Goal: Task Accomplishment & Management: Manage account settings

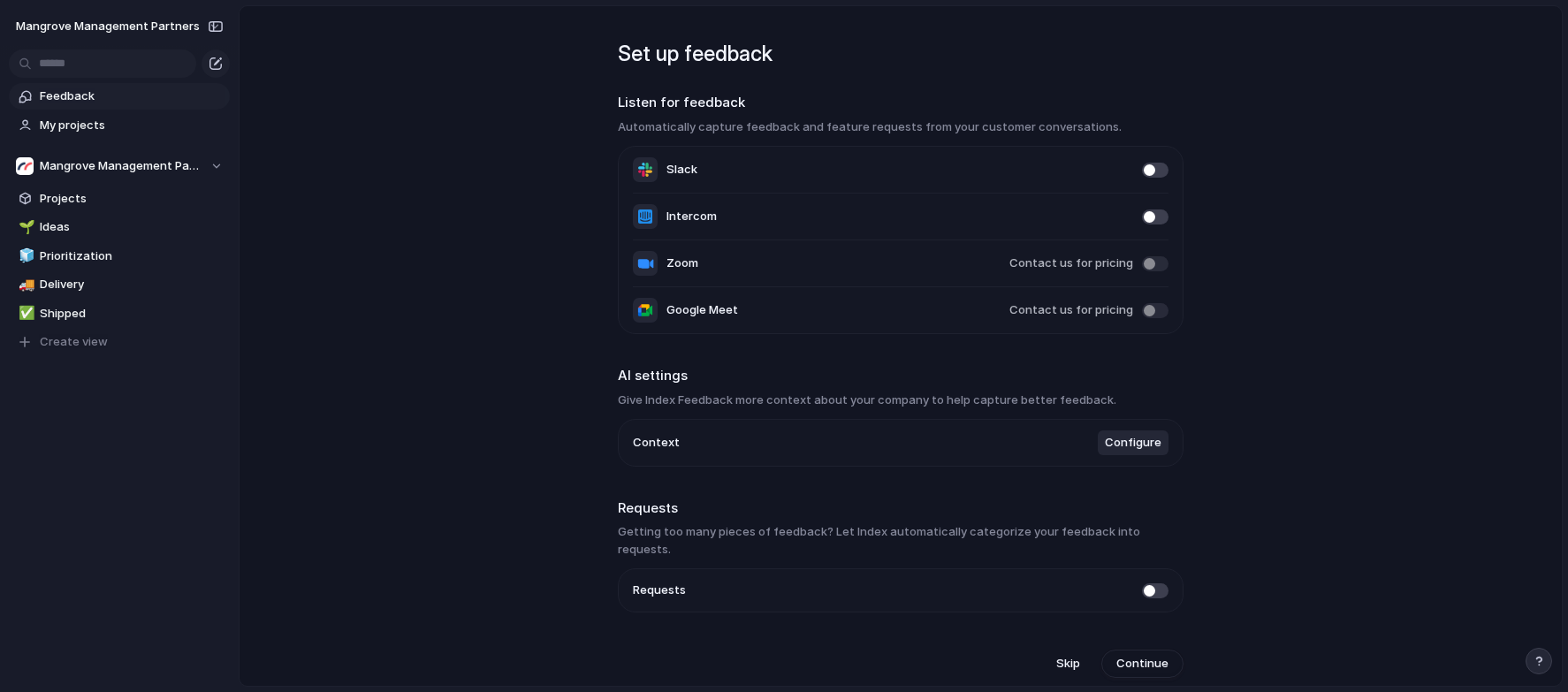
drag, startPoint x: 1111, startPoint y: 127, endPoint x: 598, endPoint y: 111, distance: 513.2
click at [598, 111] on main "Set up feedback Listen for feedback Automatically capture feedback and feature …" at bounding box center [900, 346] width 1324 height 682
click at [79, 129] on span "My projects" at bounding box center [132, 125] width 184 height 18
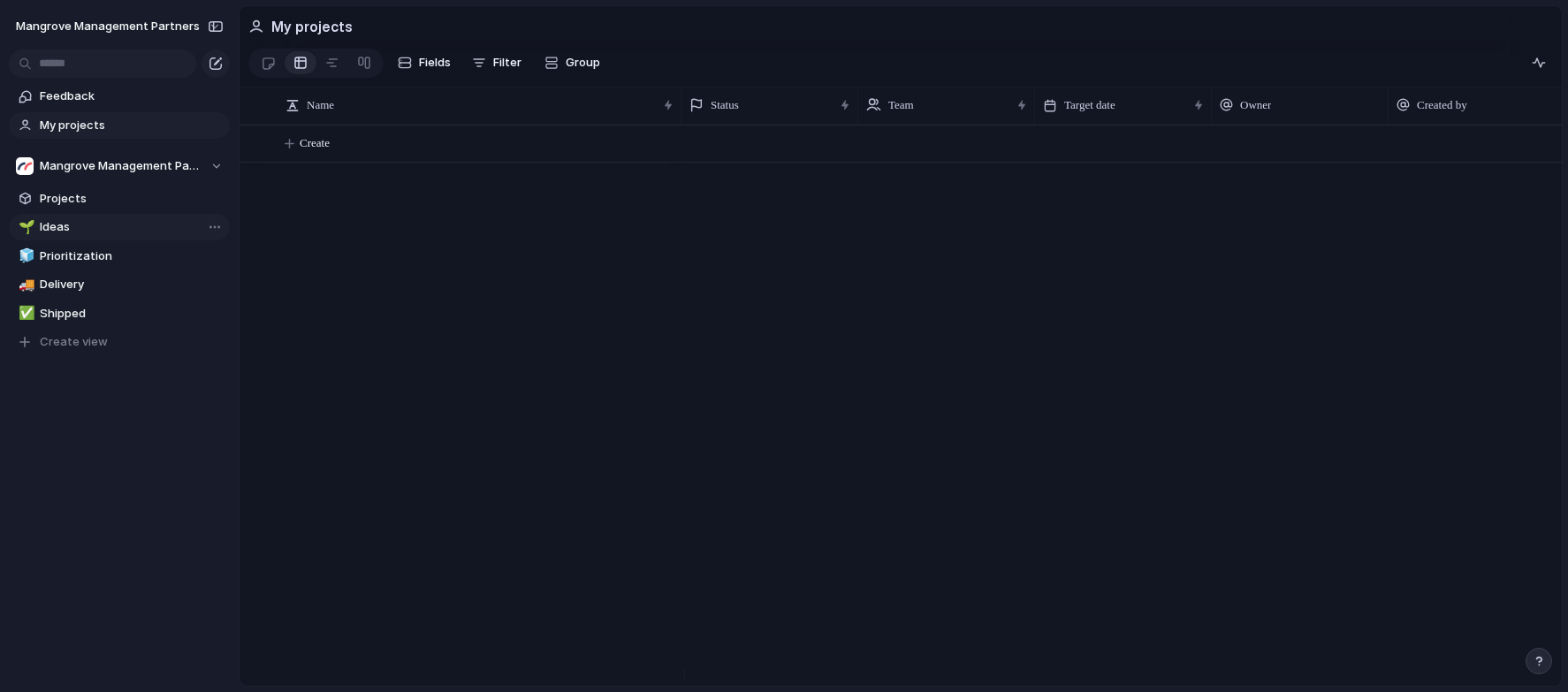
click at [89, 228] on span "Ideas" at bounding box center [132, 227] width 184 height 18
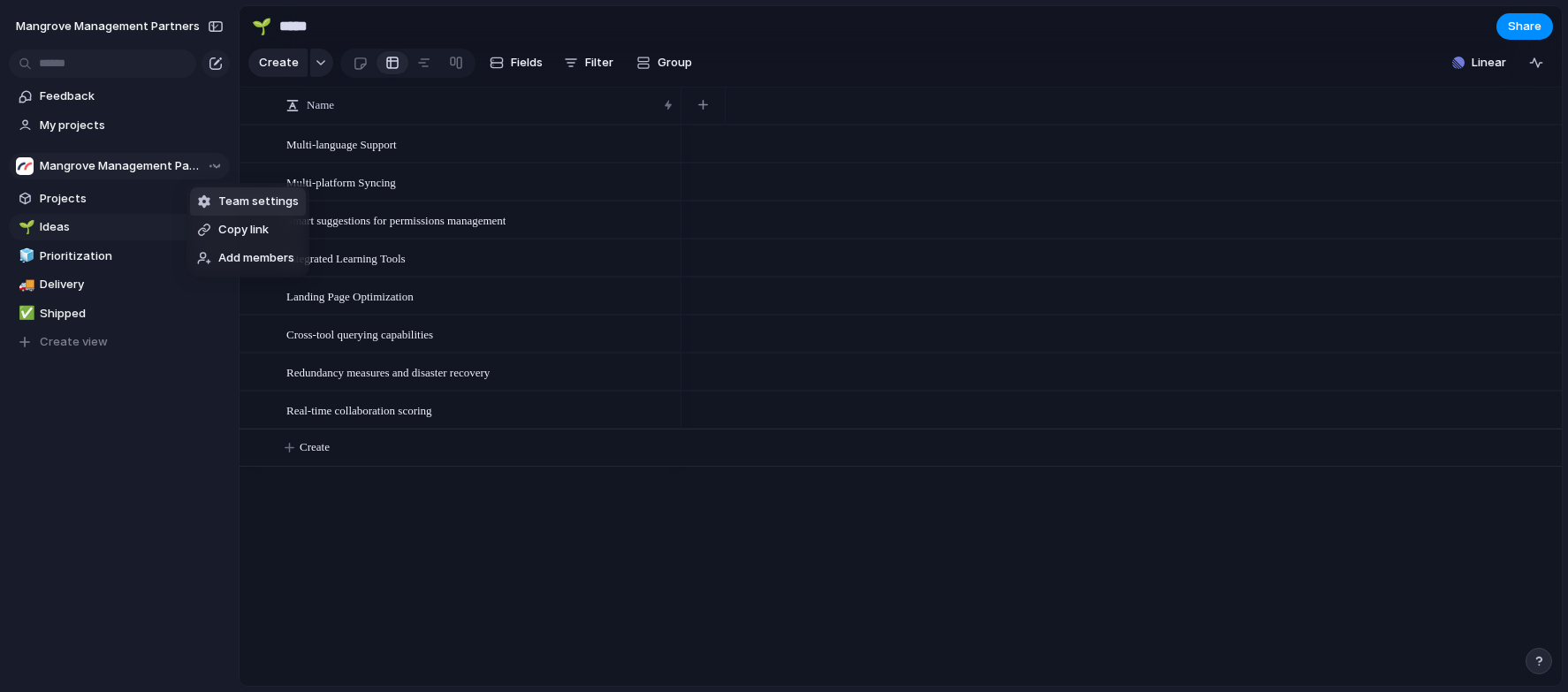
click at [222, 200] on span "Team settings" at bounding box center [259, 201] width 80 height 18
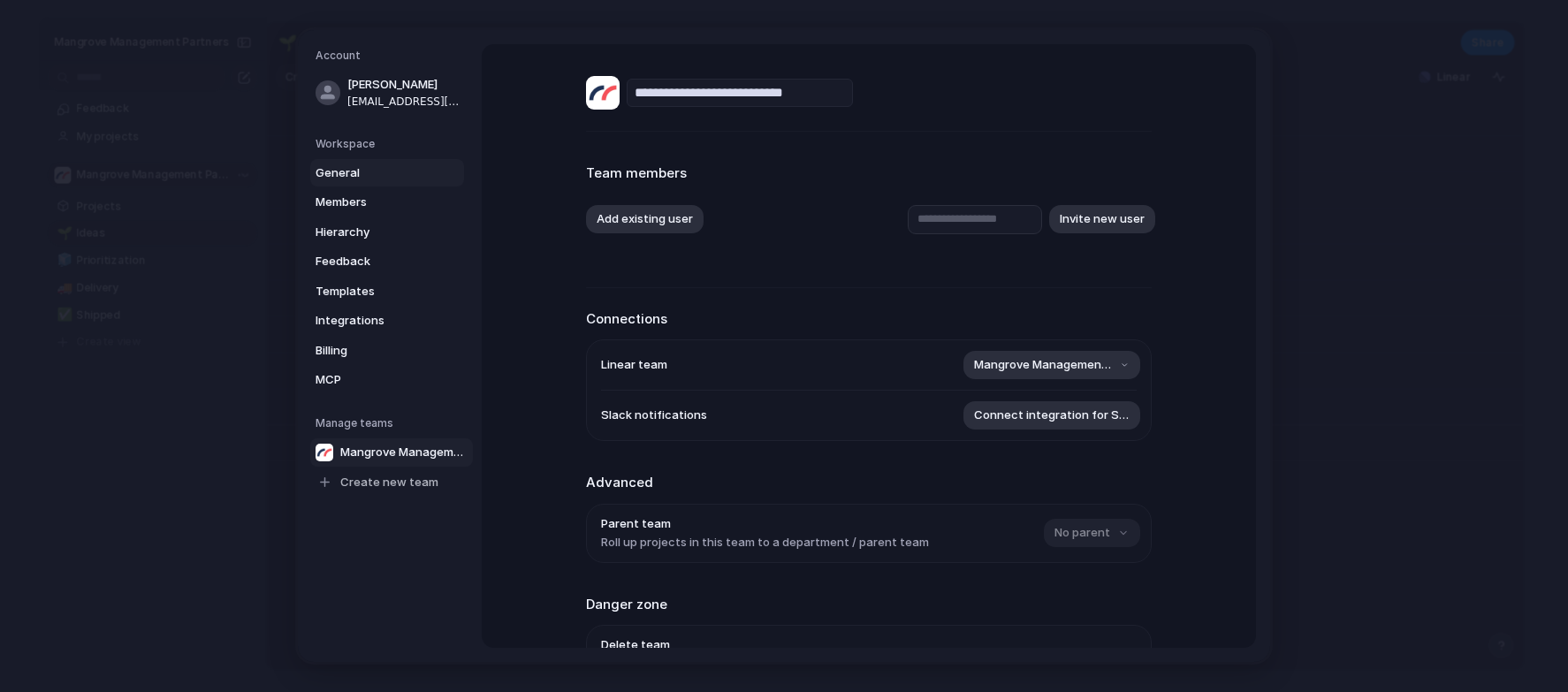
click at [339, 173] on span "General" at bounding box center [372, 173] width 114 height 18
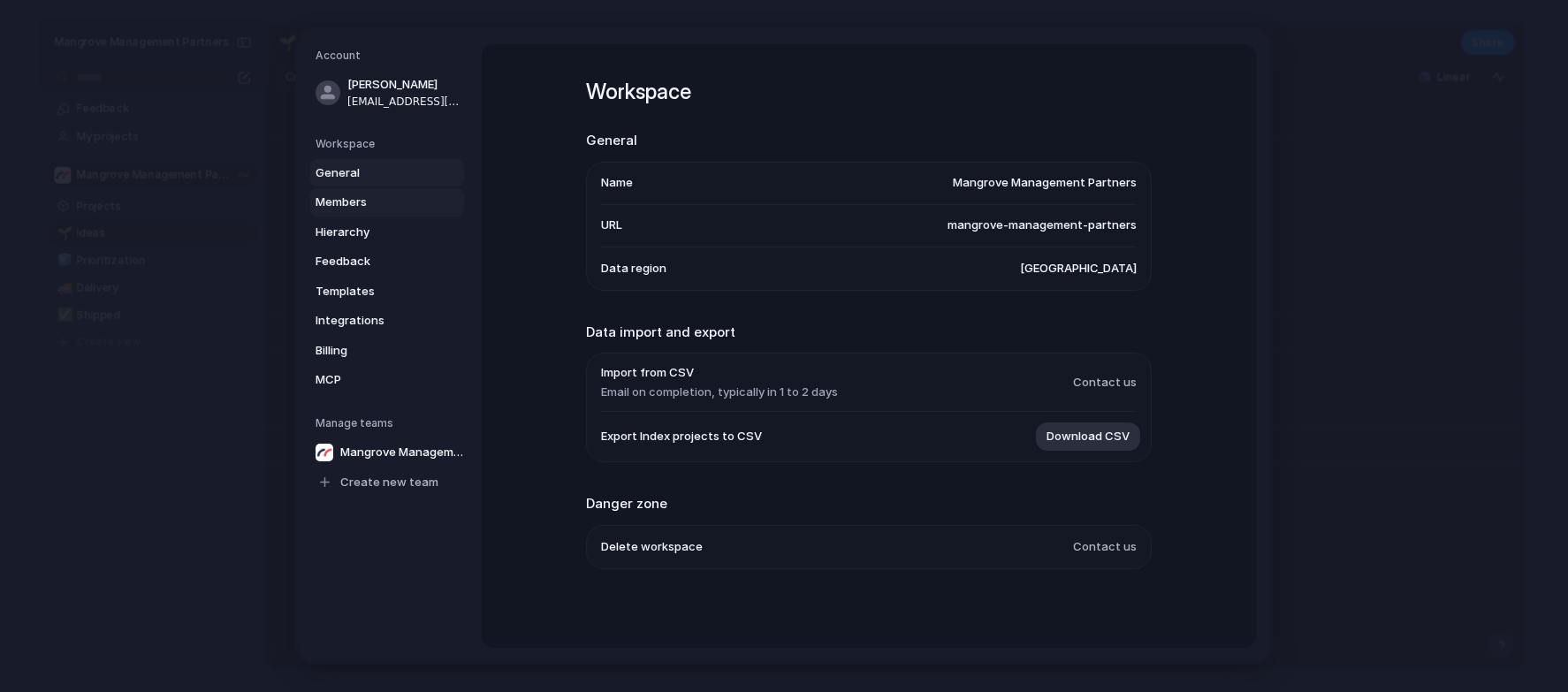
click at [335, 210] on span "Members" at bounding box center [372, 202] width 114 height 18
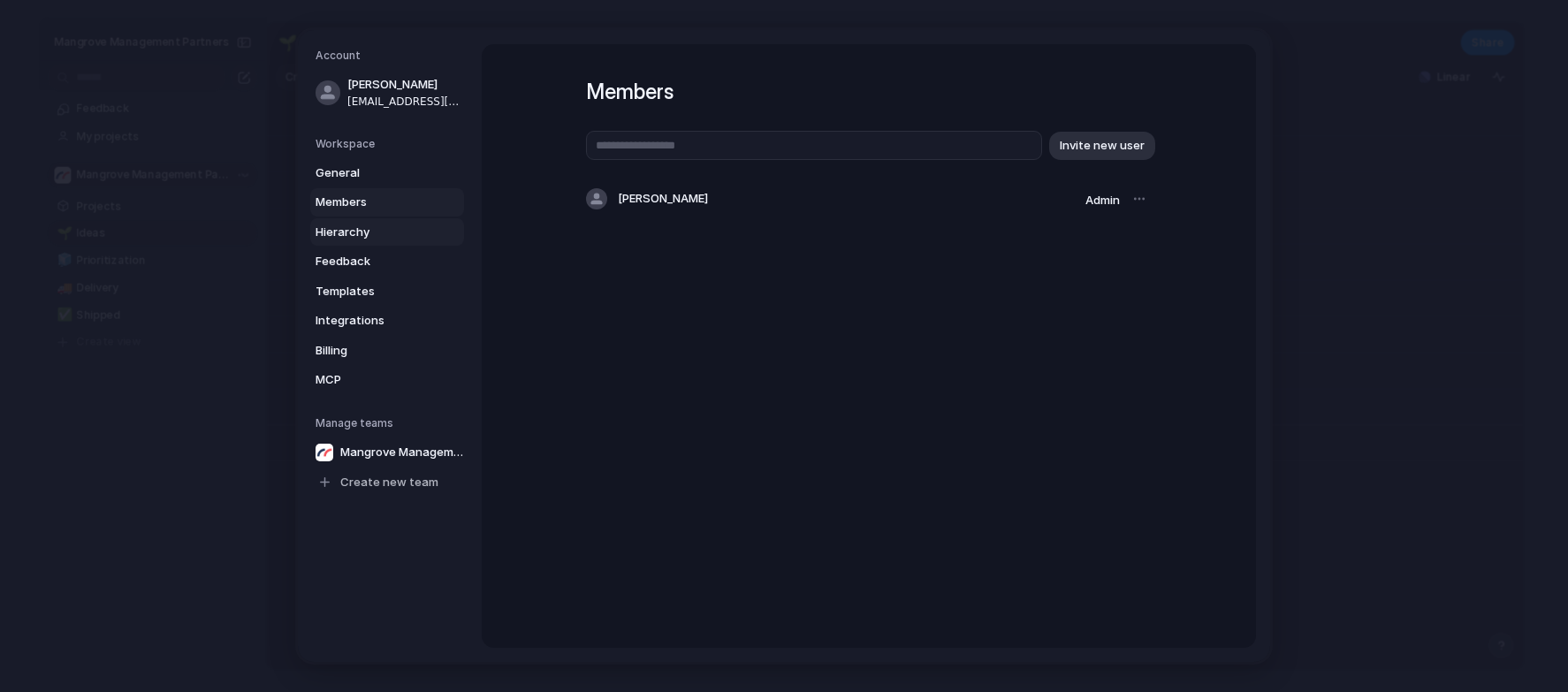
click at [349, 238] on span "Hierarchy" at bounding box center [372, 232] width 114 height 18
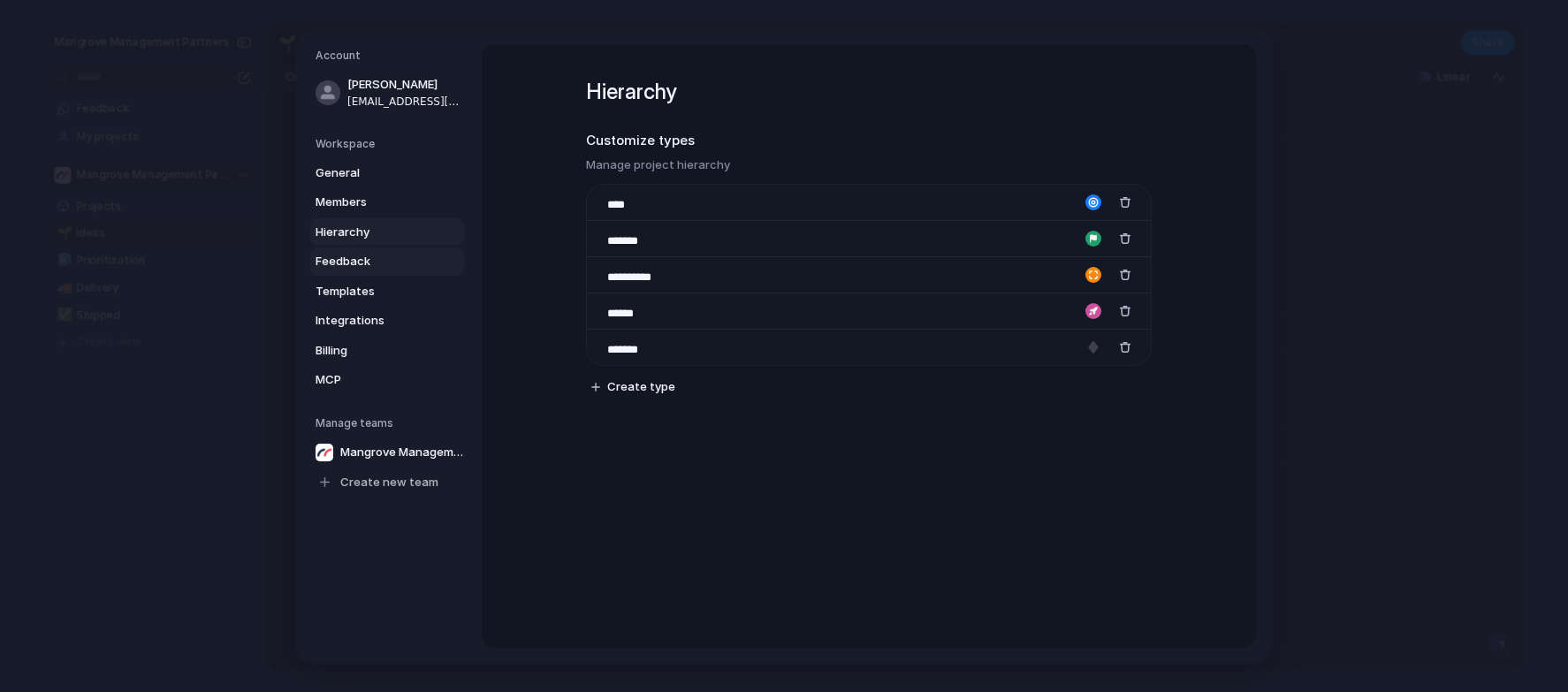
click at [368, 260] on span "Feedback" at bounding box center [372, 262] width 114 height 18
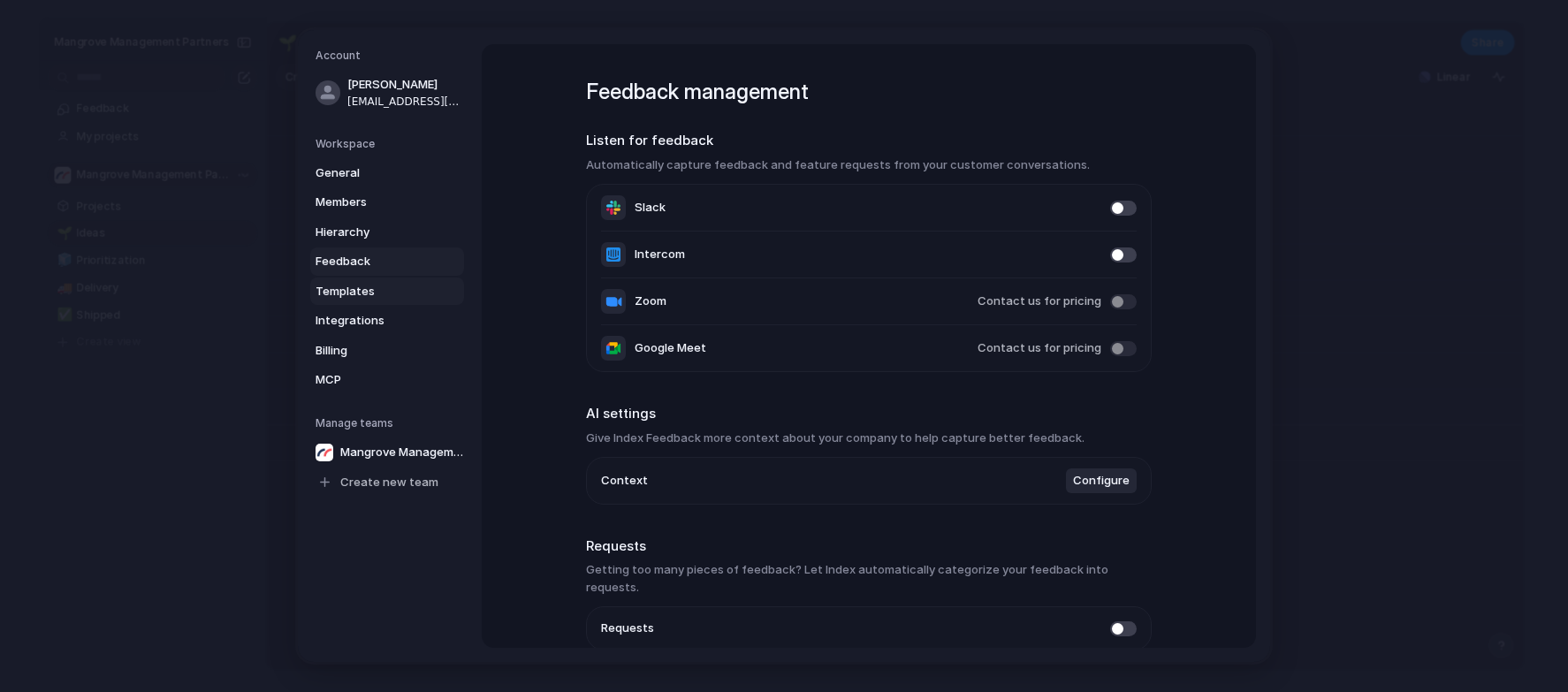
click at [368, 293] on span "Templates" at bounding box center [372, 291] width 114 height 18
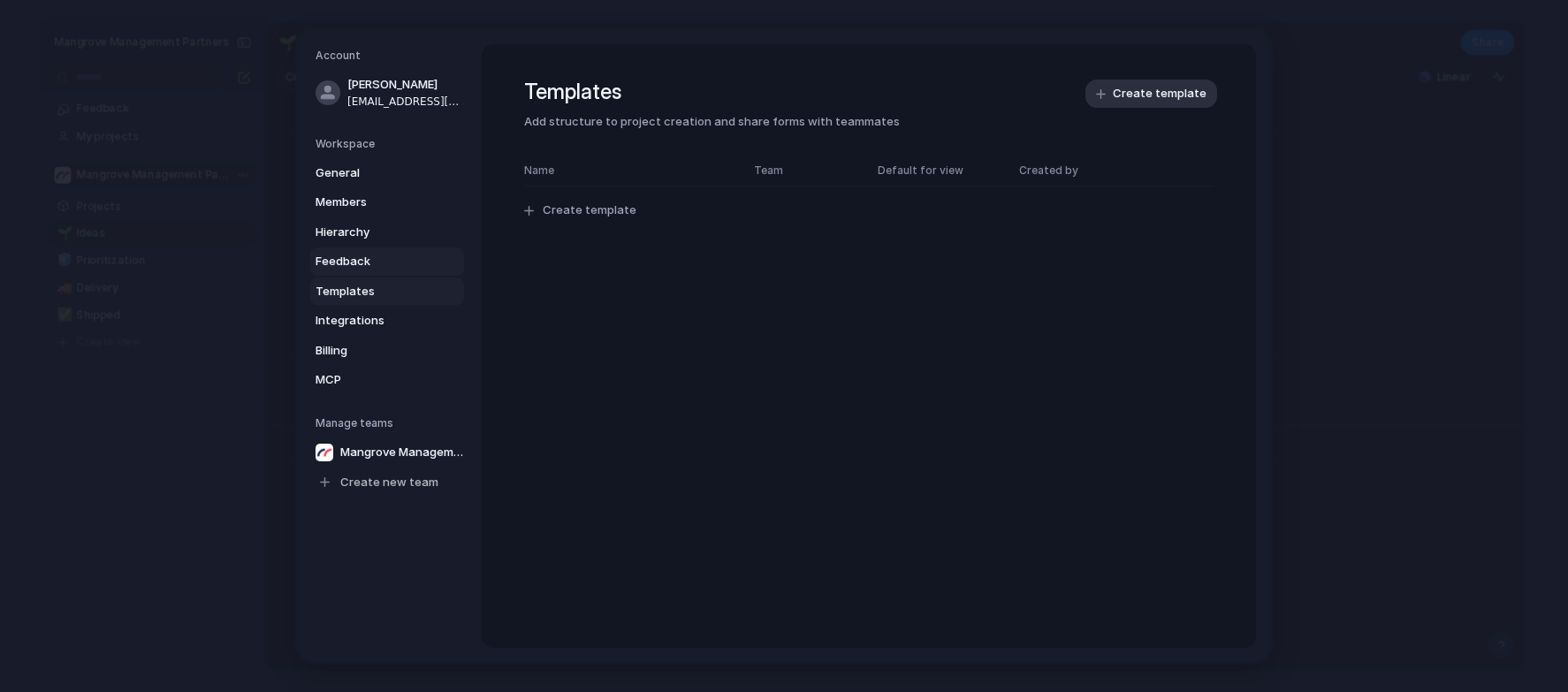
click at [359, 263] on span "Feedback" at bounding box center [372, 262] width 114 height 18
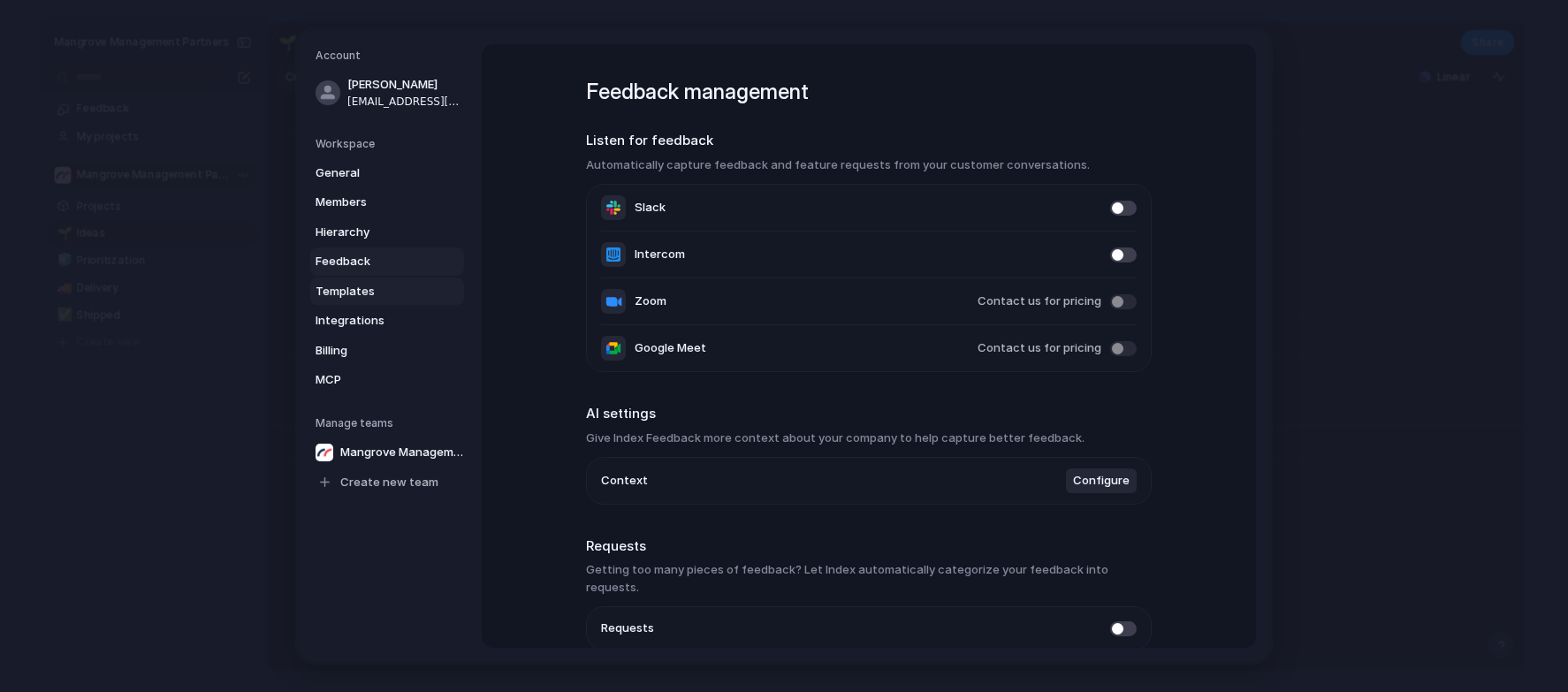
click at [361, 289] on span "Templates" at bounding box center [372, 291] width 114 height 18
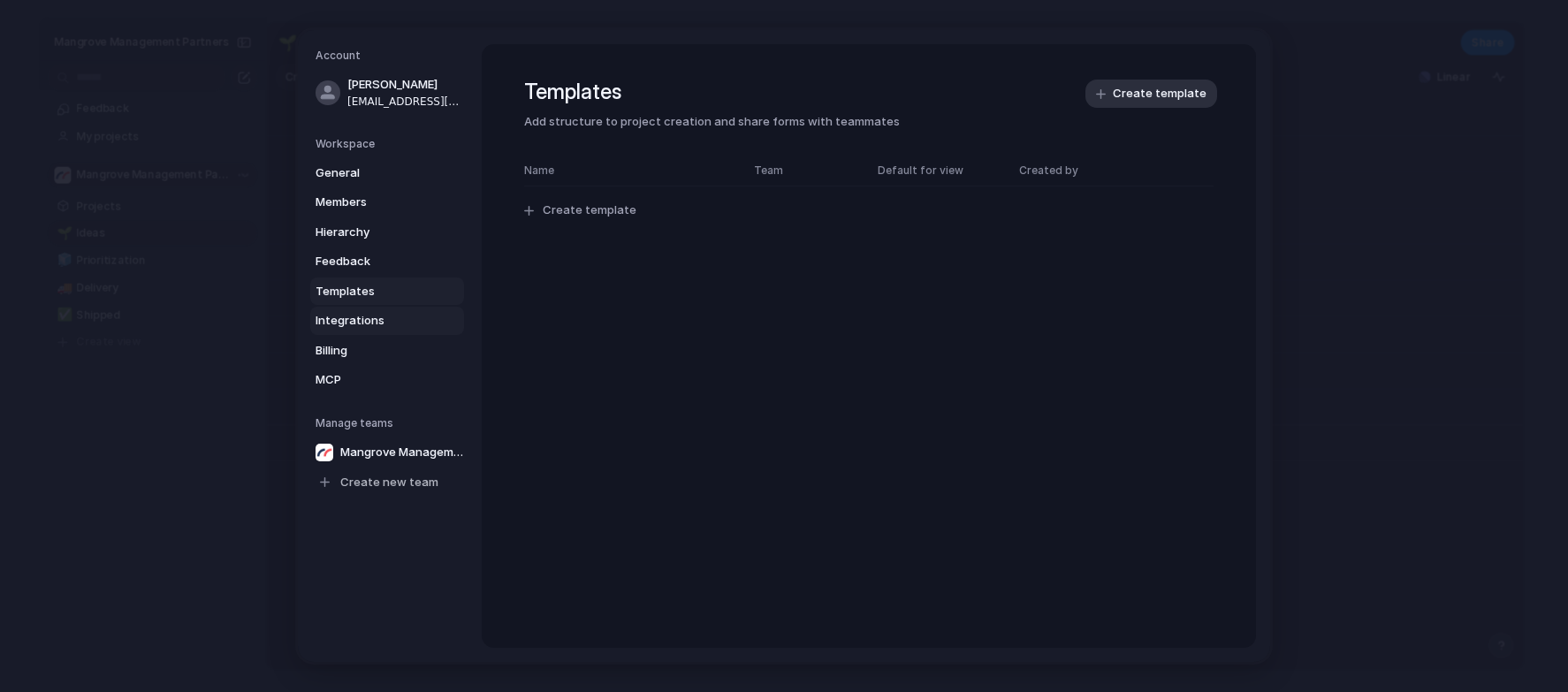
click at [351, 325] on span "Integrations" at bounding box center [372, 321] width 114 height 18
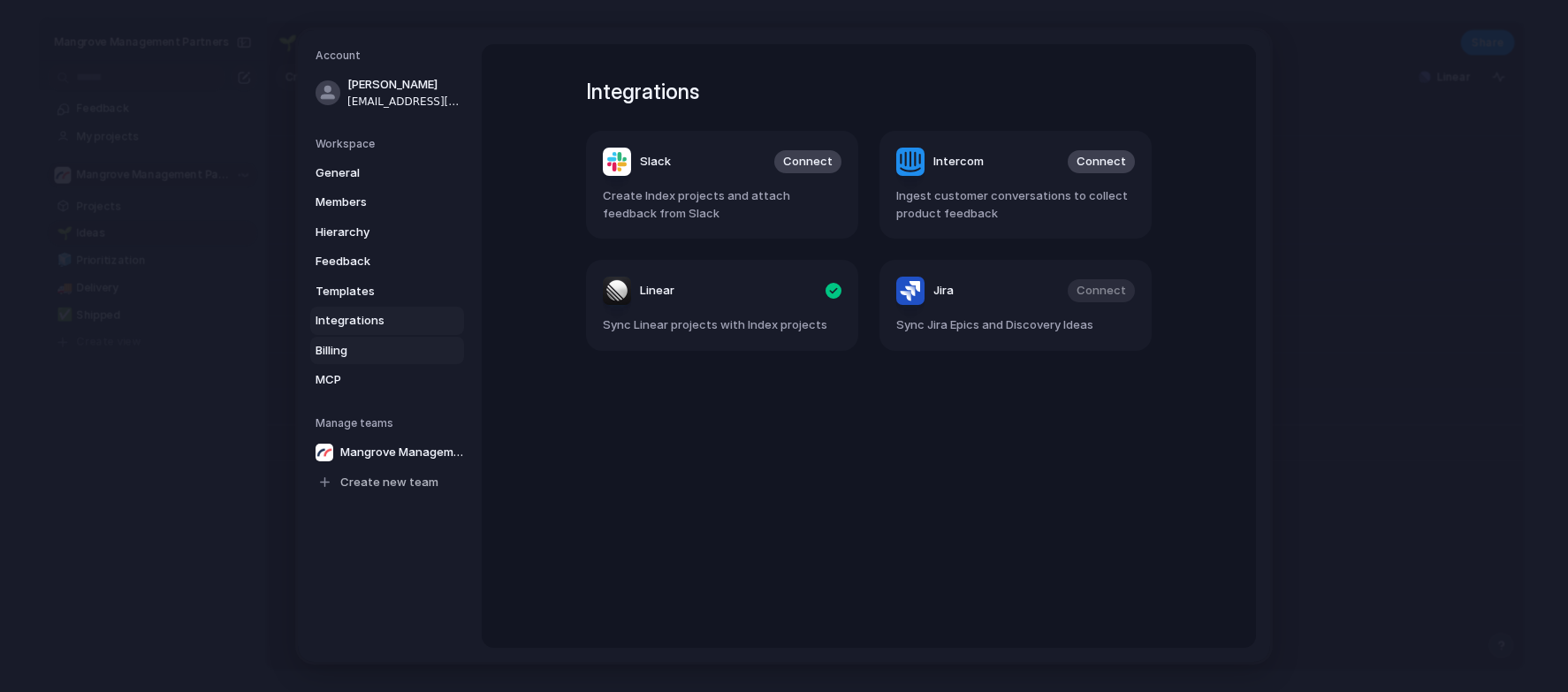
click at [357, 346] on span "Billing" at bounding box center [372, 350] width 114 height 18
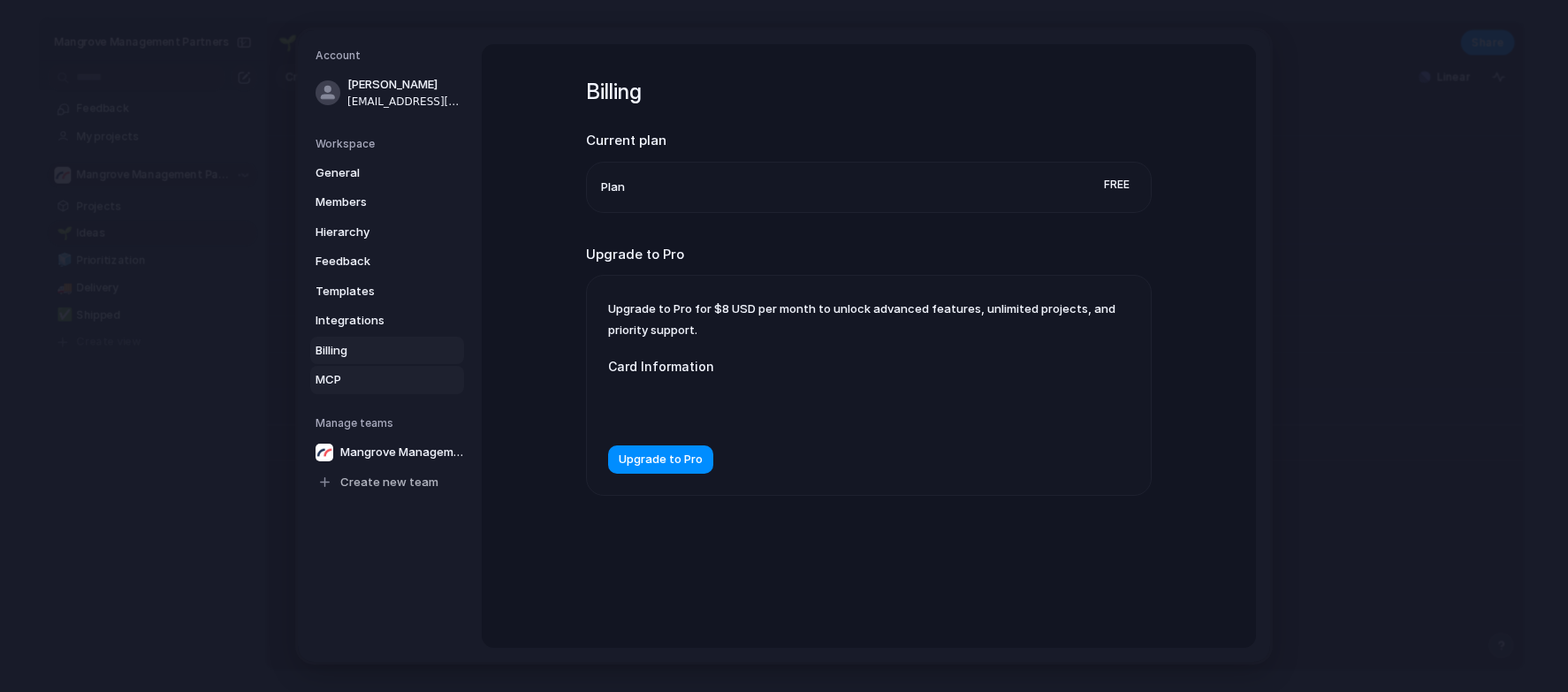
click at [358, 369] on link "MCP" at bounding box center [387, 380] width 154 height 29
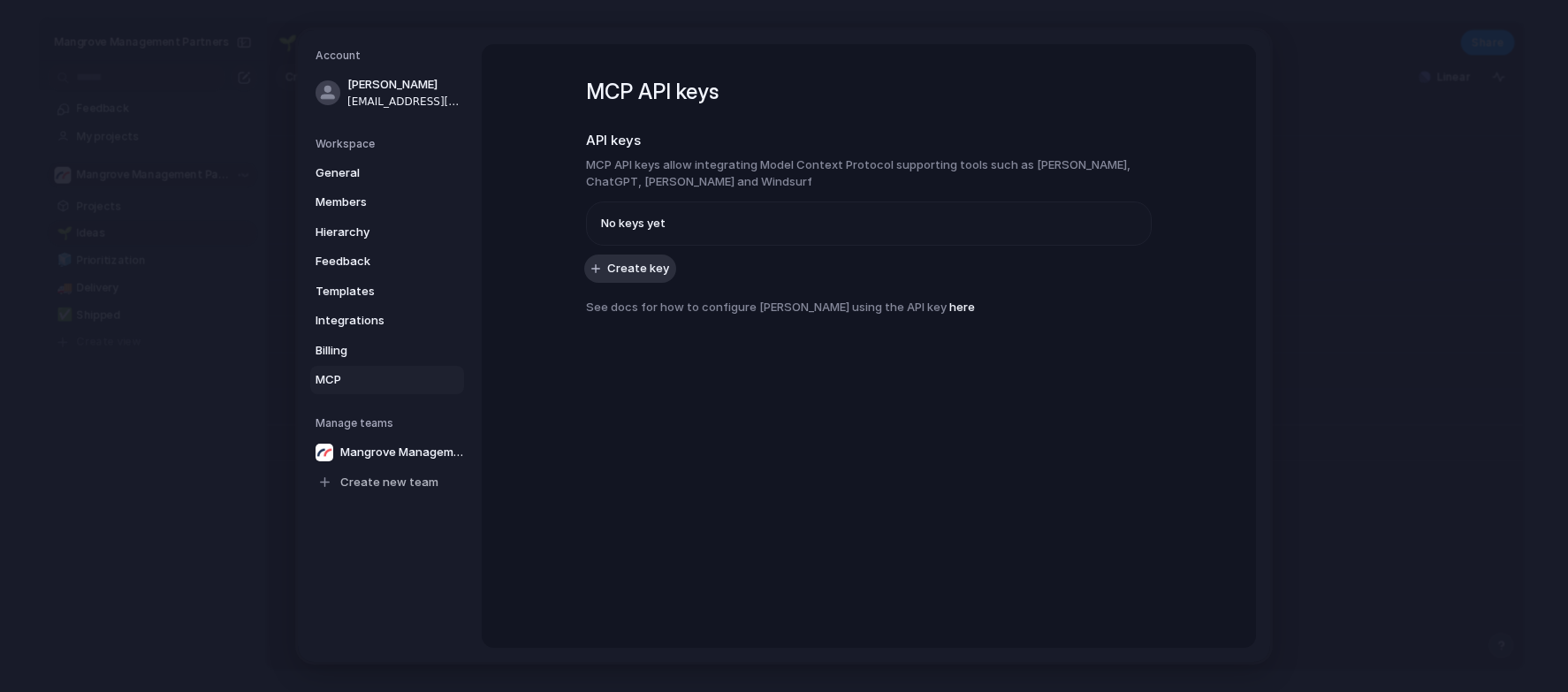
click at [360, 153] on div "Workspace General Members Hierarchy Feedback Templates Integrations Billing MCP" at bounding box center [390, 265] width 149 height 258
click at [360, 138] on h5 "Workspace" at bounding box center [390, 144] width 149 height 16
click at [335, 143] on h5 "Workspace" at bounding box center [390, 144] width 149 height 16
click at [337, 173] on span "General" at bounding box center [372, 173] width 114 height 18
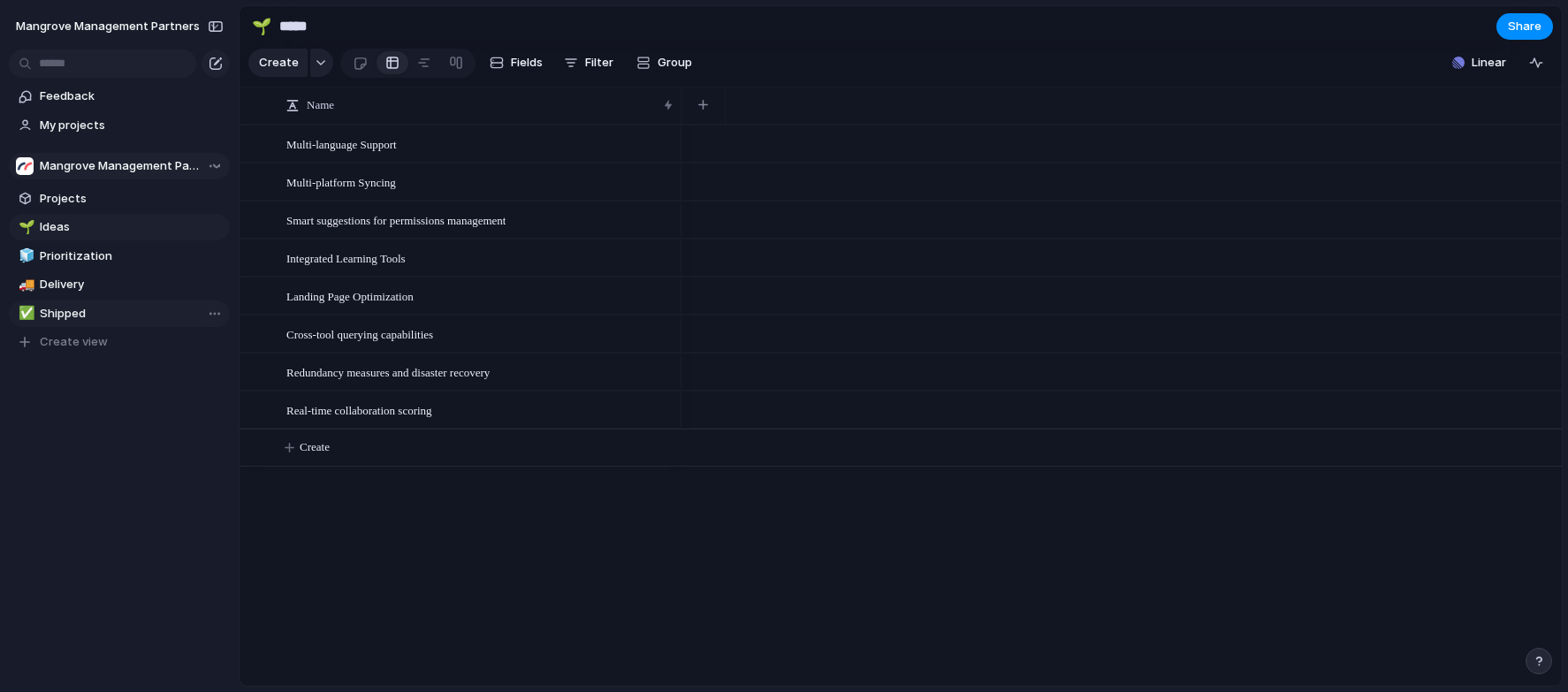
click at [72, 310] on span "Shipped" at bounding box center [132, 313] width 184 height 18
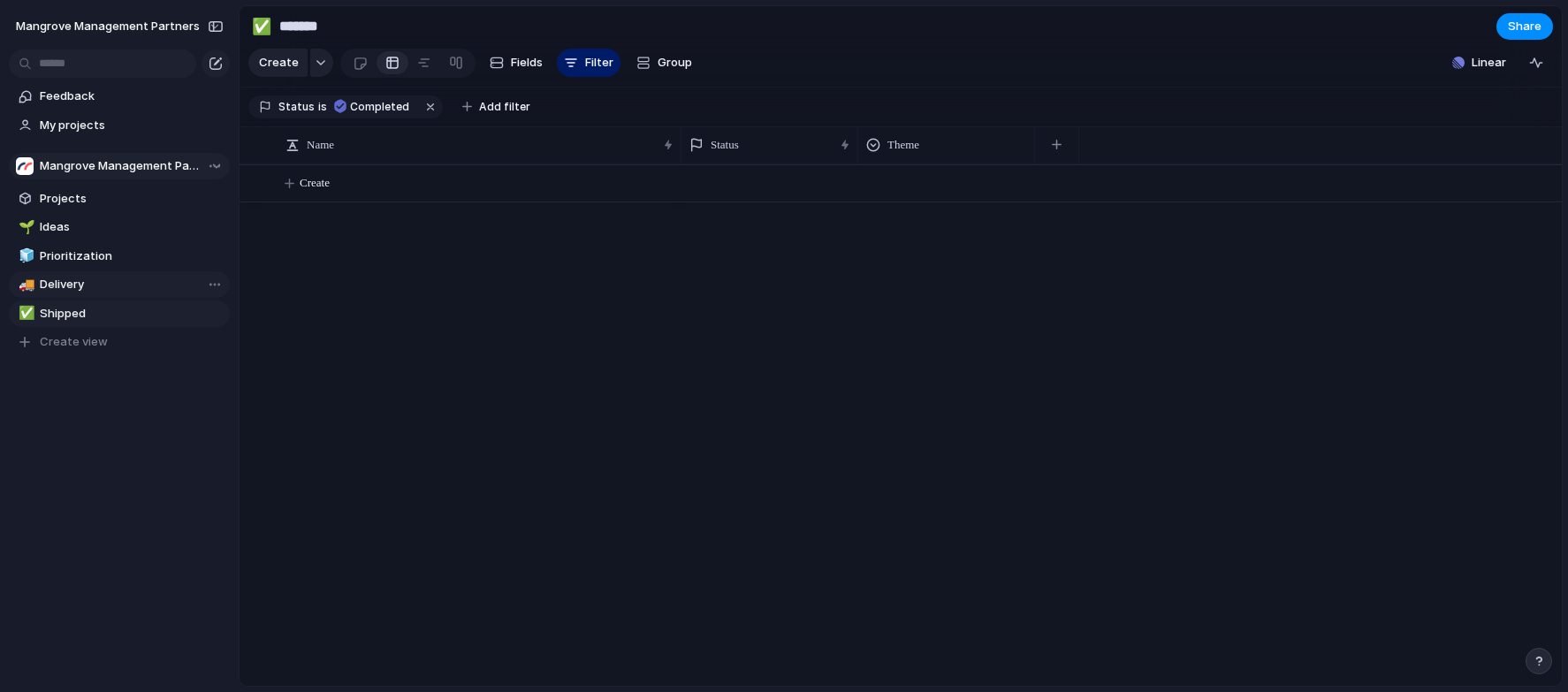
click at [66, 279] on span "Delivery" at bounding box center [132, 284] width 184 height 18
click at [65, 252] on span "Prioritization" at bounding box center [132, 256] width 184 height 18
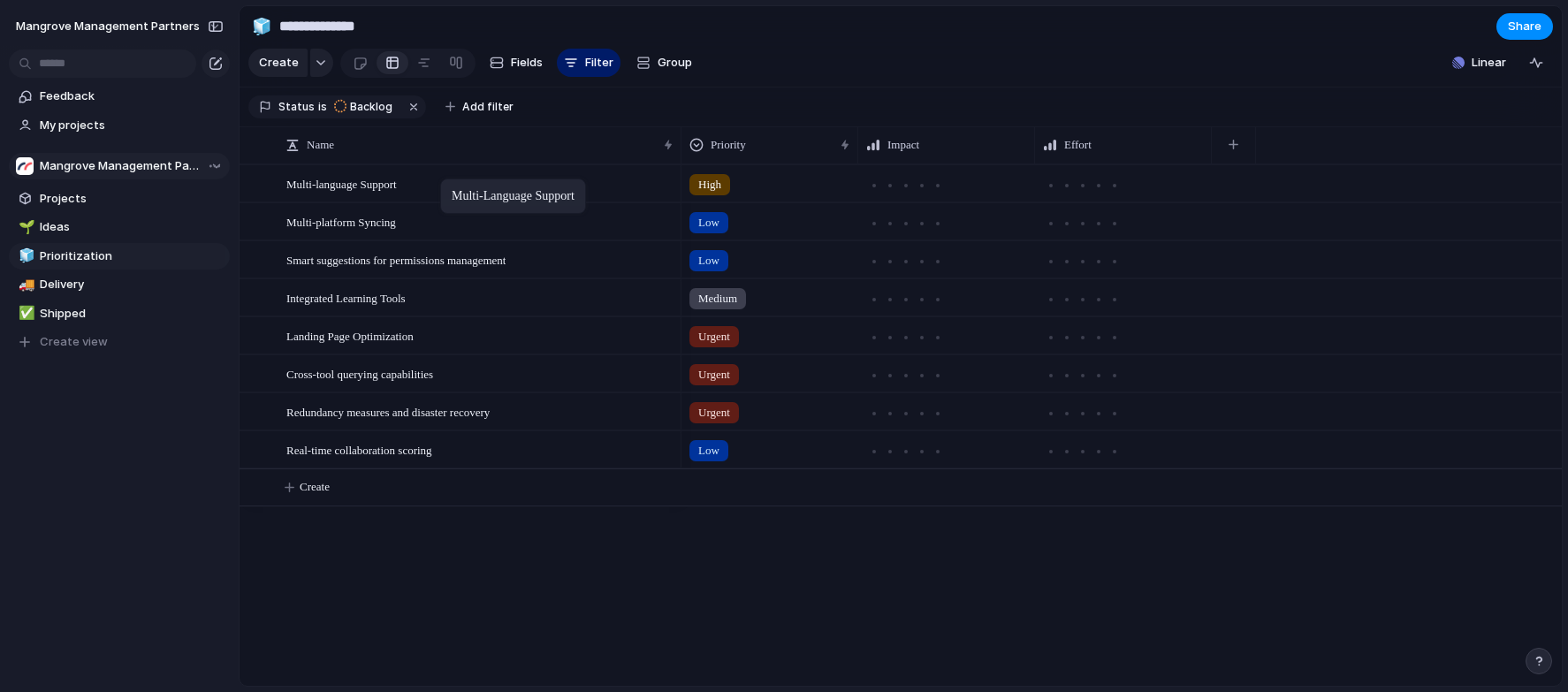
drag, startPoint x: 459, startPoint y: 191, endPoint x: 449, endPoint y: 182, distance: 13.5
click at [698, 152] on div at bounding box center [696, 144] width 14 height 14
click at [773, 101] on div "Modify Hide Sort ascending Sort descending" at bounding box center [784, 346] width 1568 height 692
click at [95, 231] on span "Ideas" at bounding box center [132, 227] width 184 height 18
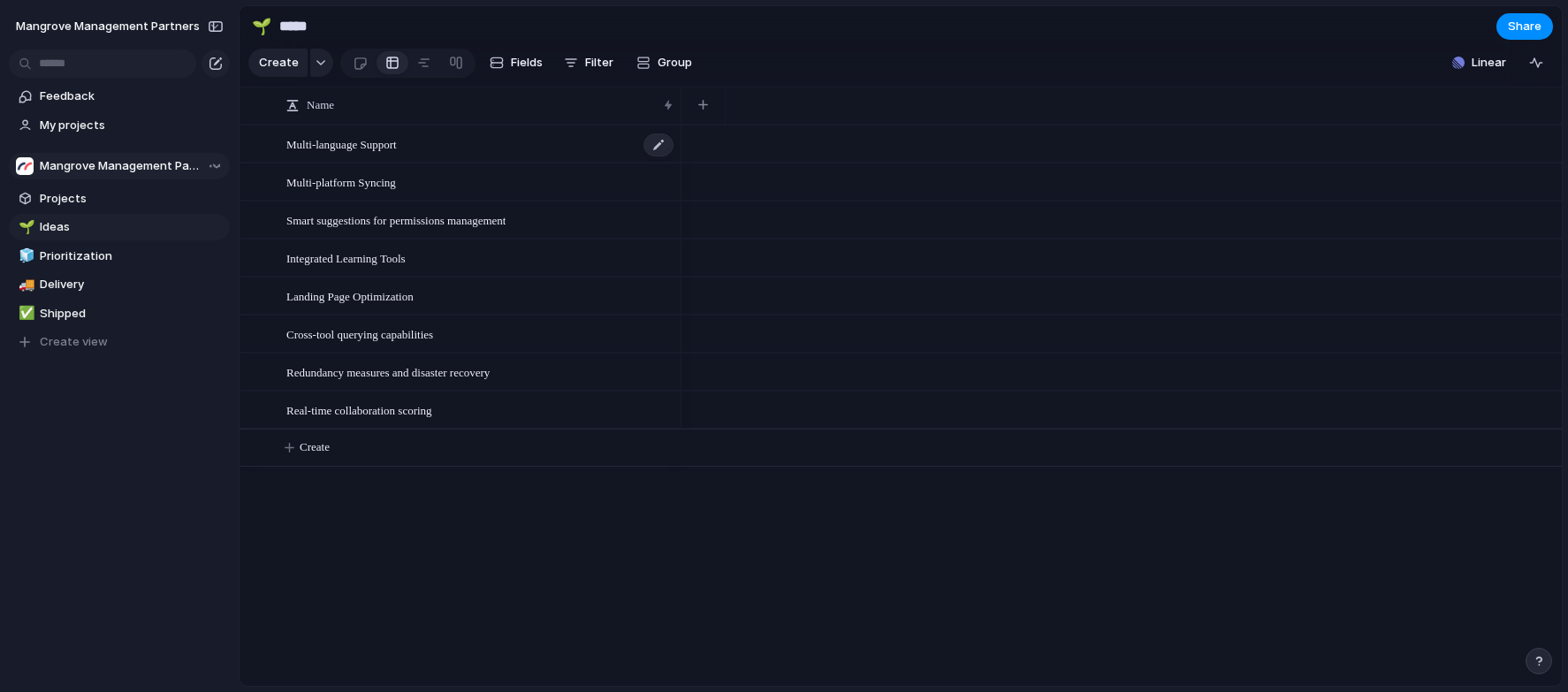
click at [349, 153] on span "Multi-language Support" at bounding box center [342, 143] width 111 height 20
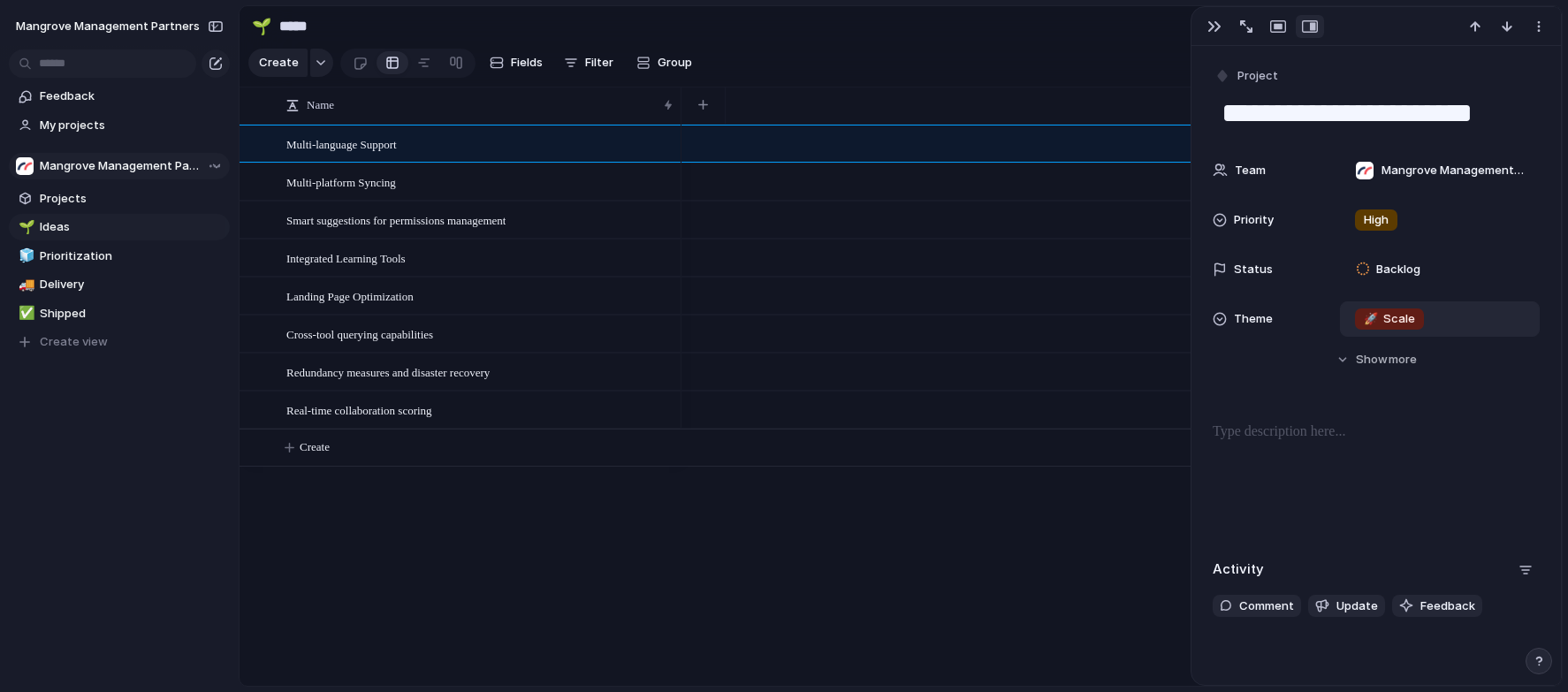
scroll to position [77, 0]
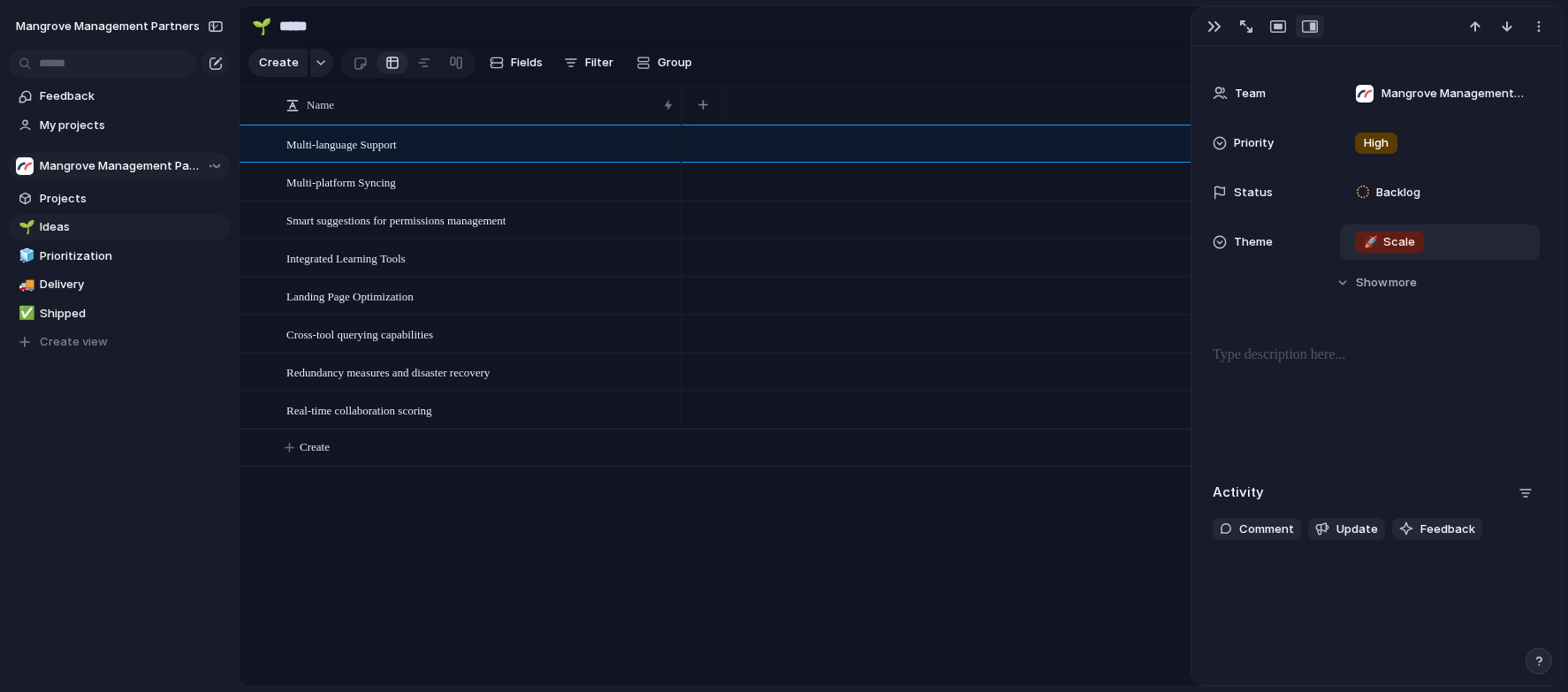
click at [1396, 239] on span "🚀 Scale" at bounding box center [1390, 241] width 52 height 18
click at [1092, 579] on div "🌱 Experiment 🔮 Magic 🔨 Infrastructure 🚀 Scale" at bounding box center [784, 346] width 1568 height 692
click at [1219, 20] on div "button" at bounding box center [1214, 26] width 14 height 14
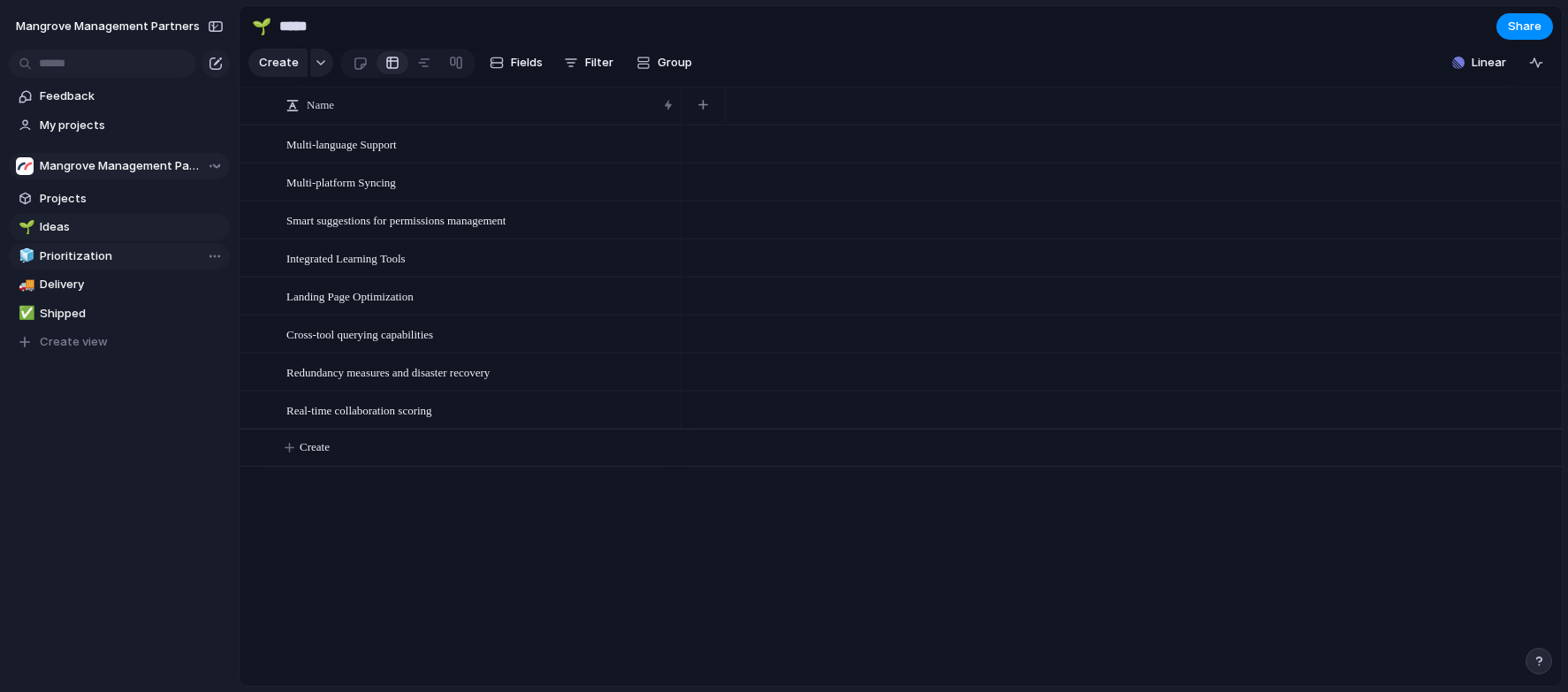
click at [125, 253] on span "Prioritization" at bounding box center [132, 256] width 184 height 18
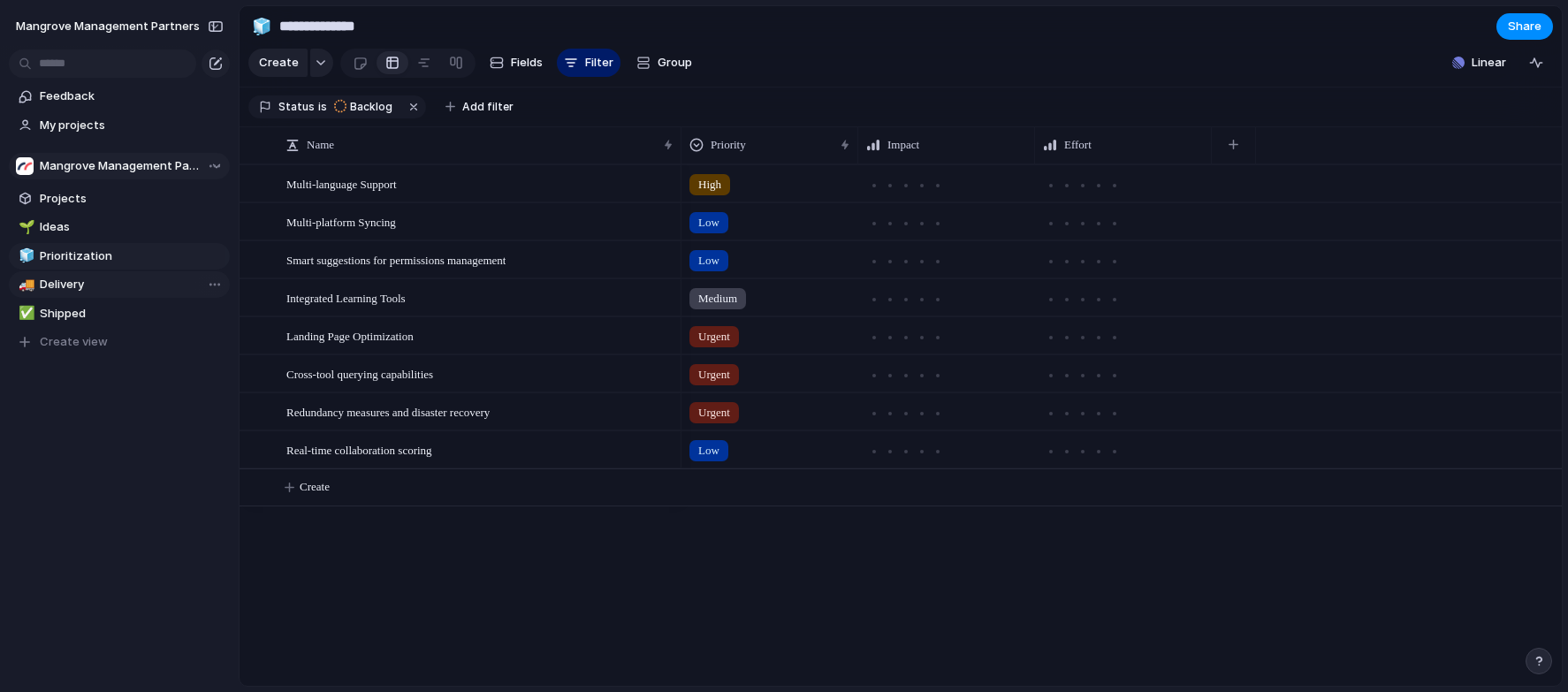
click at [84, 287] on span "Delivery" at bounding box center [132, 284] width 184 height 18
type input "********"
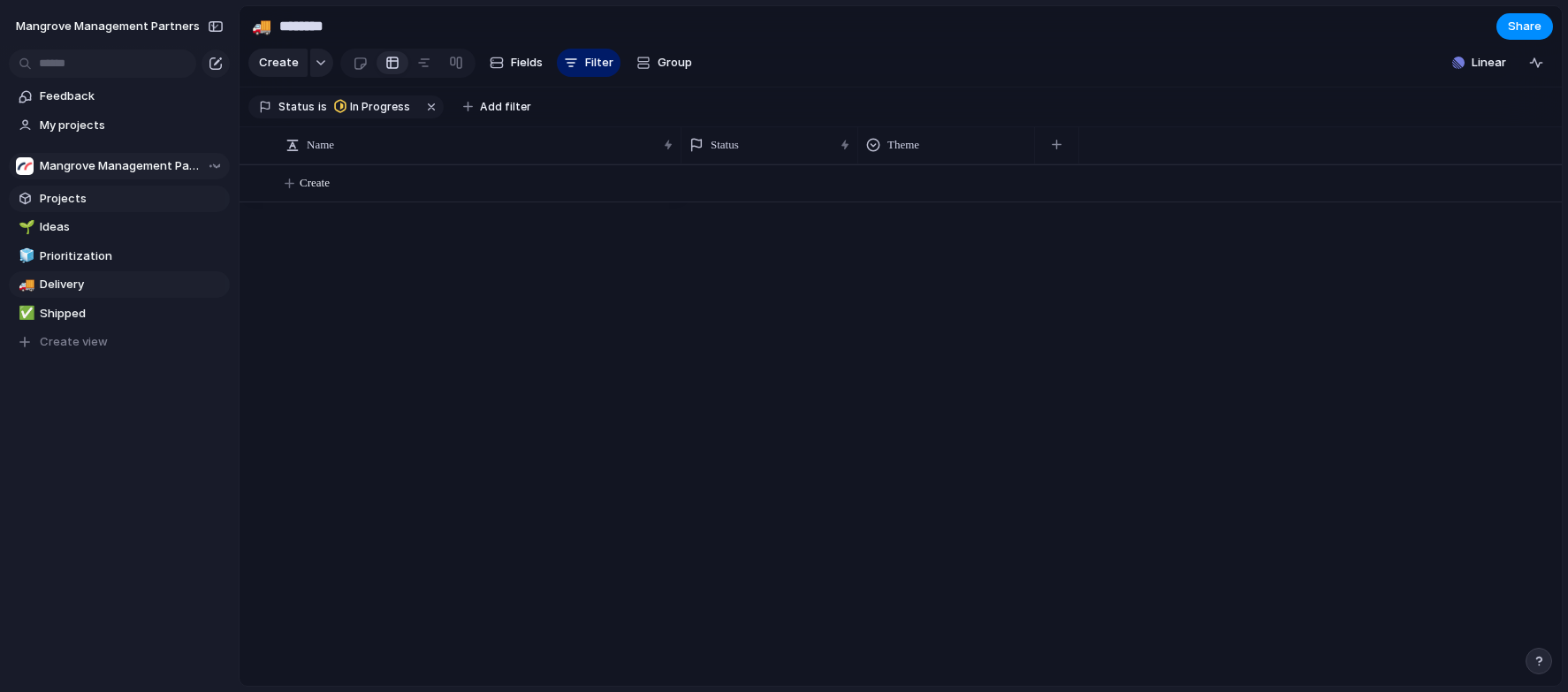
click at [75, 201] on span "Projects" at bounding box center [132, 199] width 184 height 18
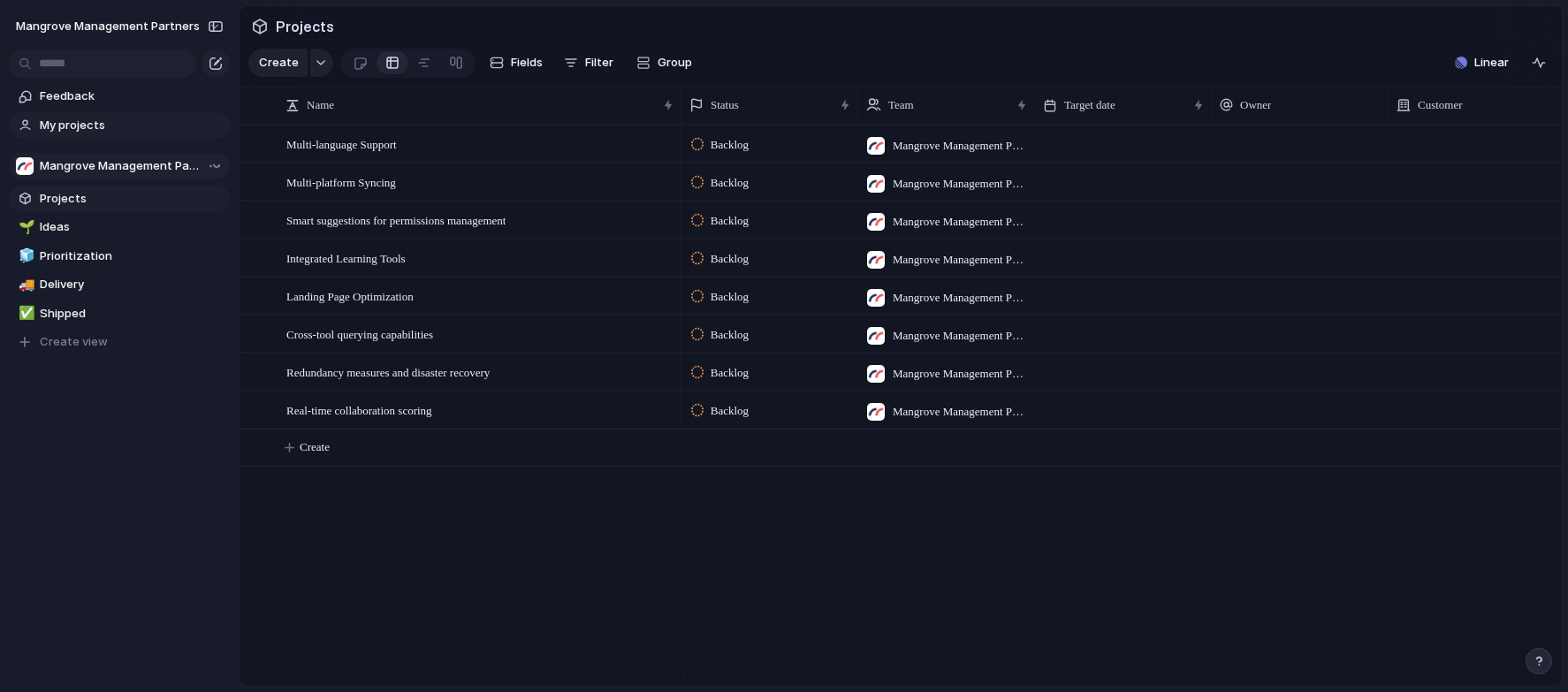
click at [80, 123] on span "My projects" at bounding box center [132, 125] width 184 height 18
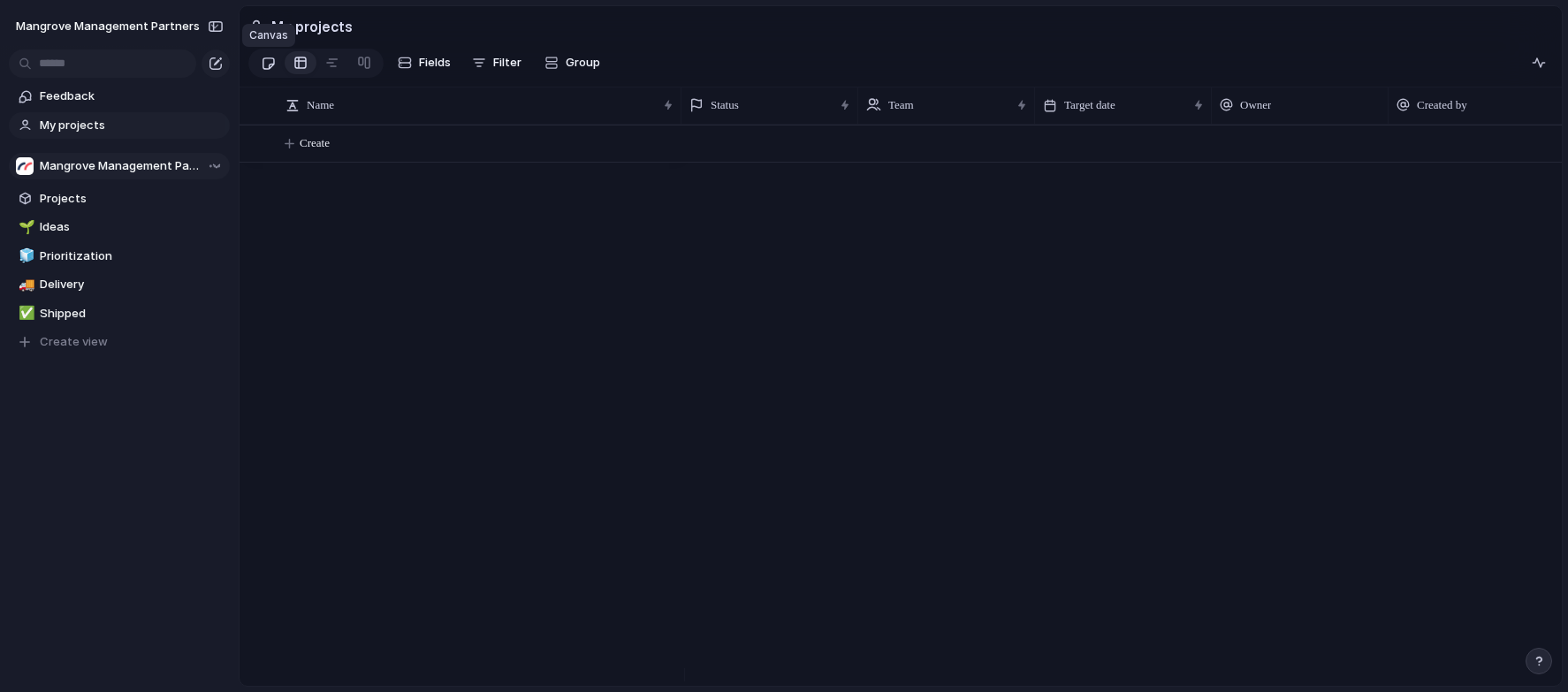
click at [264, 70] on div at bounding box center [268, 63] width 15 height 30
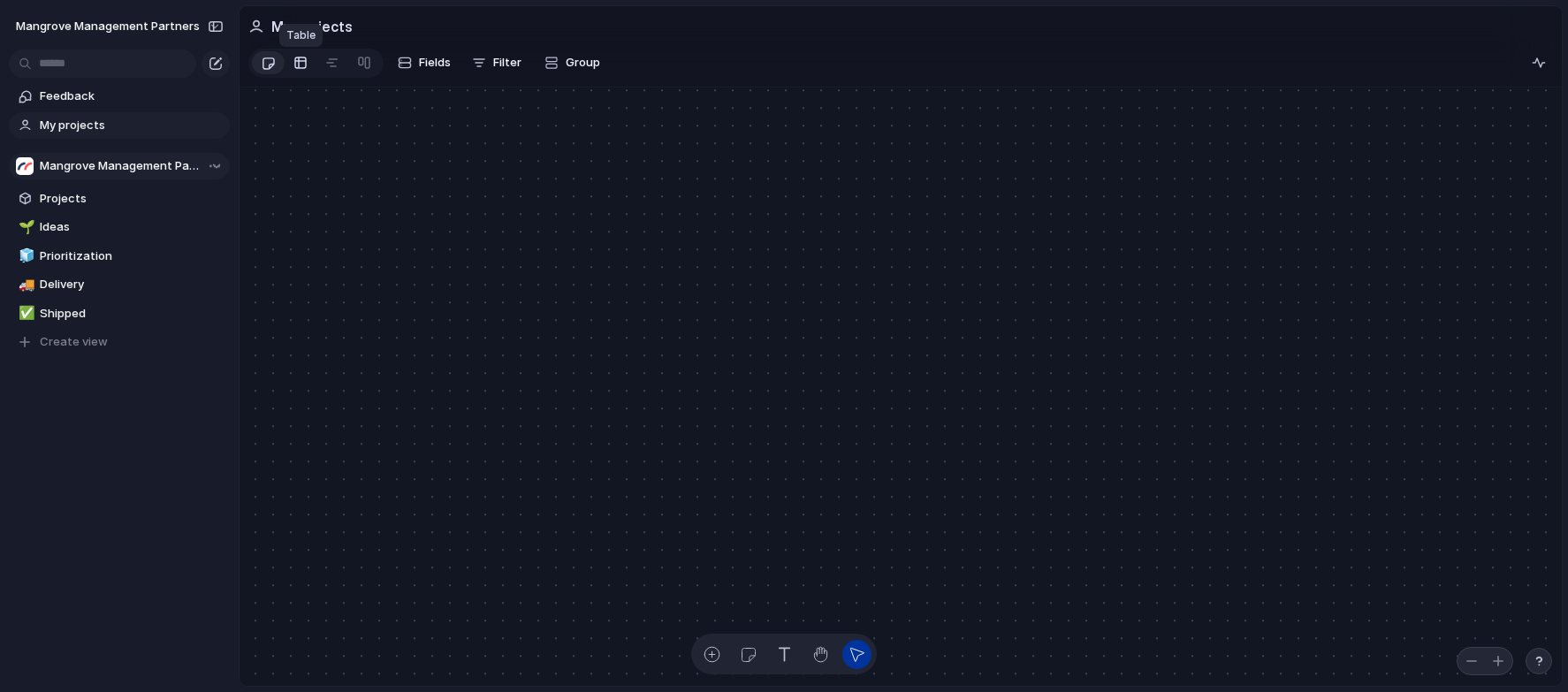
click at [304, 68] on div at bounding box center [300, 63] width 14 height 29
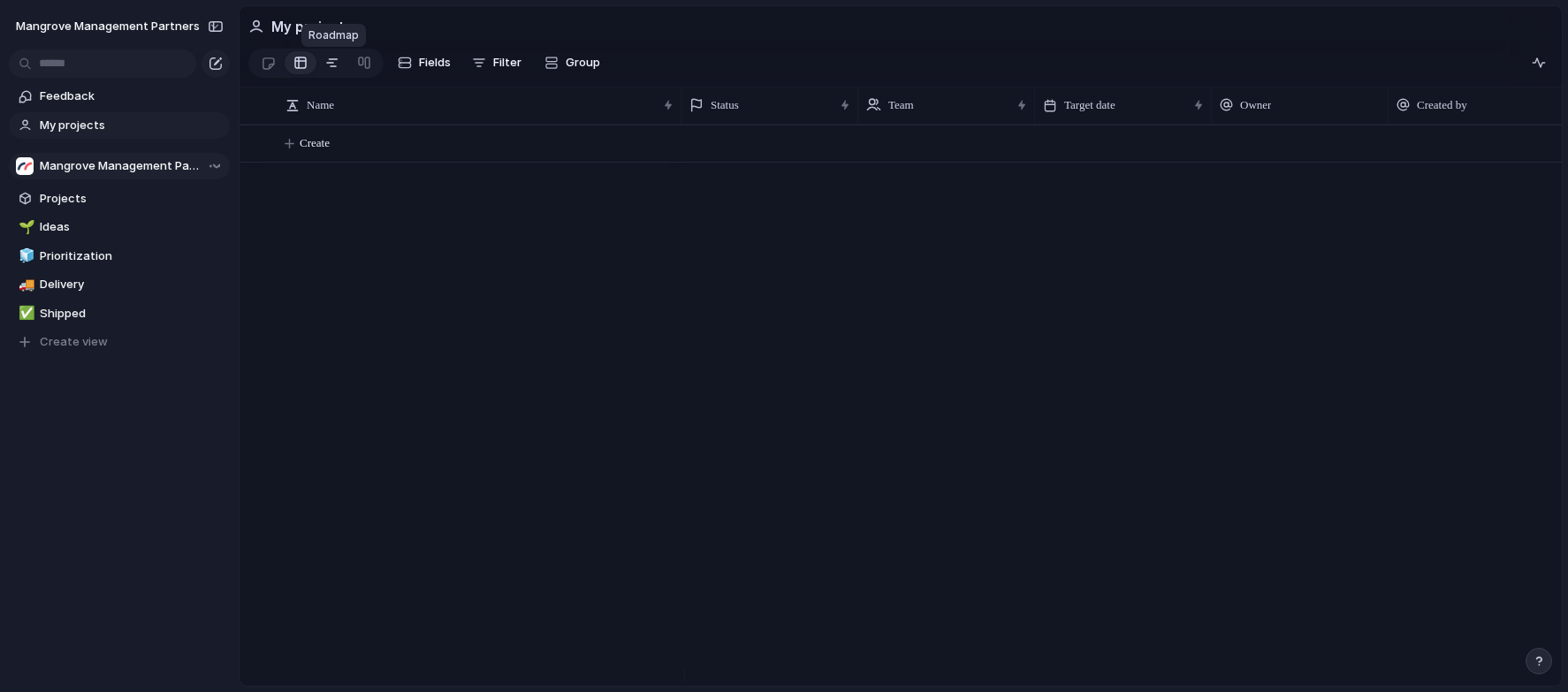
click at [338, 69] on div at bounding box center [332, 63] width 14 height 29
click at [289, 67] on link at bounding box center [300, 63] width 31 height 29
click at [365, 66] on div at bounding box center [364, 63] width 14 height 29
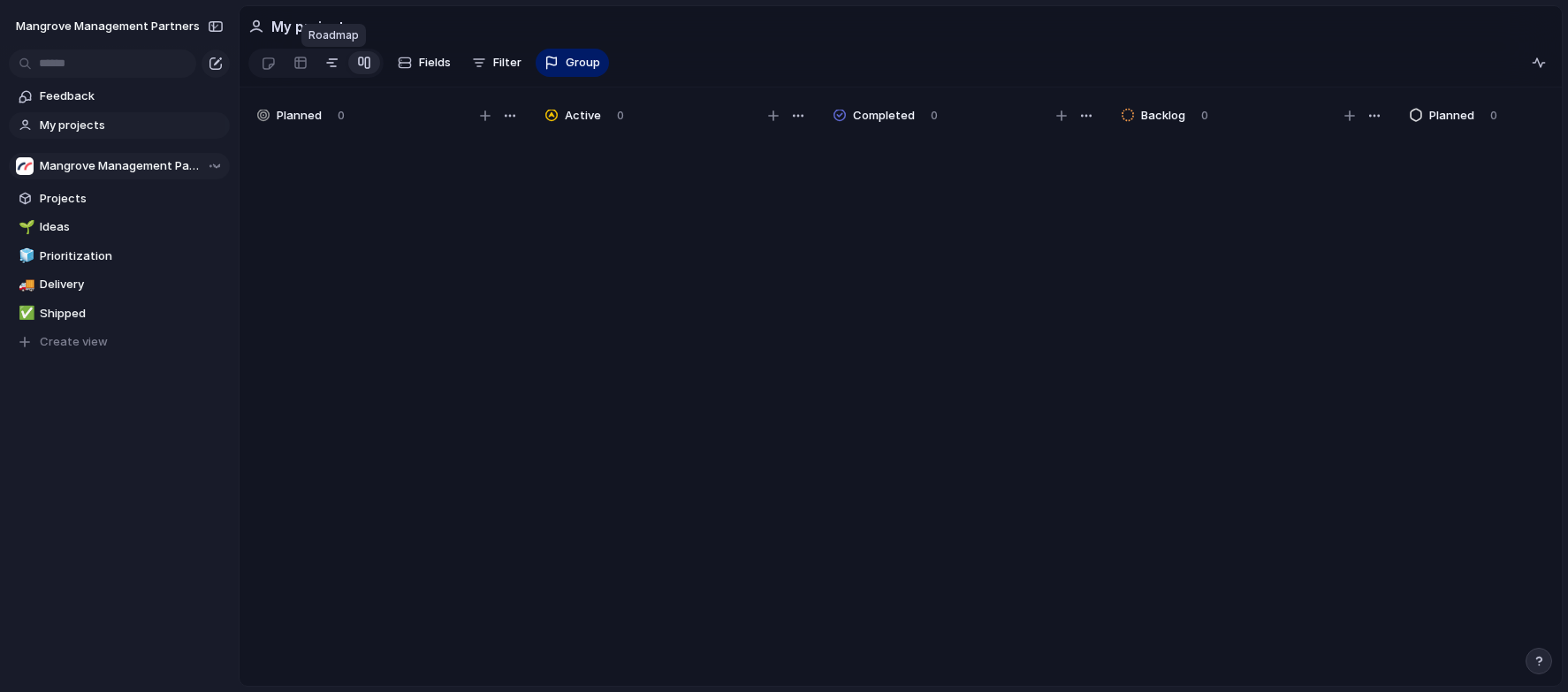
click at [331, 68] on div at bounding box center [332, 63] width 14 height 29
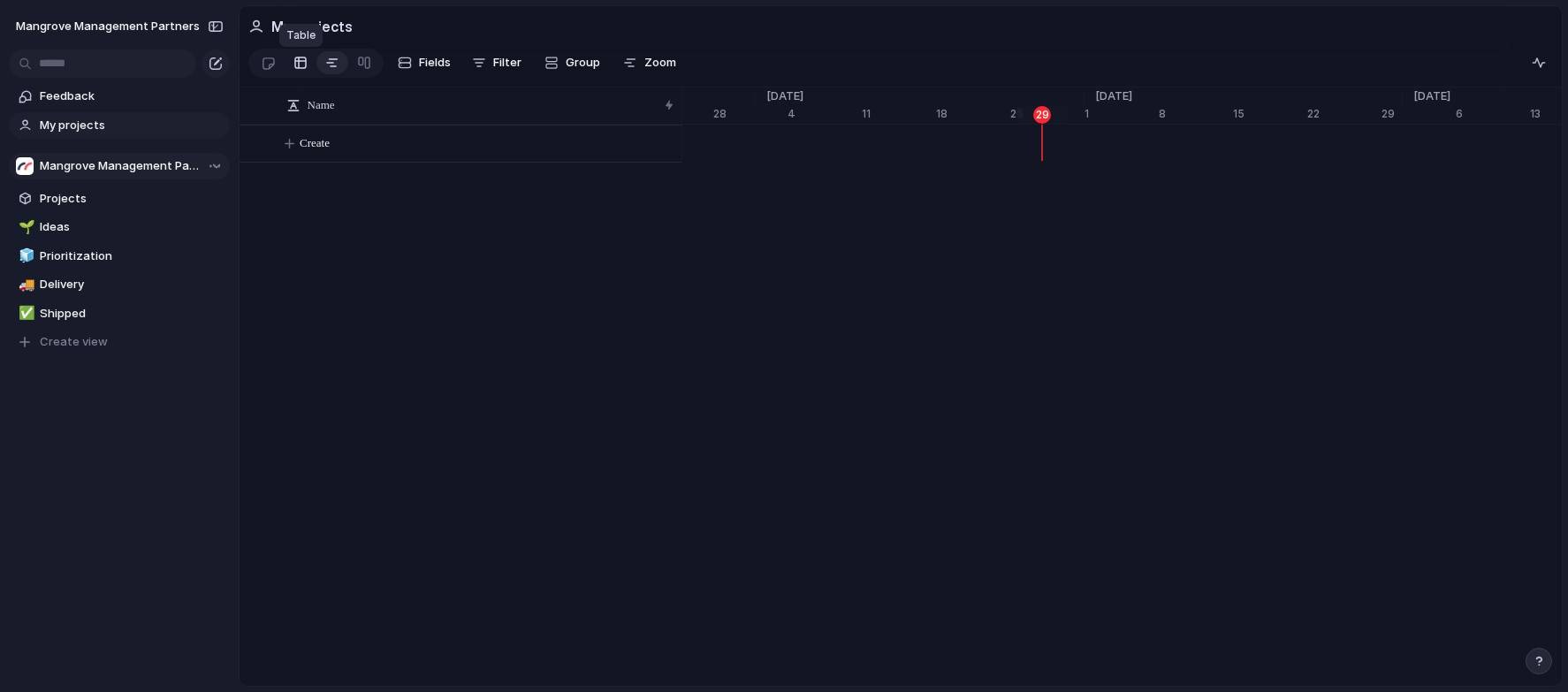
scroll to position [0, 11550]
click at [297, 69] on div at bounding box center [300, 63] width 14 height 29
click at [328, 148] on span "Create" at bounding box center [314, 143] width 30 height 18
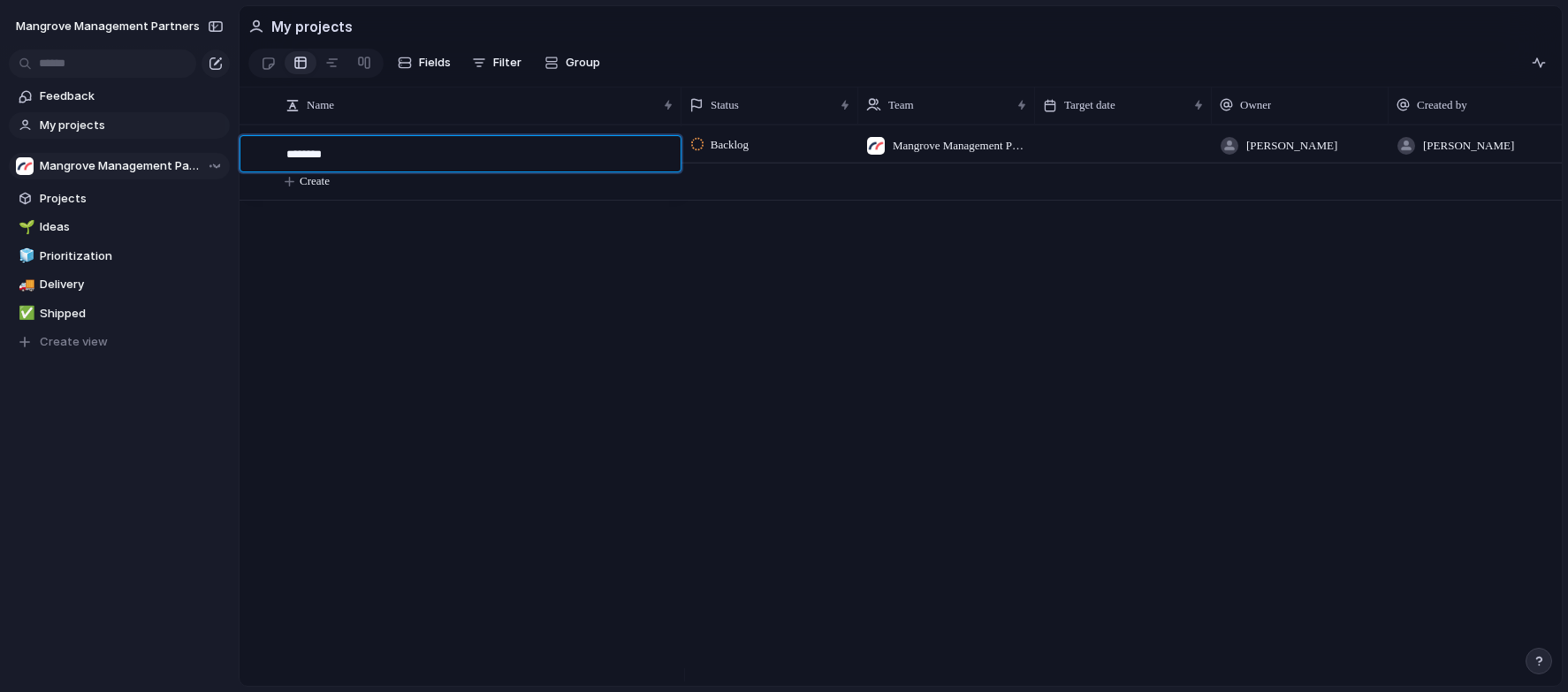
type textarea "*********"
click at [325, 185] on span "Create" at bounding box center [314, 181] width 30 height 18
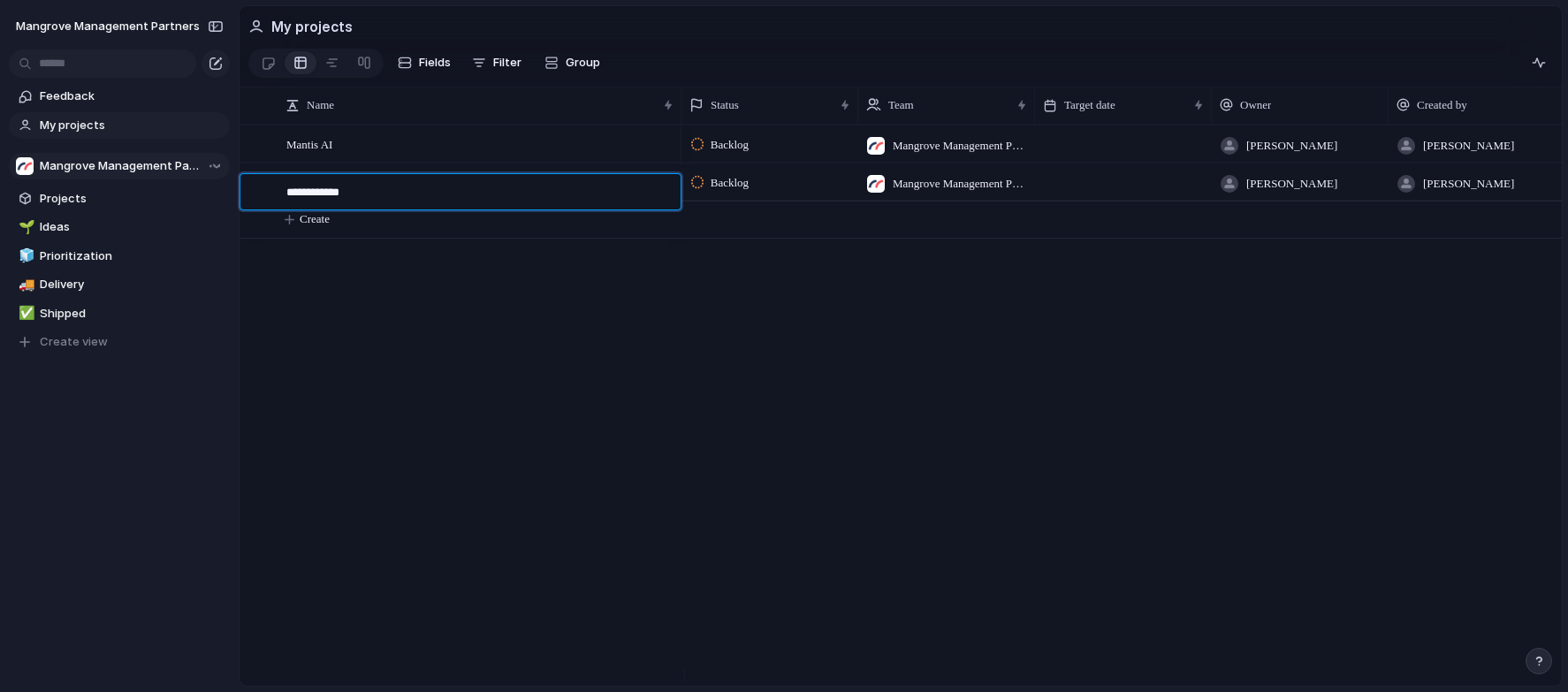
type textarea "**********"
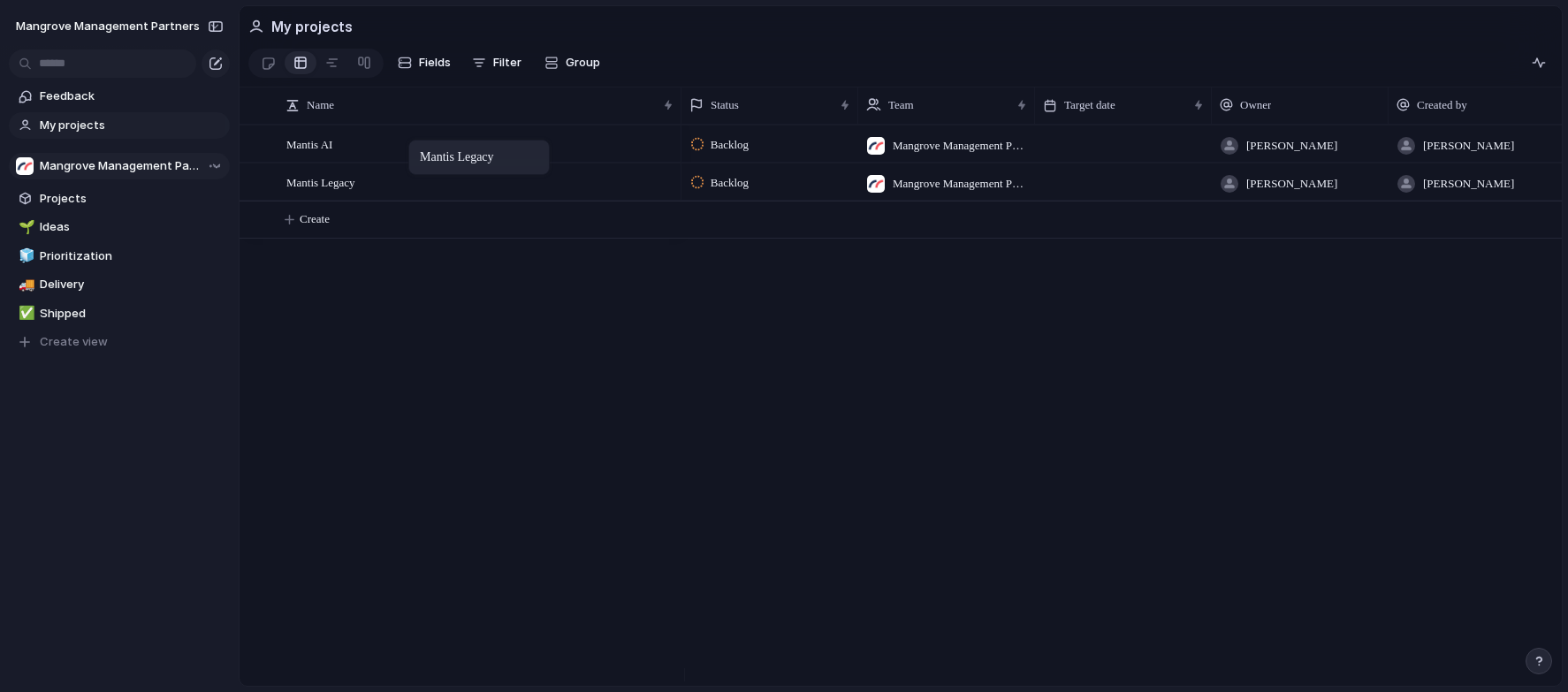
drag, startPoint x: 415, startPoint y: 187, endPoint x: 417, endPoint y: 137, distance: 50.0
click at [545, 184] on div "Mantis Legacy" at bounding box center [480, 182] width 388 height 36
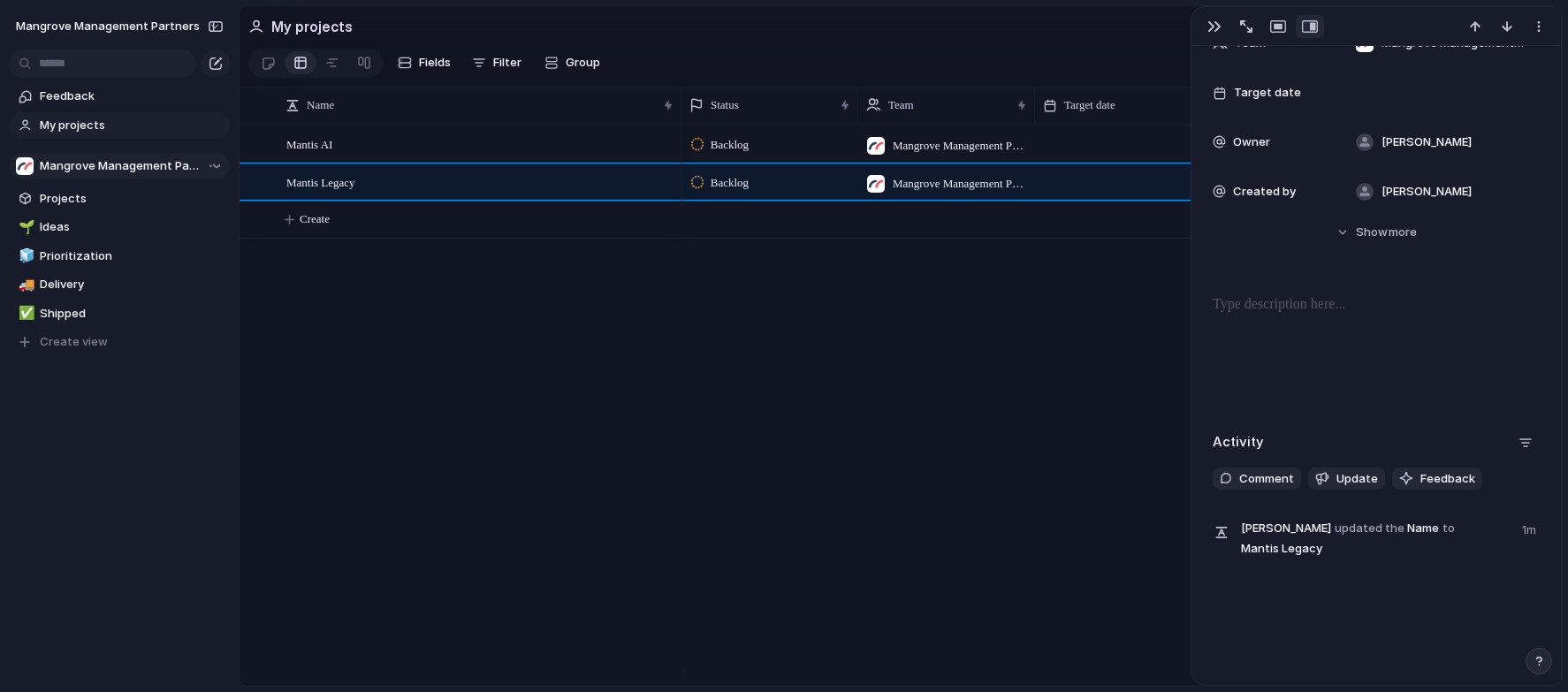
scroll to position [191, 0]
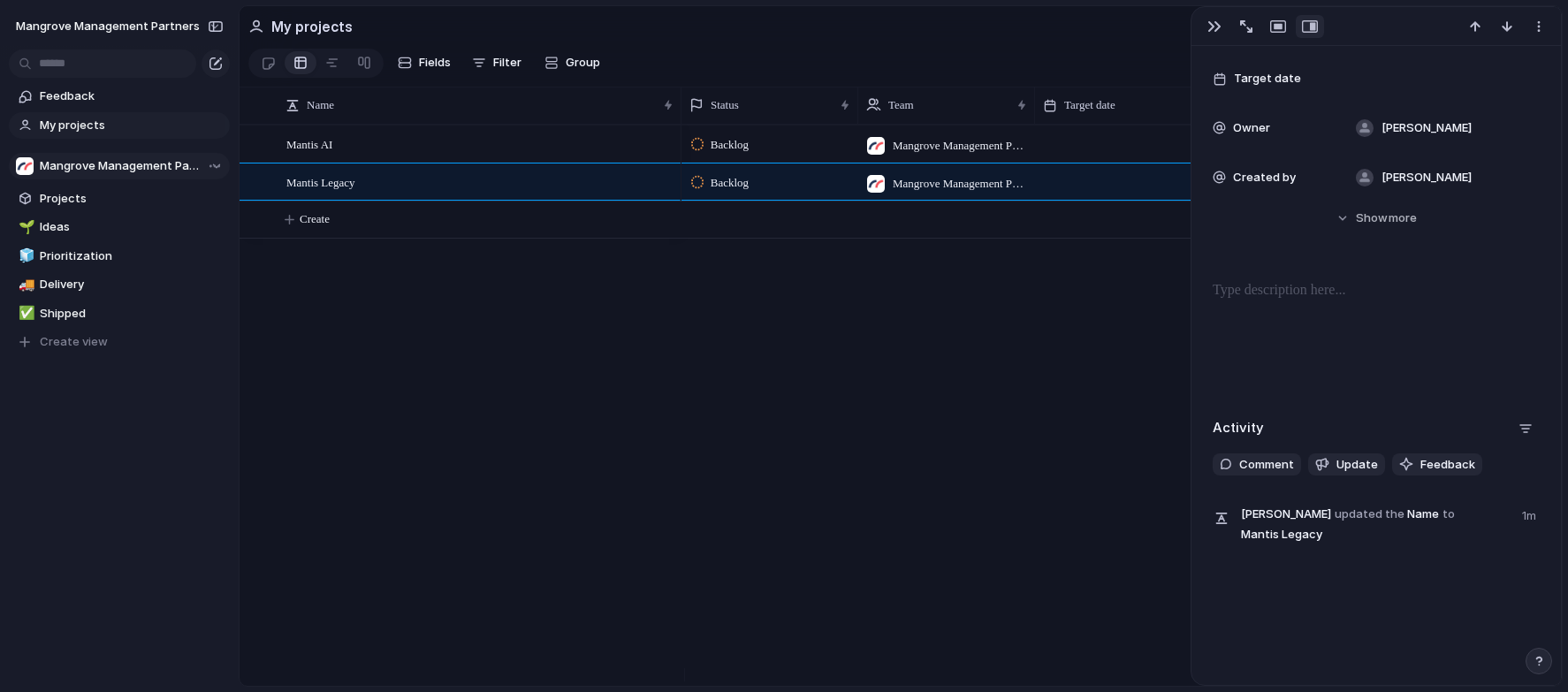
click at [1059, 413] on div "Backlog Mangrove Management Partners Scott Zsori Scott Zsori Backlog Mangrove M…" at bounding box center [1121, 406] width 880 height 561
click at [1223, 28] on button "button" at bounding box center [1214, 27] width 29 height 23
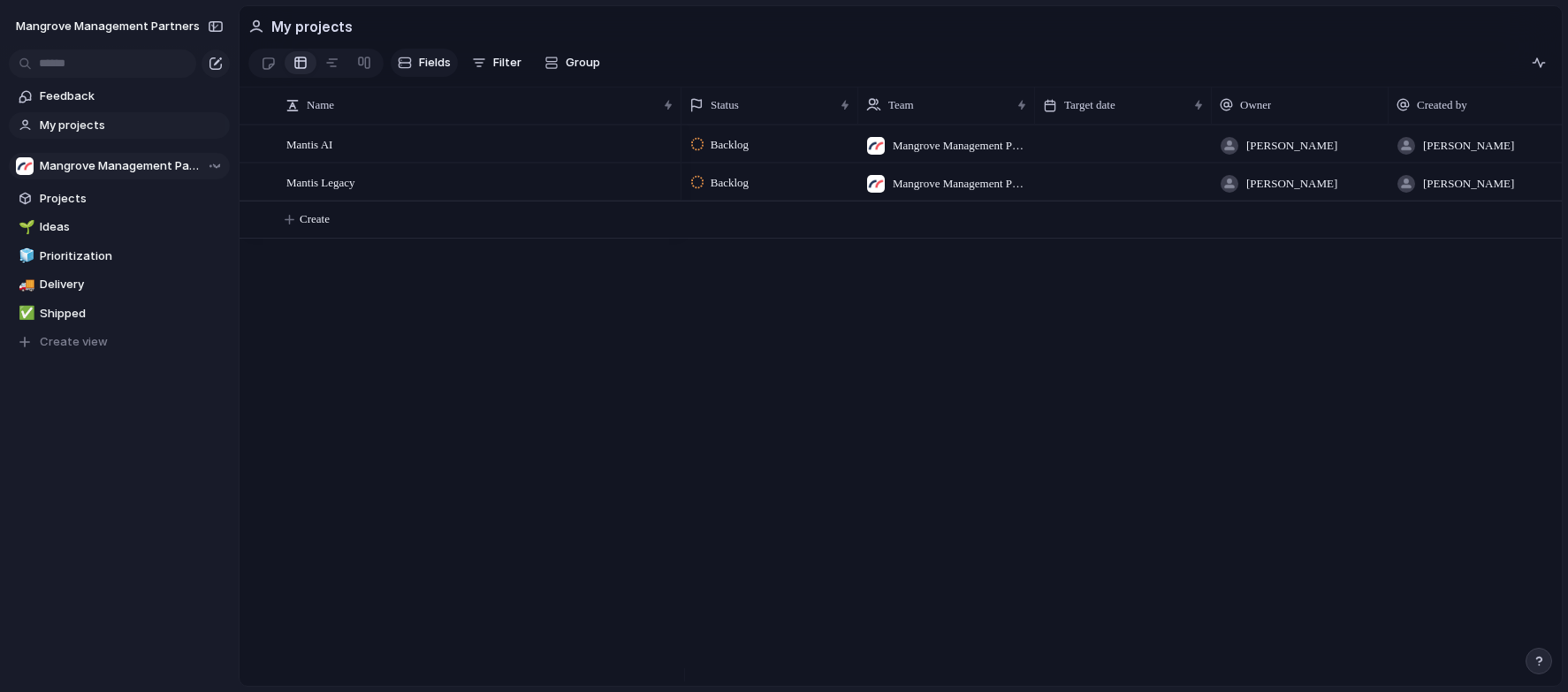
click at [433, 68] on span "Fields" at bounding box center [434, 62] width 31 height 18
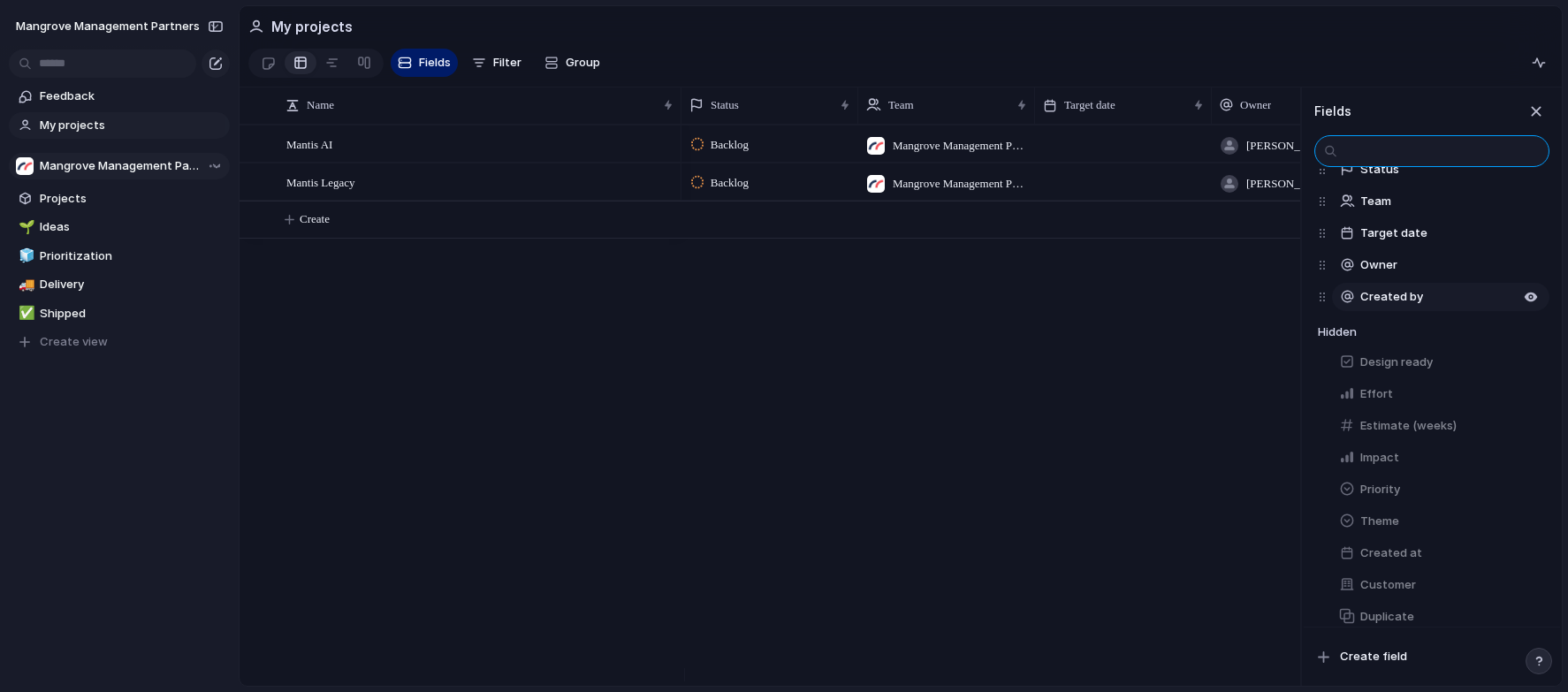
scroll to position [177, 0]
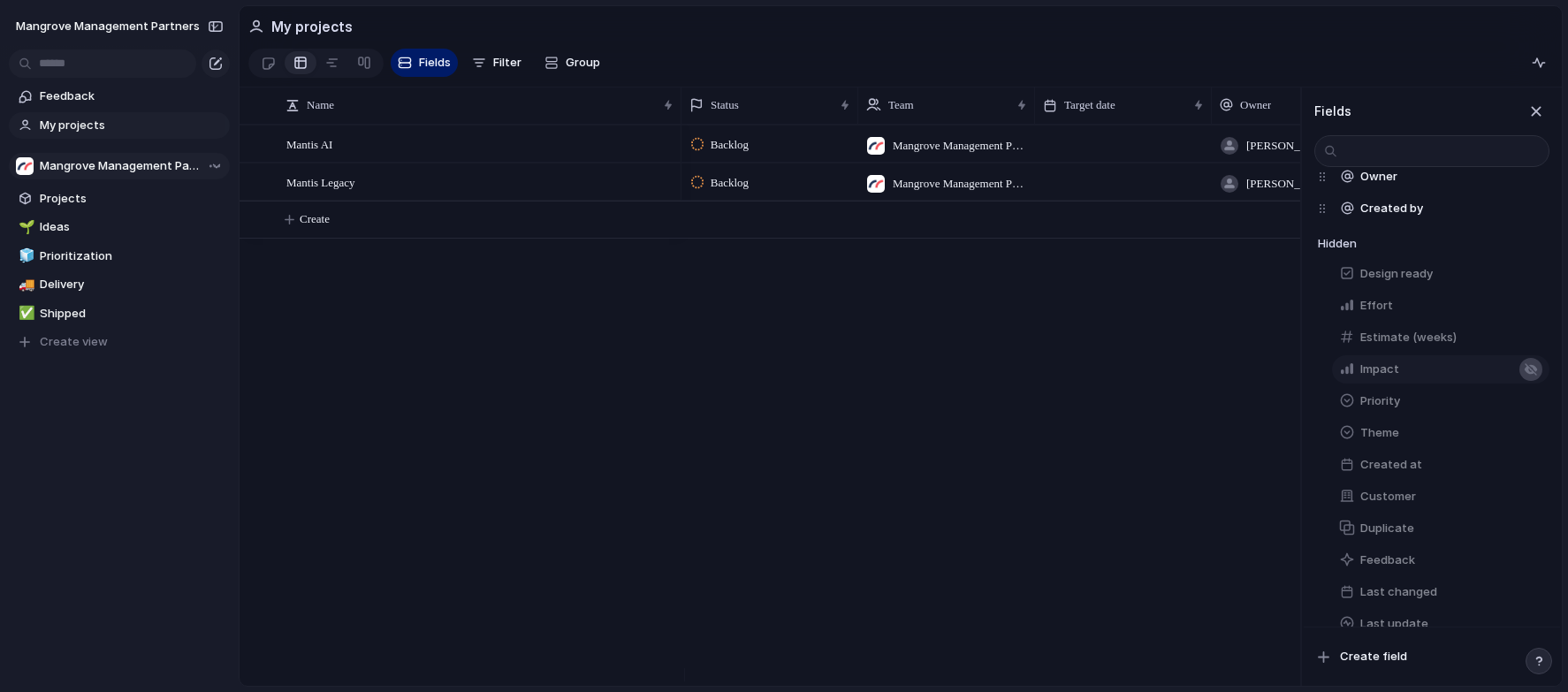
click at [1523, 376] on div "button" at bounding box center [1530, 369] width 14 height 14
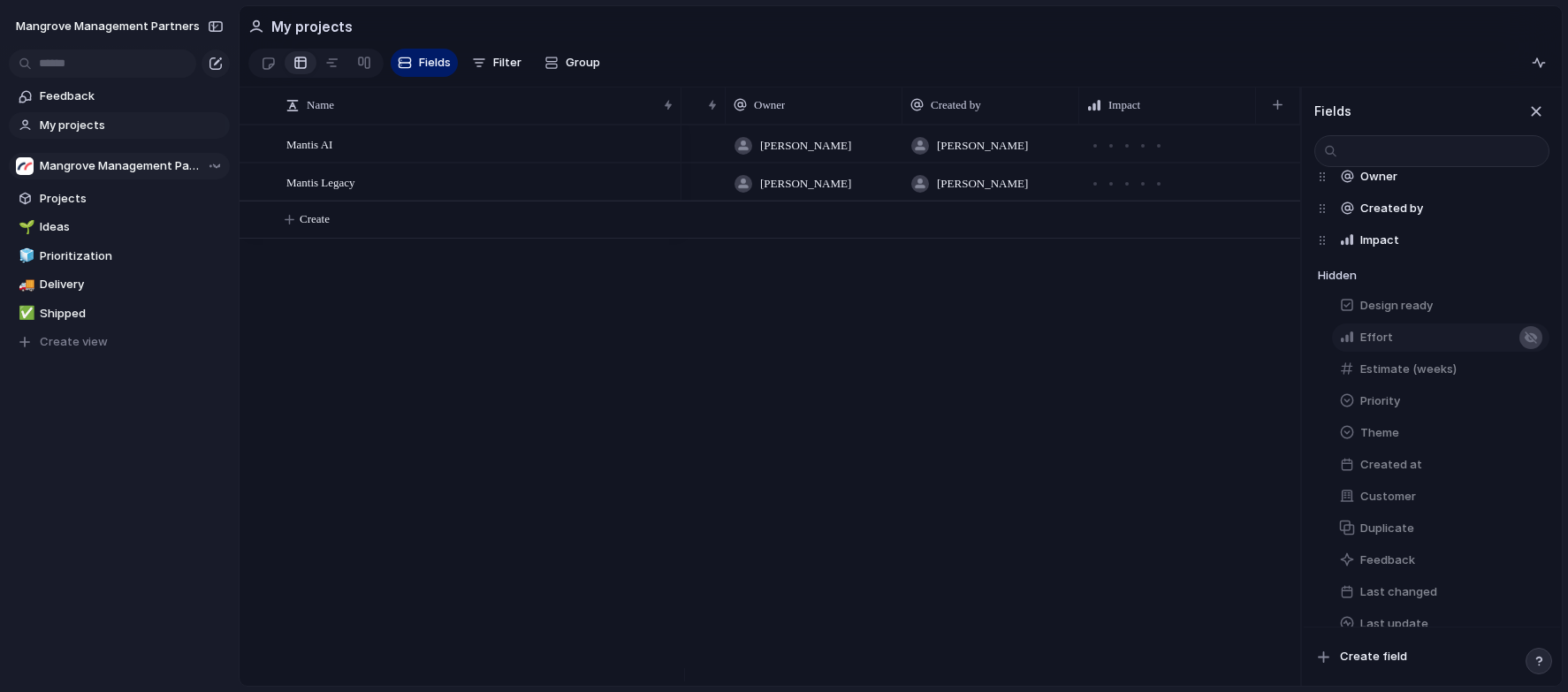
click at [1523, 345] on div "button" at bounding box center [1530, 337] width 14 height 14
click at [1530, 412] on button "button" at bounding box center [1531, 401] width 23 height 23
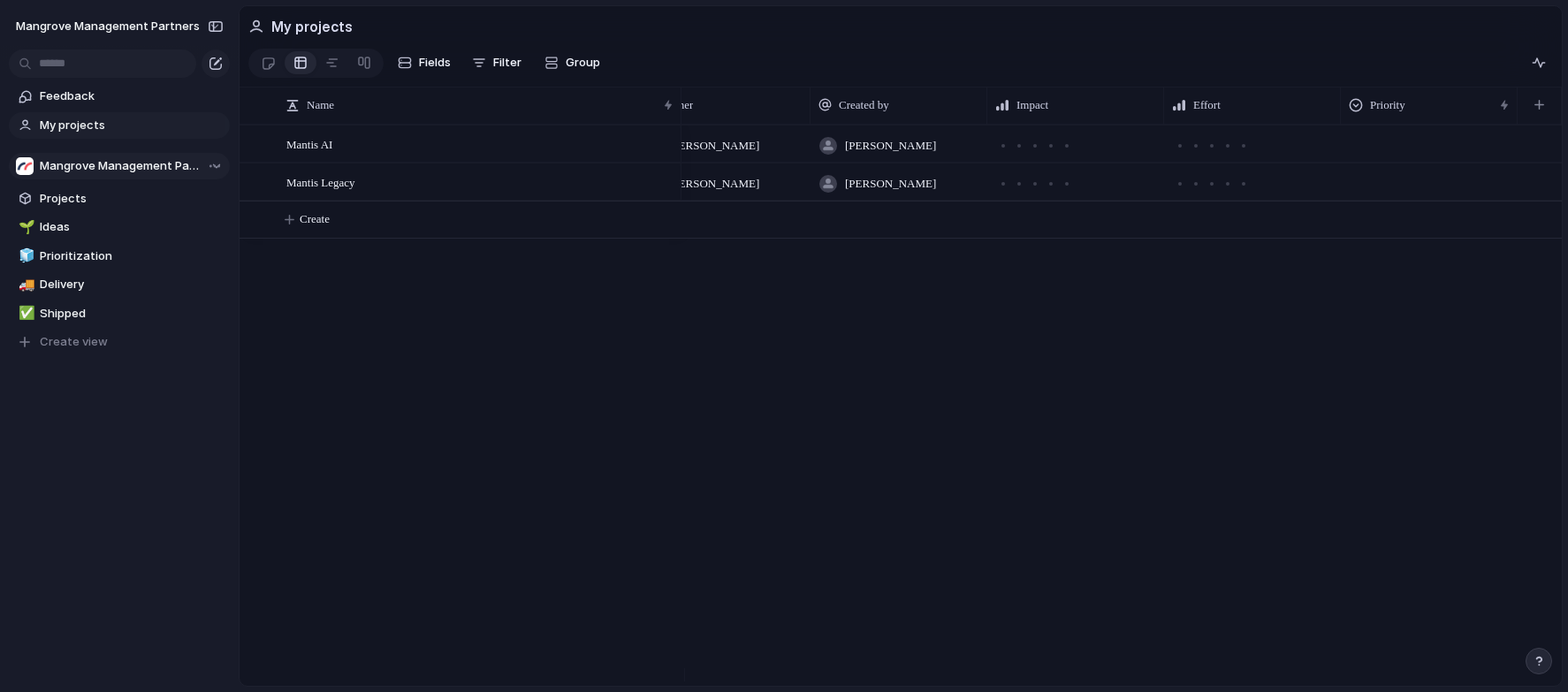
click at [1084, 401] on div "Scott Zsori Scott Zsori Scott Zsori Scott Zsori" at bounding box center [1121, 406] width 880 height 561
click at [1036, 188] on div at bounding box center [1035, 183] width 9 height 9
click at [1194, 188] on div at bounding box center [1195, 183] width 9 height 9
click at [743, 114] on div "Owner" at bounding box center [721, 105] width 160 height 18
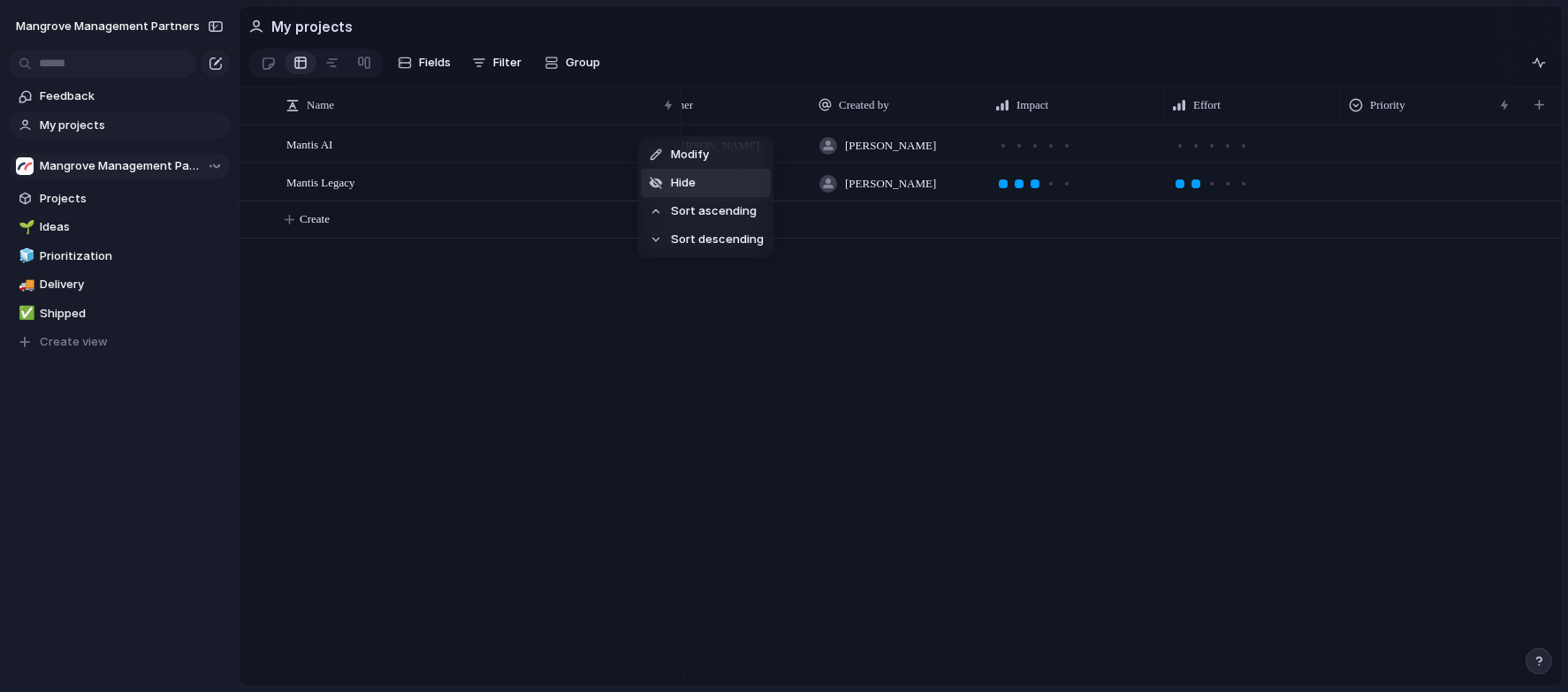
click at [704, 177] on li "Hide" at bounding box center [705, 183] width 130 height 29
click at [870, 304] on div "Scott Zsori Mangrove Management Partners Scott Zsori Mangrove Management Partne…" at bounding box center [1121, 406] width 880 height 561
click at [730, 113] on div "Target date" at bounding box center [713, 105] width 144 height 18
click at [941, 331] on div "Modify Hide Sort ascending Sort descending" at bounding box center [784, 346] width 1568 height 692
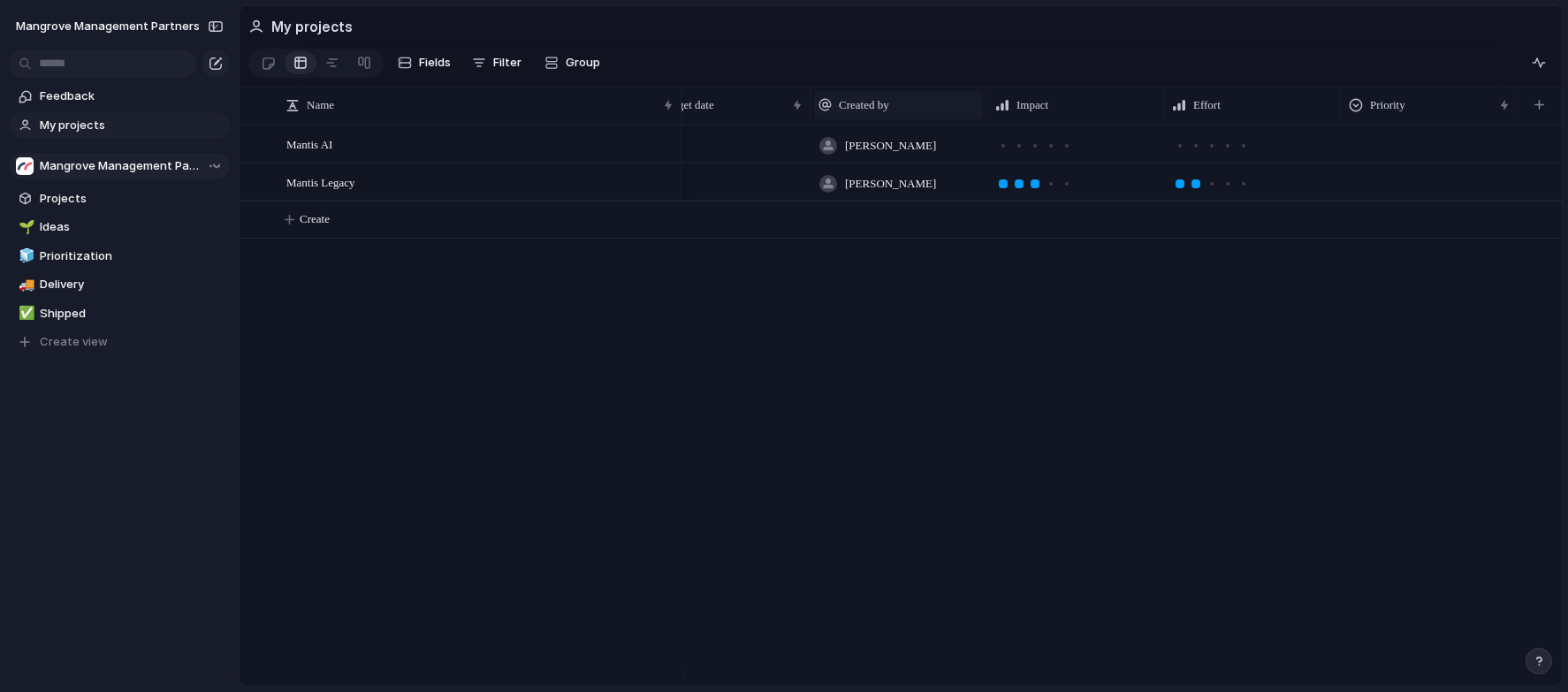
click at [928, 114] on div "Created by" at bounding box center [898, 105] width 160 height 18
click at [701, 343] on div "Modify Hide Sort ascending Sort descending" at bounding box center [784, 346] width 1568 height 692
click at [682, 136] on div at bounding box center [721, 131] width 175 height 10
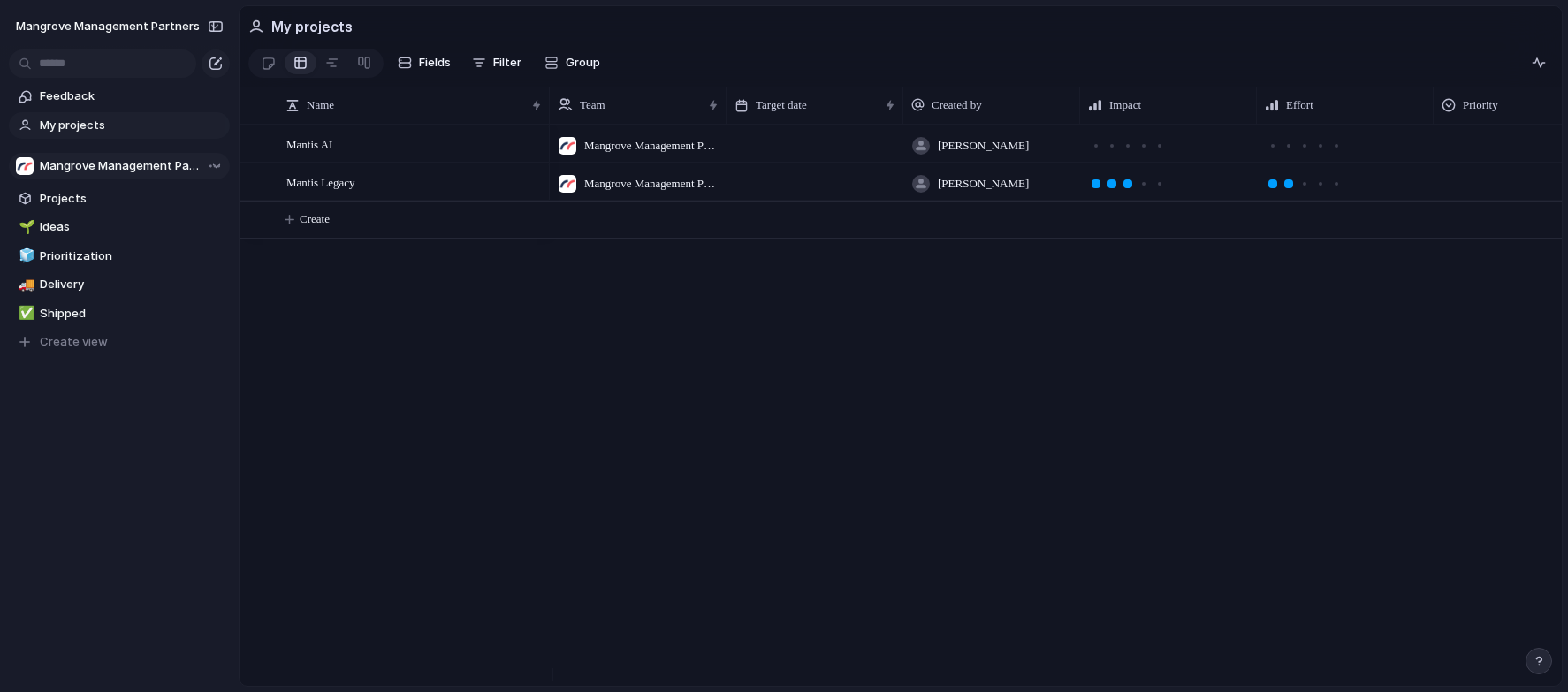
drag, startPoint x: 680, startPoint y: 108, endPoint x: 559, endPoint y: 117, distance: 121.3
click at [554, 117] on div at bounding box center [548, 105] width 9 height 37
click at [665, 114] on div "Team" at bounding box center [639, 105] width 144 height 18
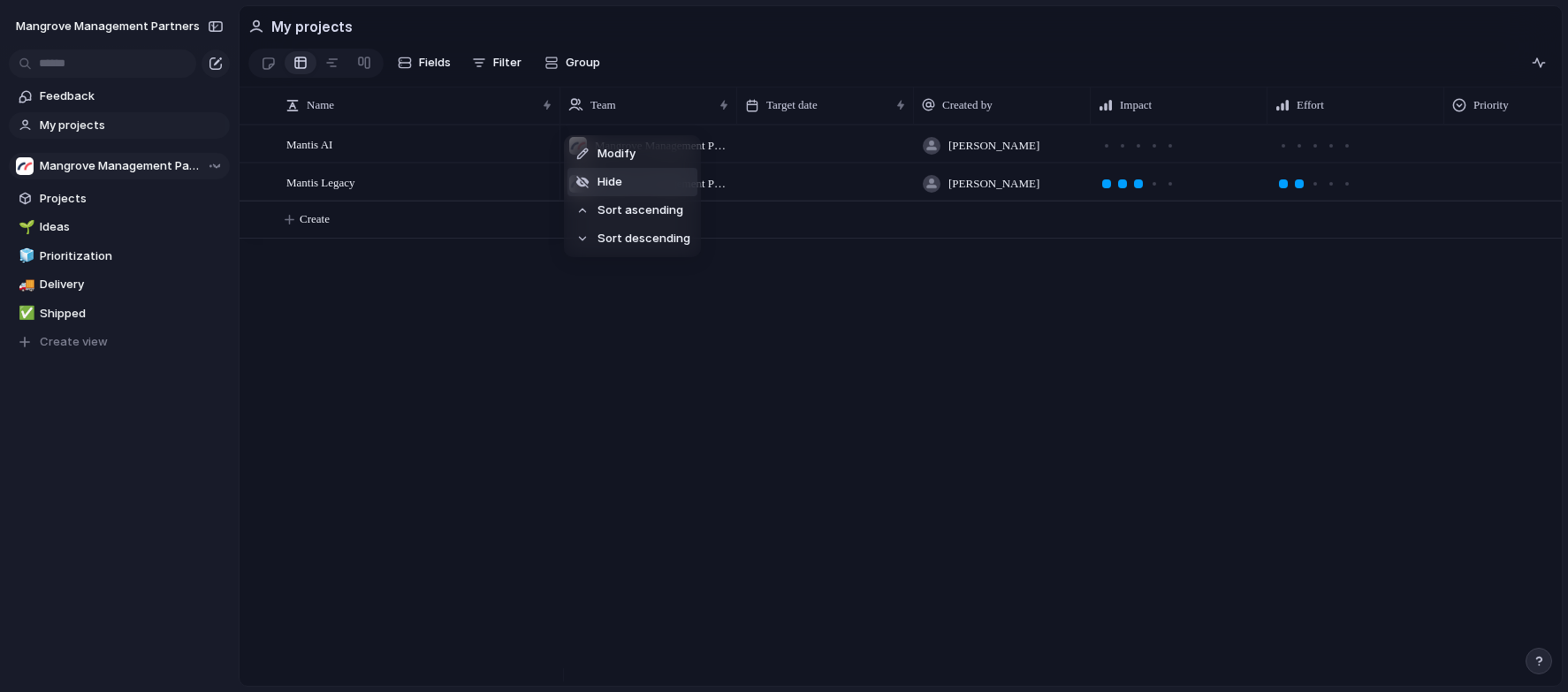
click at [640, 180] on li "Hide" at bounding box center [632, 182] width 130 height 29
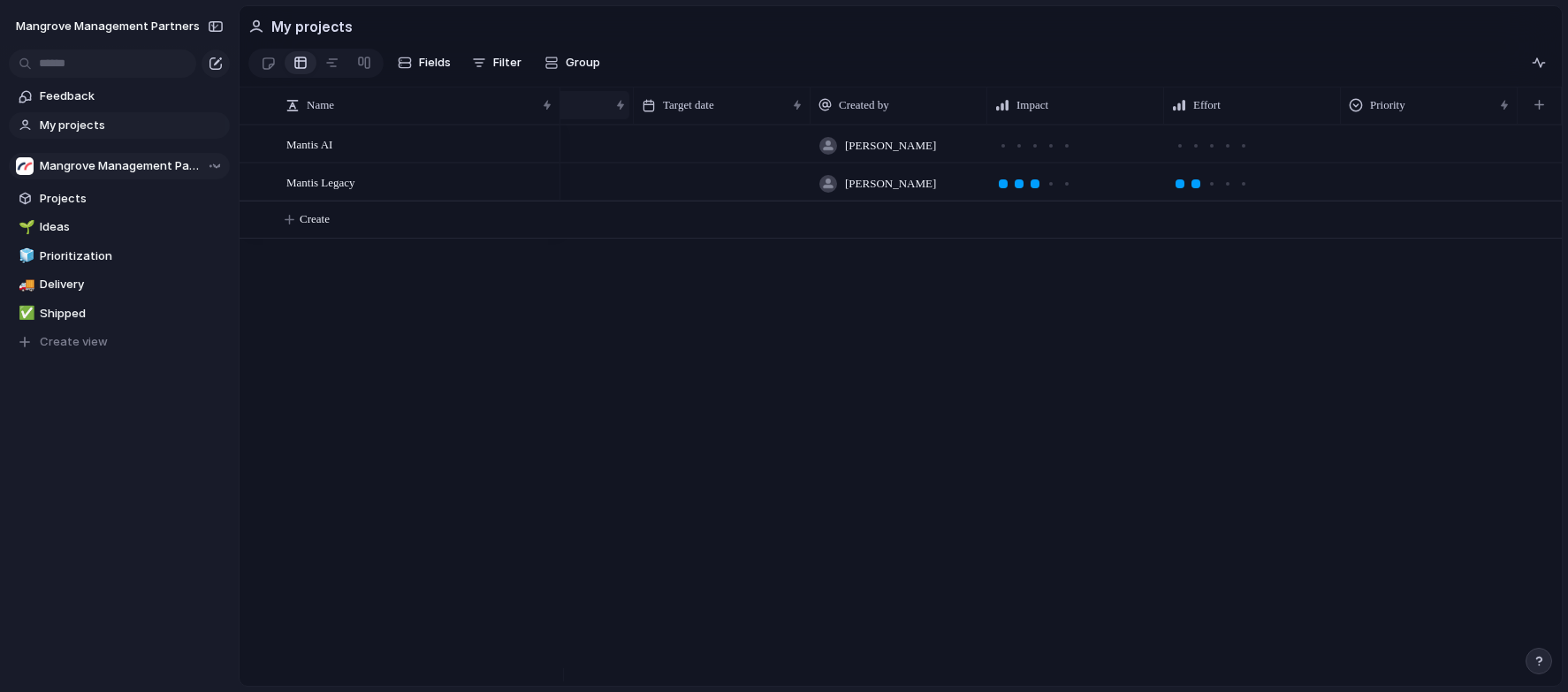
click at [603, 114] on div "Status" at bounding box center [536, 105] width 144 height 18
click at [605, 89] on div "Modify Hide Sort ascending Sort descending" at bounding box center [784, 346] width 1568 height 692
drag, startPoint x: 555, startPoint y: 116, endPoint x: 456, endPoint y: 132, distance: 100.3
click at [457, 124] on div at bounding box center [461, 105] width 9 height 37
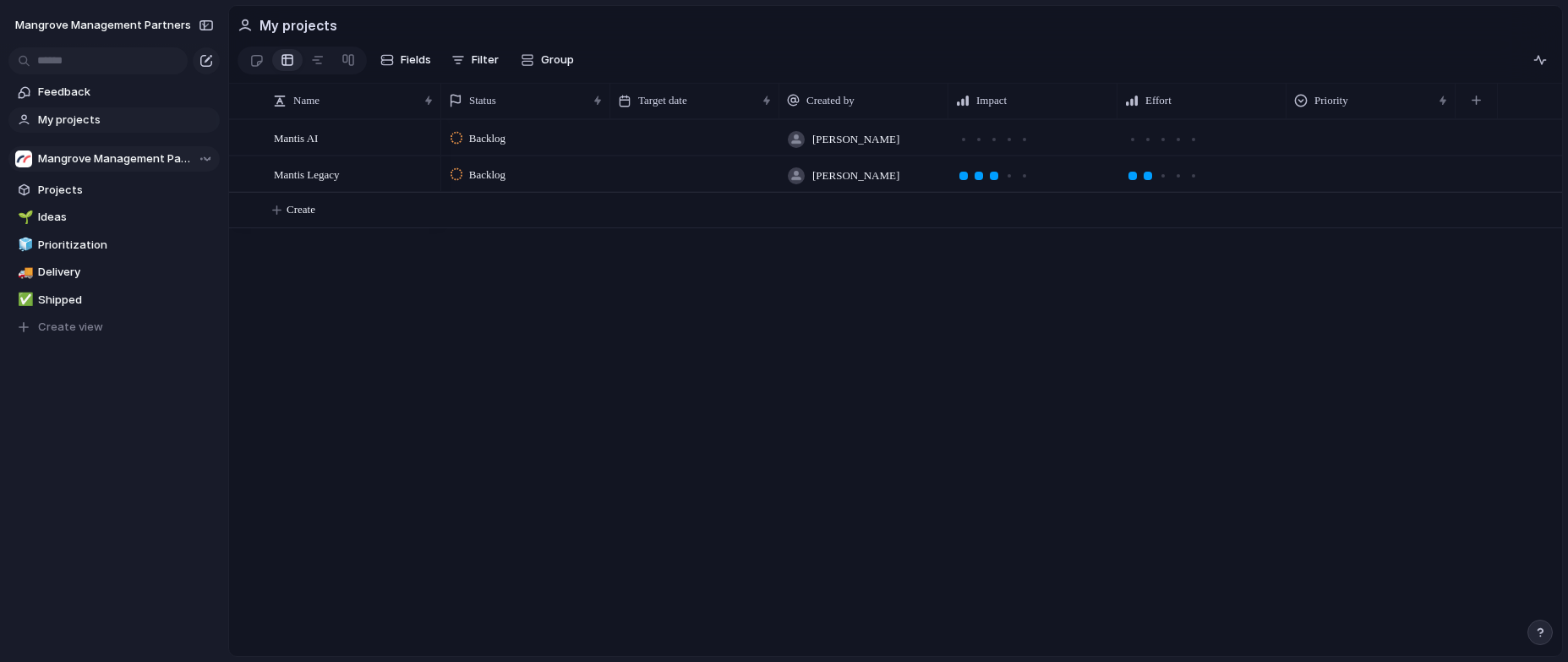
drag, startPoint x: 835, startPoint y: 359, endPoint x: 728, endPoint y: 359, distance: 107.0
click at [833, 360] on div "Backlog Scott Zsori Backlog Scott Zsori" at bounding box center [1001, 388] width 1121 height 537
click at [360, 150] on div "Mantis AI" at bounding box center [354, 138] width 162 height 35
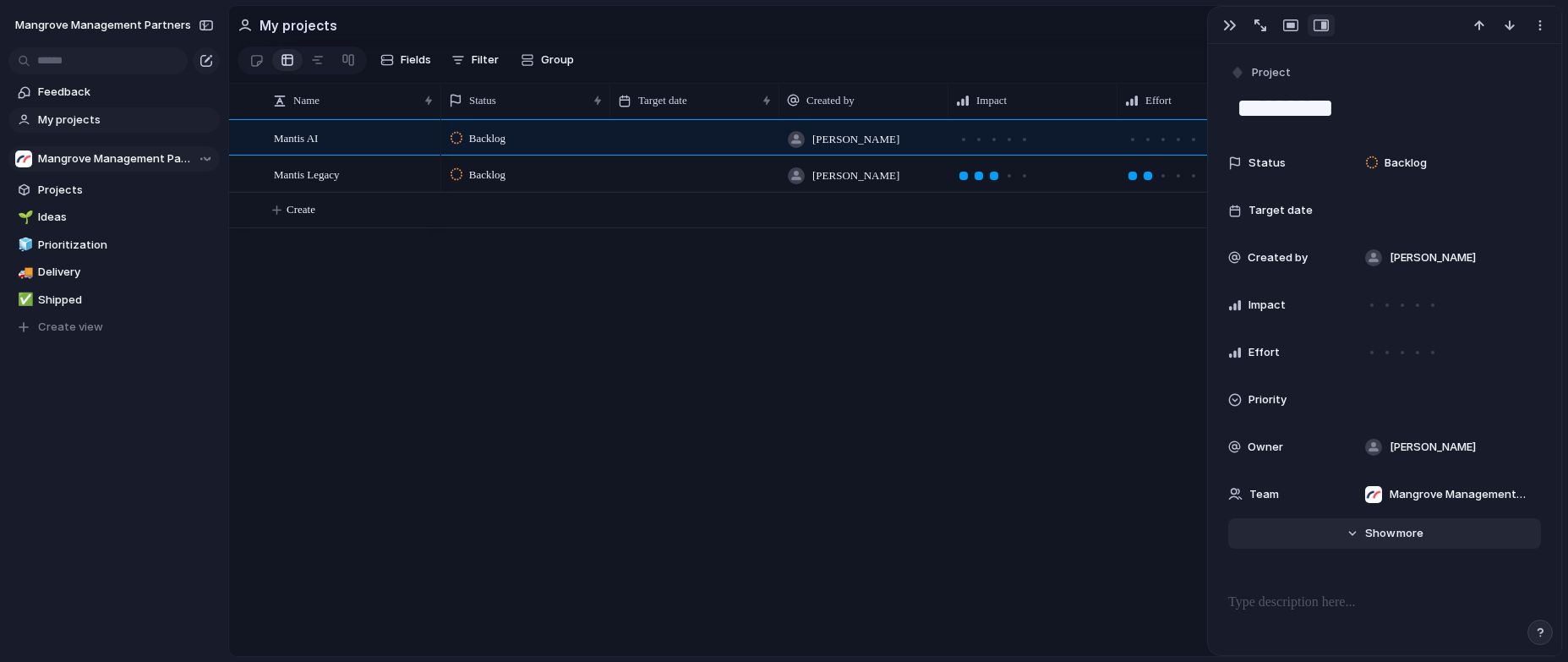
click at [1374, 531] on span "Show" at bounding box center [1379, 533] width 30 height 17
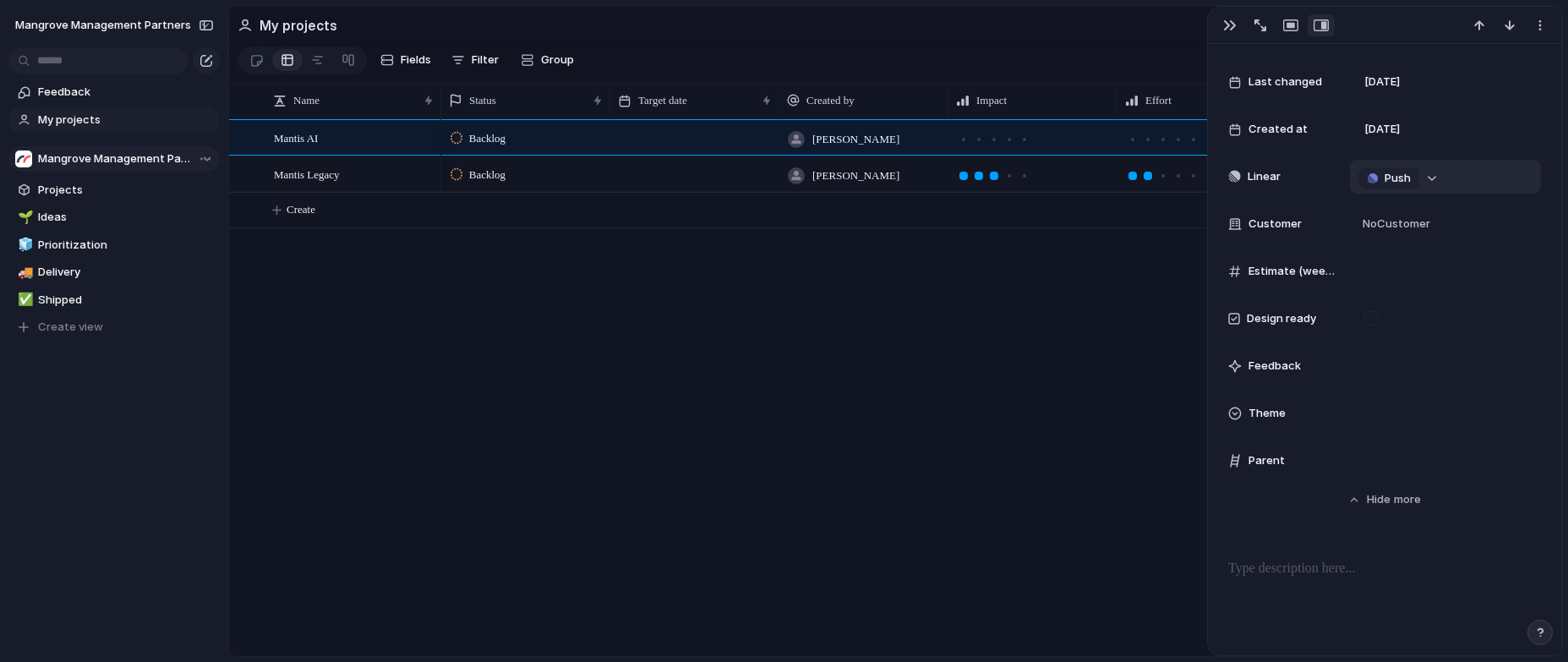
click at [1427, 177] on div "button" at bounding box center [1431, 178] width 12 height 6
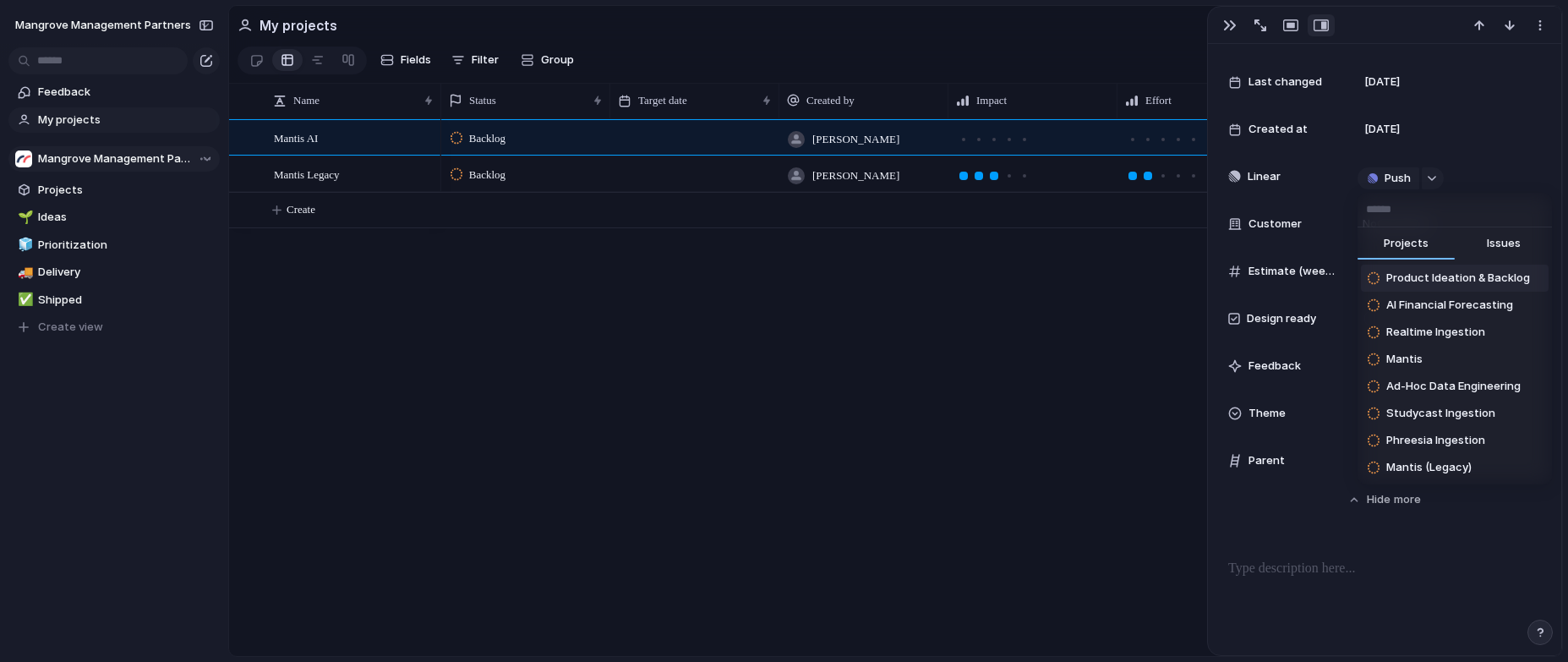
click at [1020, 300] on div "Projects Issues Product Ideation & Backlog AI Financial Forecasting Realtime In…" at bounding box center [784, 331] width 1568 height 662
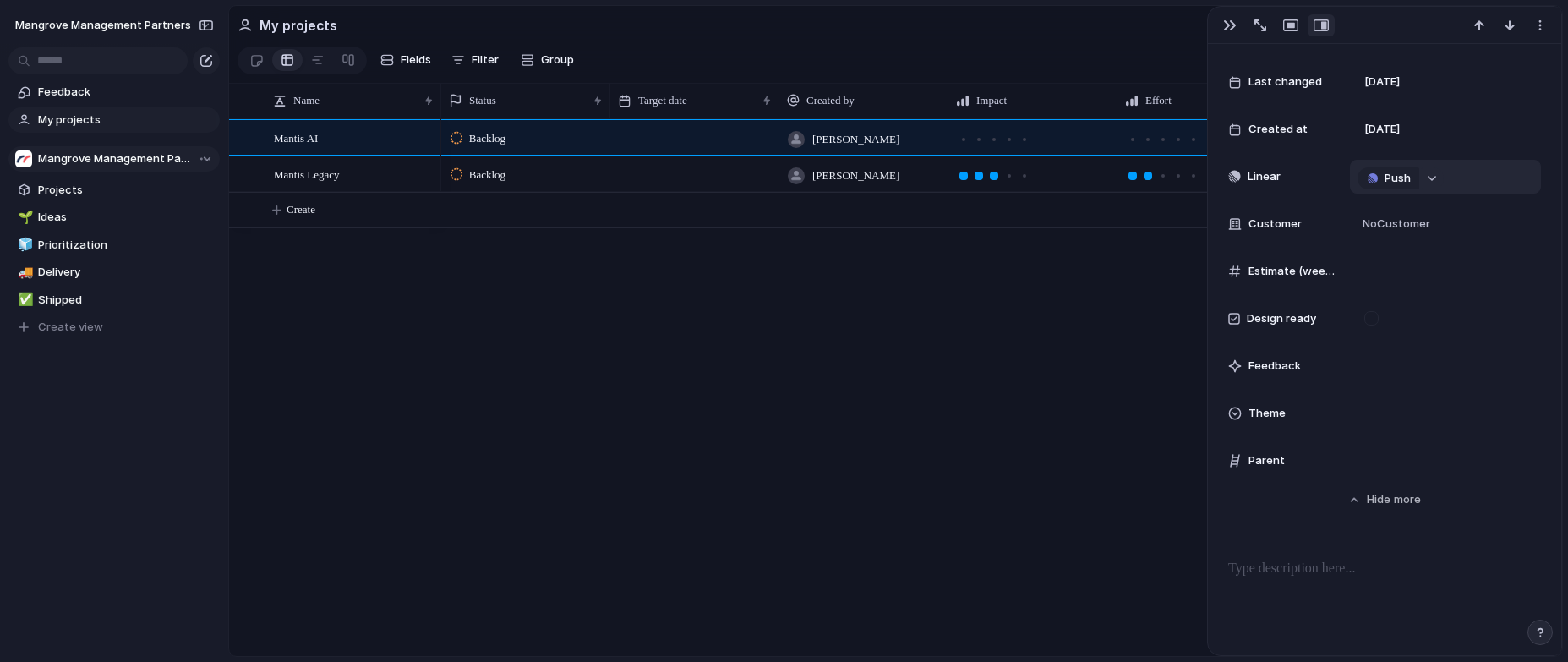
click at [1429, 179] on div "button" at bounding box center [1431, 178] width 12 height 6
click at [966, 386] on div "Projects Issues Product Ideation & Backlog AI Financial Forecasting Realtime In…" at bounding box center [784, 331] width 1568 height 662
click at [1051, 363] on div "Backlog Scott Zsori Backlog Scott Zsori" at bounding box center [1001, 388] width 1121 height 537
click at [1228, 32] on button "button" at bounding box center [1229, 26] width 27 height 22
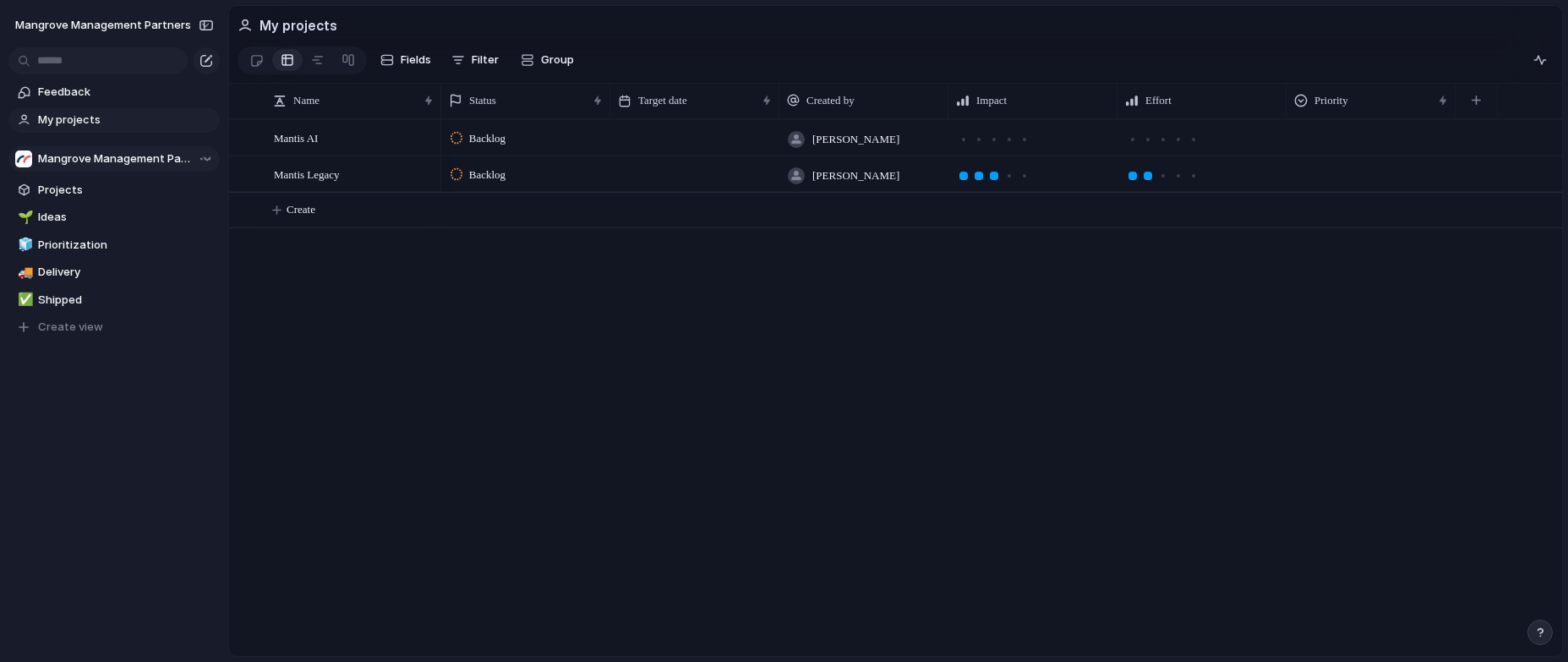
click at [702, 349] on div "Backlog Scott Zsori Backlog Scott Zsori" at bounding box center [1001, 388] width 1121 height 537
click at [81, 215] on span "Ideas" at bounding box center [126, 217] width 176 height 17
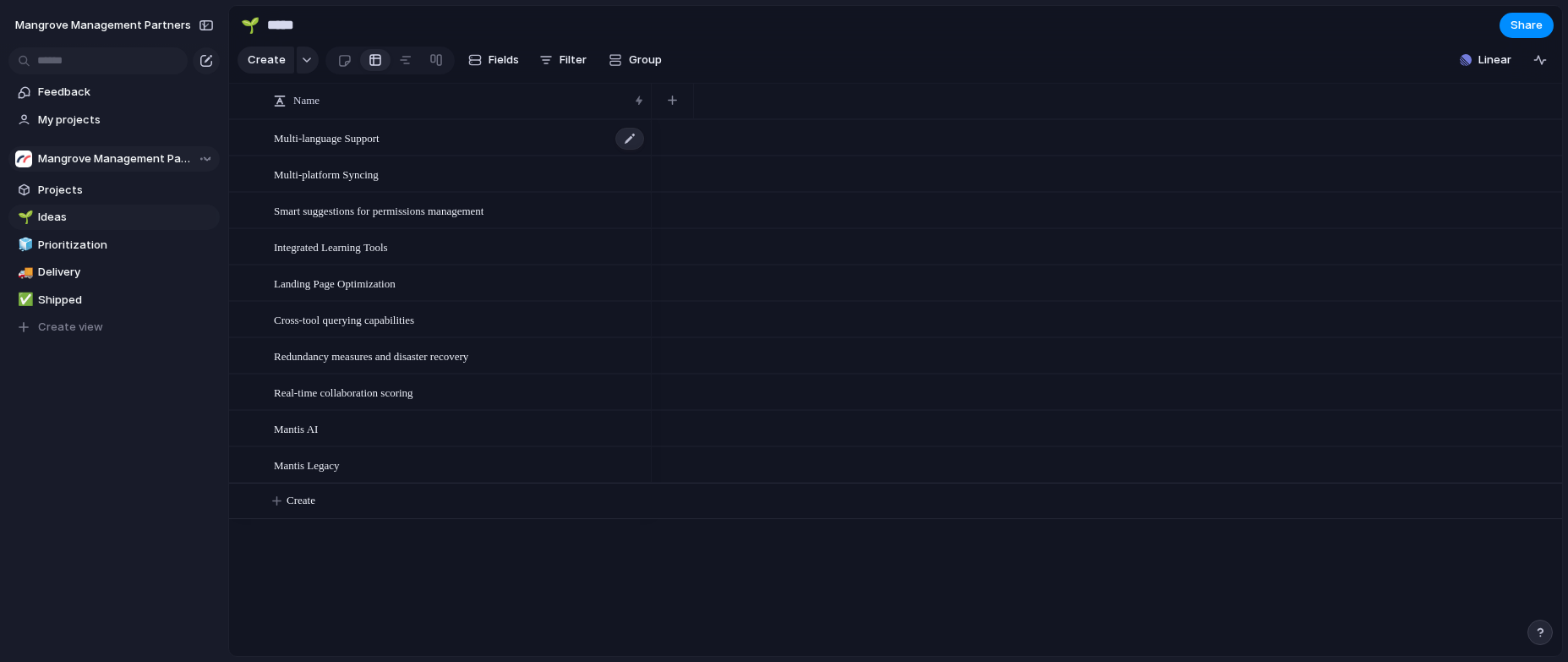
click at [380, 147] on span "Multi-language Support" at bounding box center [327, 137] width 106 height 19
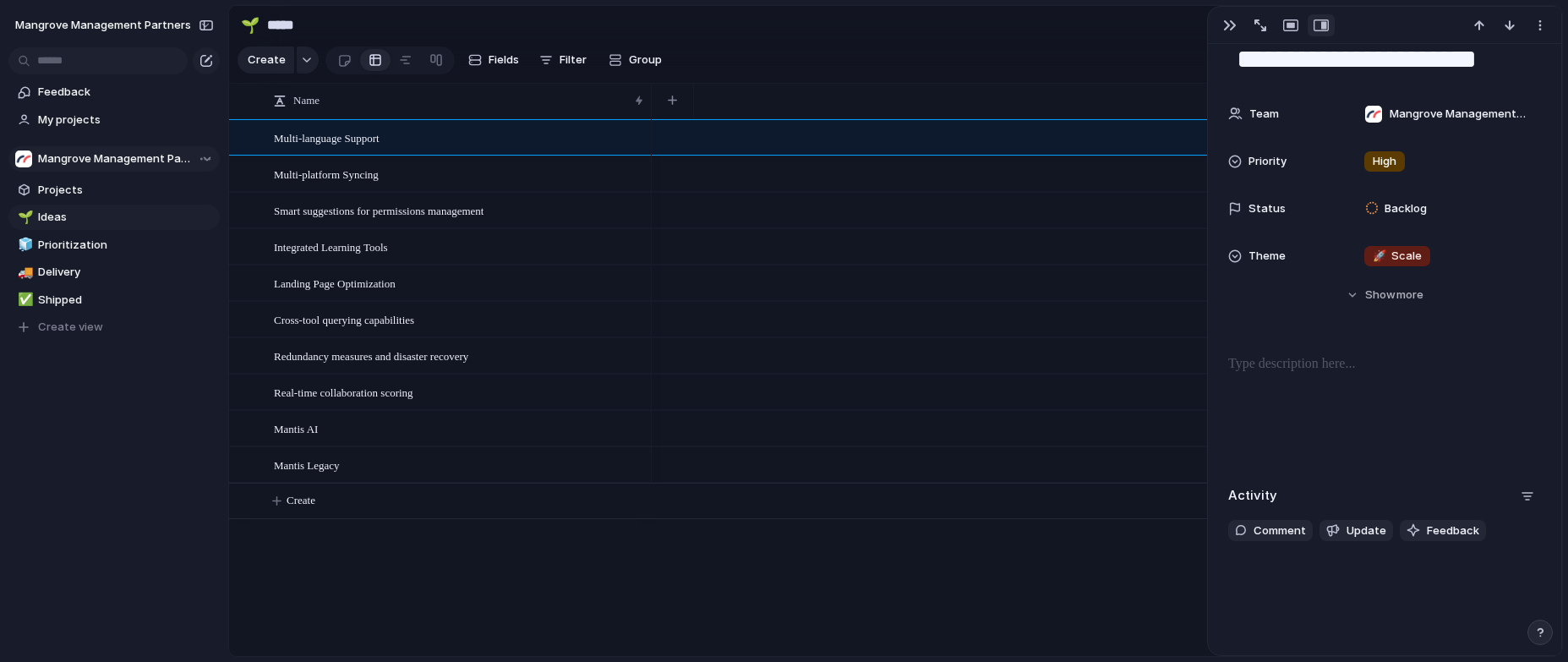
scroll to position [74, 0]
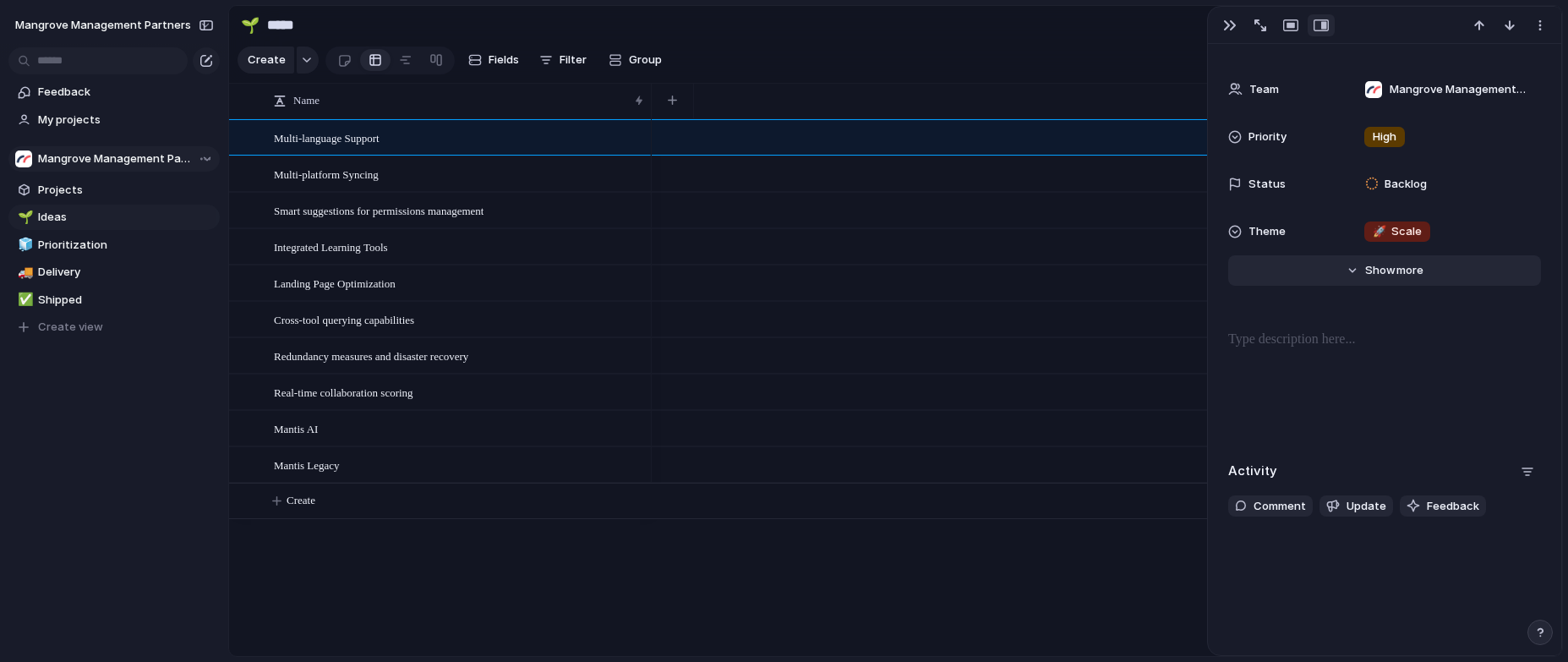
click at [1385, 267] on span "Show" at bounding box center [1379, 270] width 30 height 17
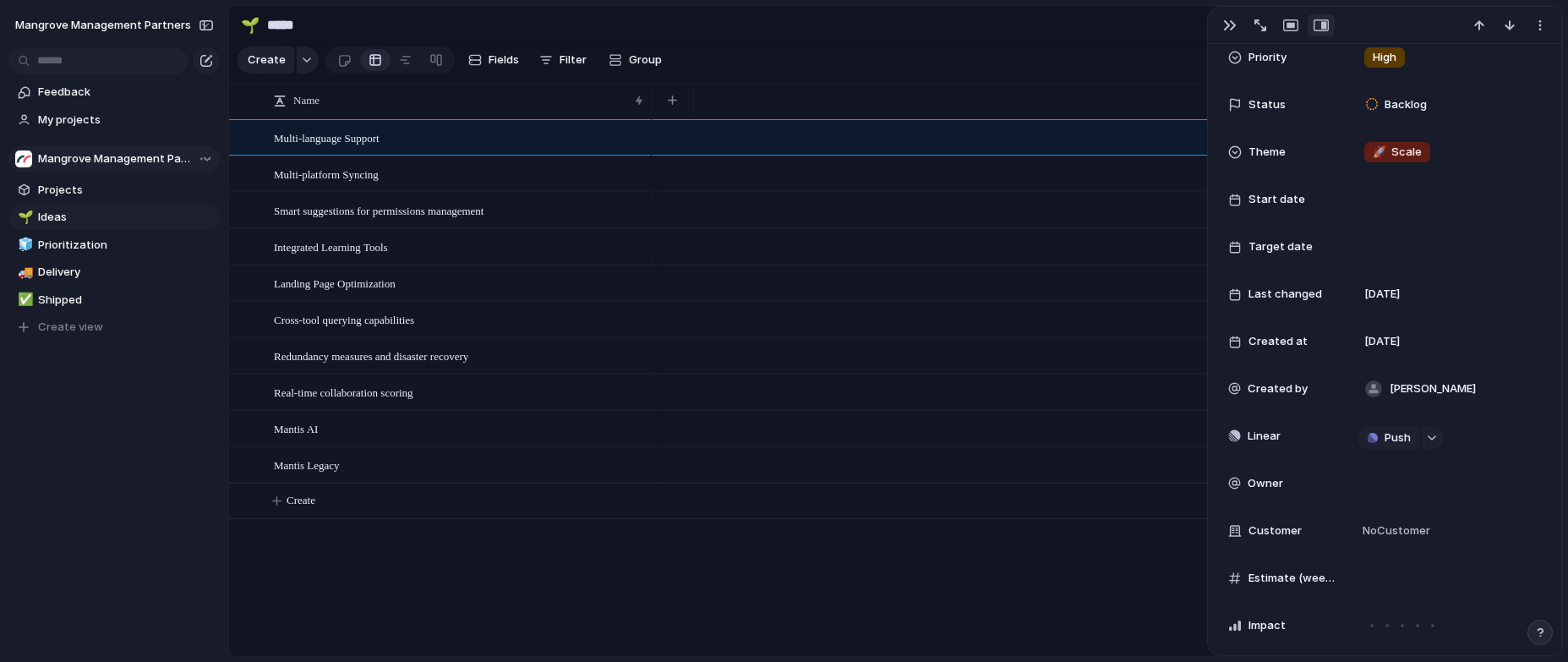
scroll to position [0, 0]
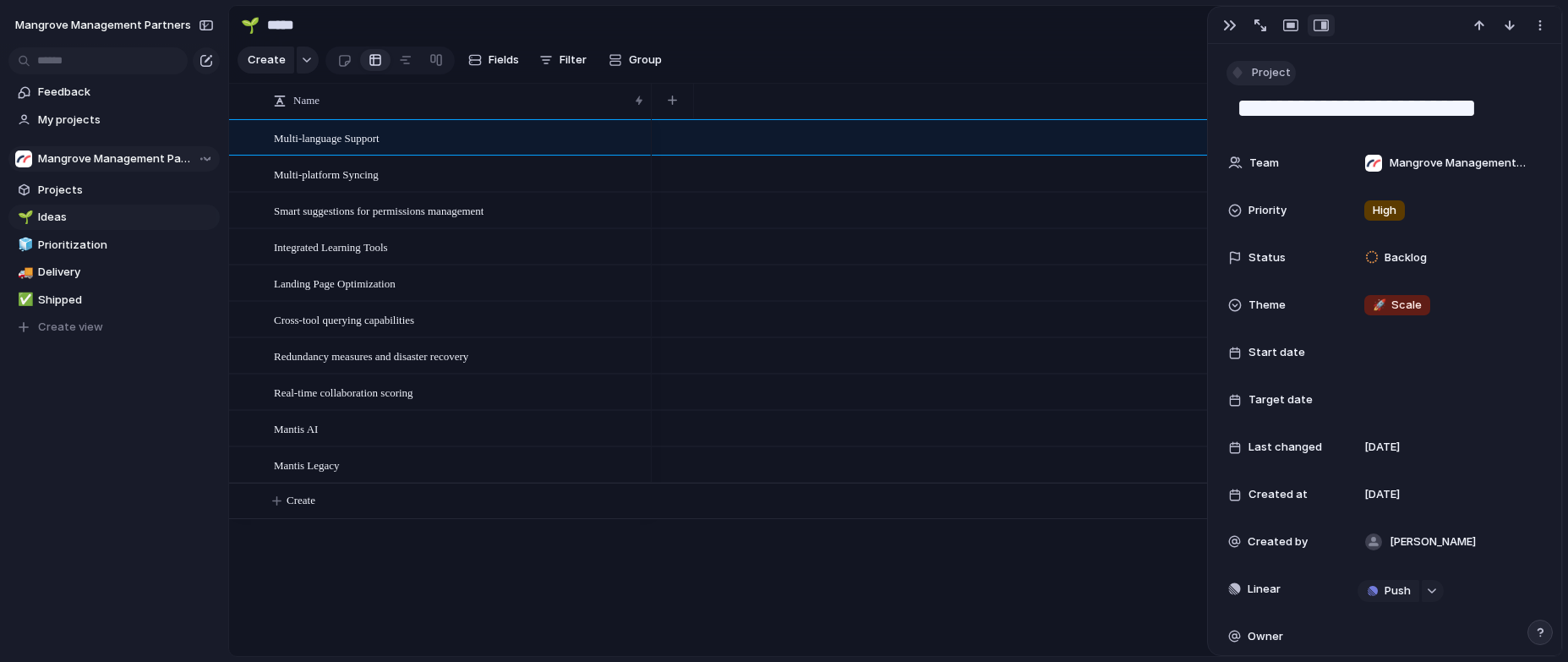
click at [1265, 70] on span "Project" at bounding box center [1270, 72] width 39 height 17
click at [1145, 34] on div "Goal Program Initiative Launch Project Customize" at bounding box center [784, 331] width 1568 height 662
click at [1288, 26] on div "button" at bounding box center [1291, 25] width 16 height 14
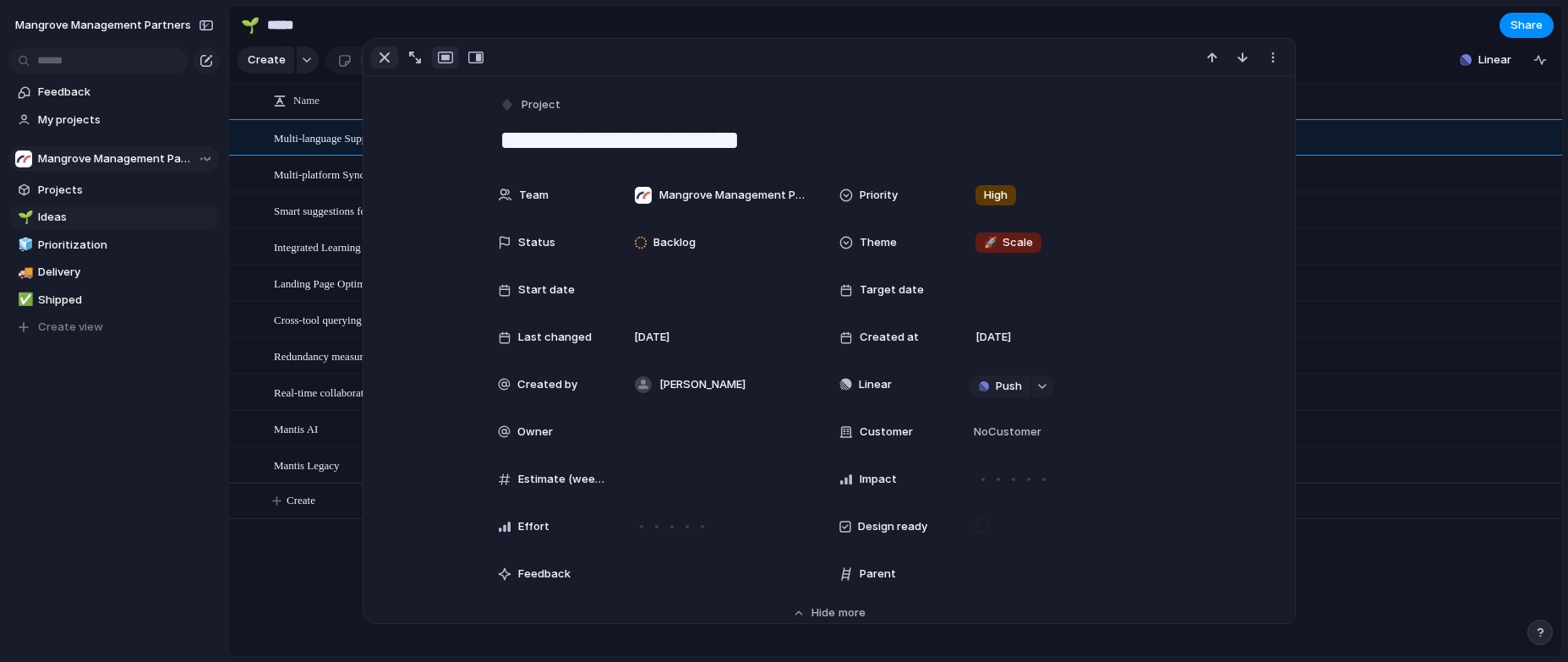
click at [380, 57] on div "button" at bounding box center [384, 58] width 20 height 20
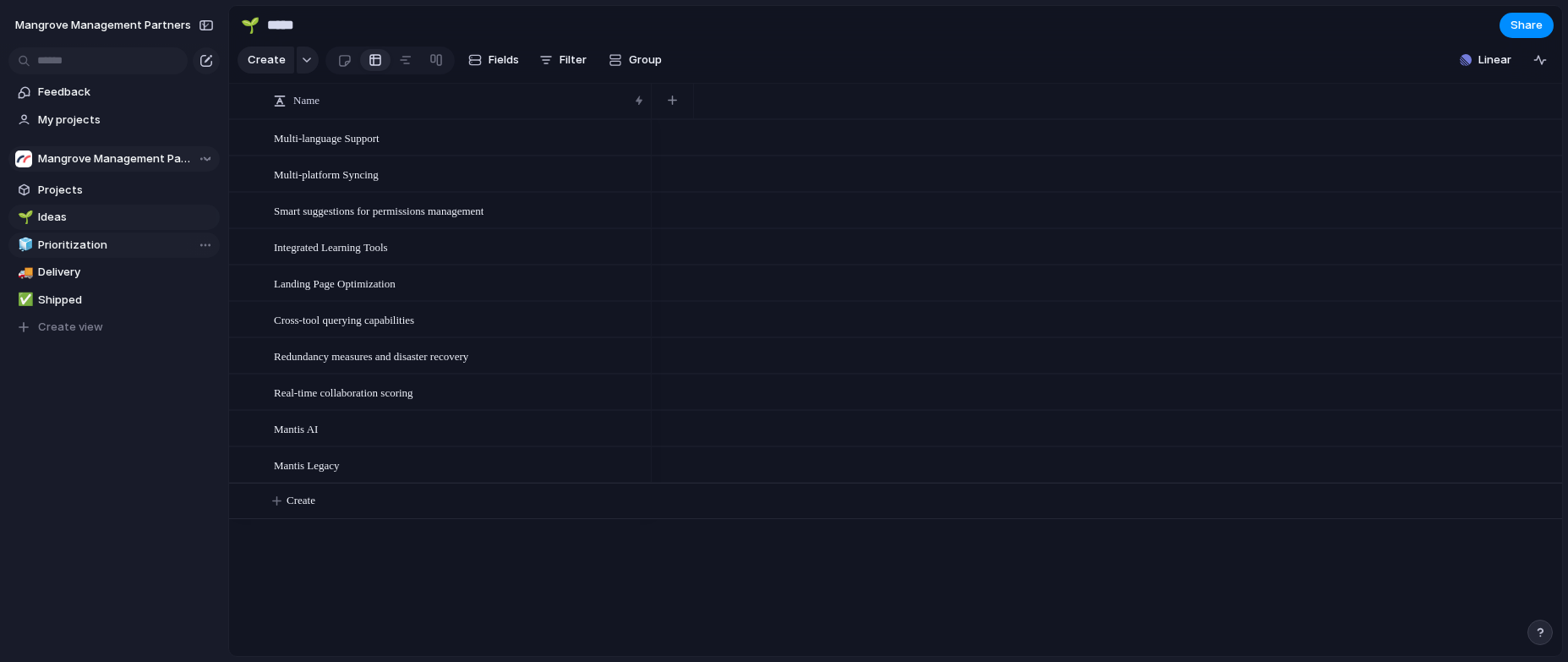
click at [80, 240] on span "Prioritization" at bounding box center [126, 245] width 176 height 17
type input "**********"
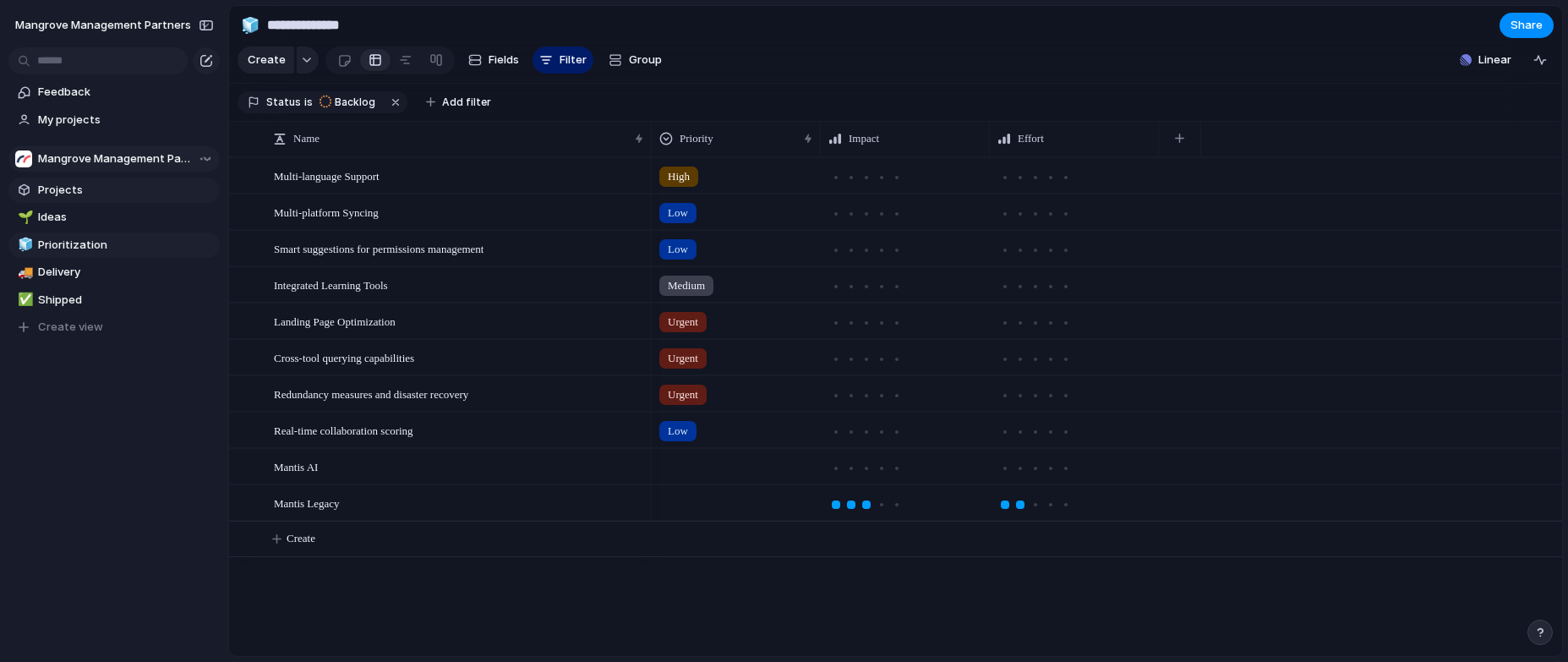
click at [87, 190] on span "Projects" at bounding box center [126, 190] width 176 height 17
click at [1547, 632] on button "button" at bounding box center [1540, 633] width 26 height 26
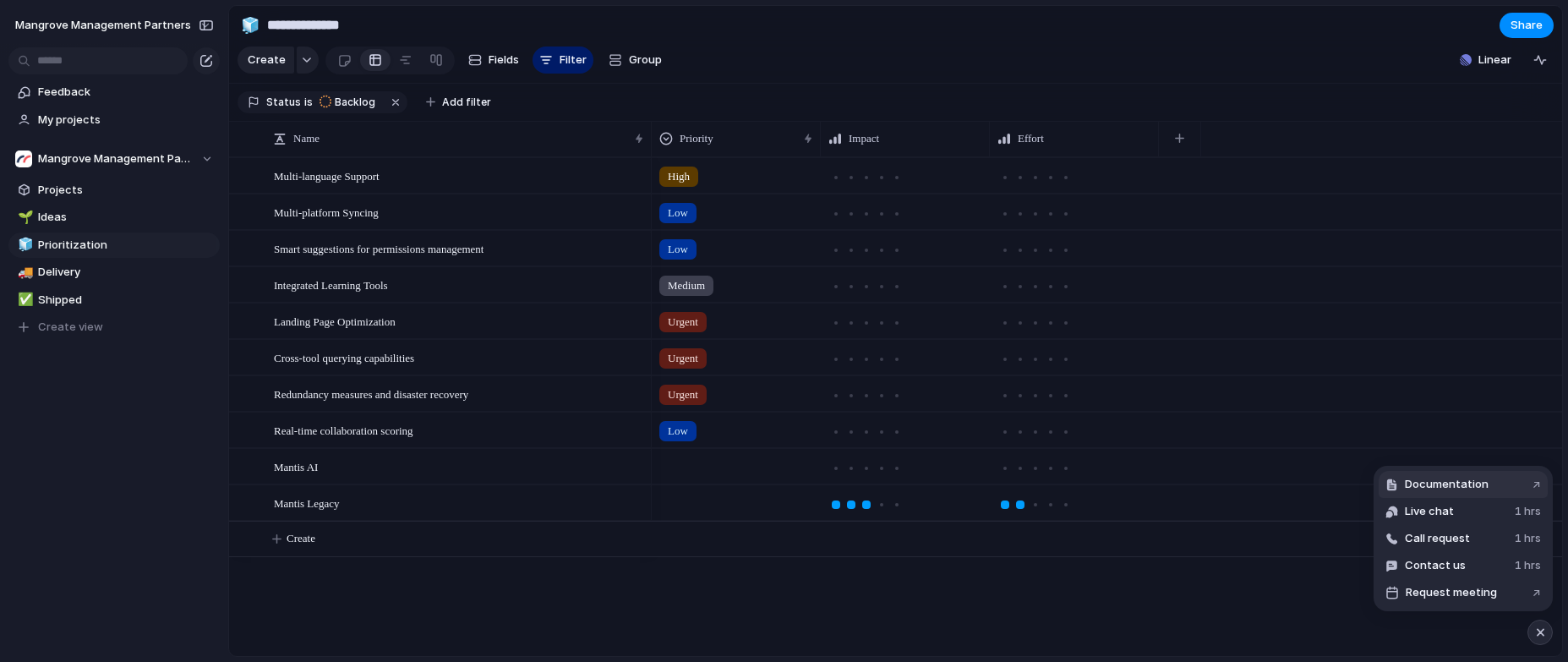
click at [1483, 484] on span "Documentation" at bounding box center [1447, 484] width 84 height 17
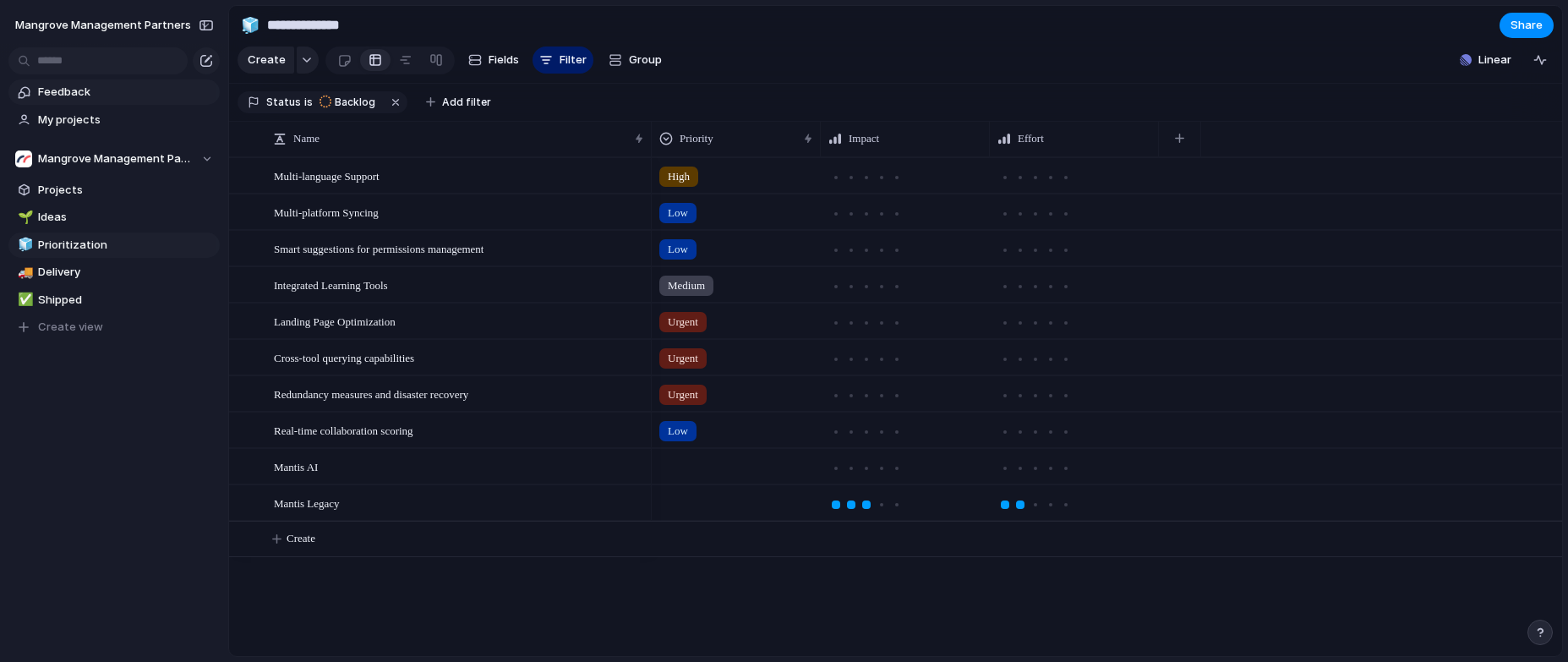
click at [105, 87] on span "Feedback" at bounding box center [126, 92] width 176 height 17
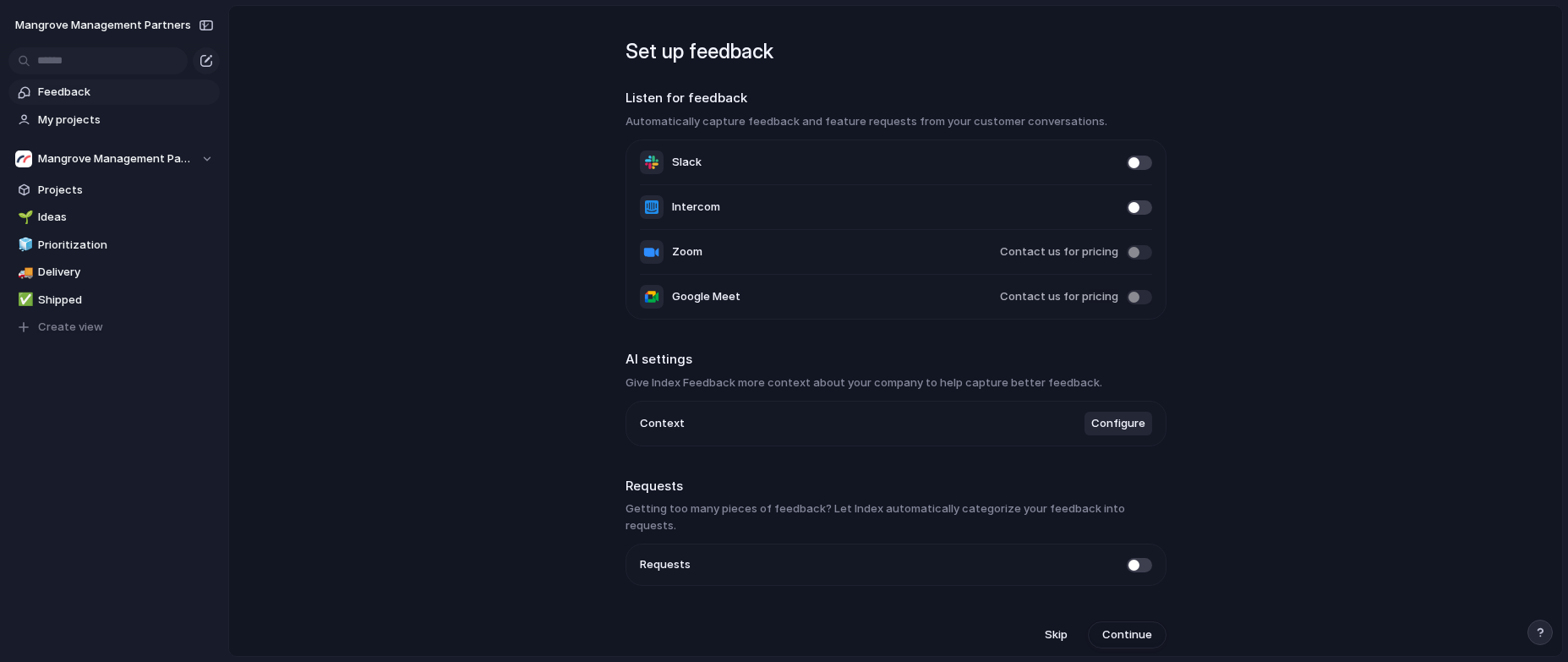
click at [58, 92] on span "Feedback" at bounding box center [126, 92] width 176 height 17
click at [1059, 626] on span "Skip" at bounding box center [1056, 635] width 23 height 17
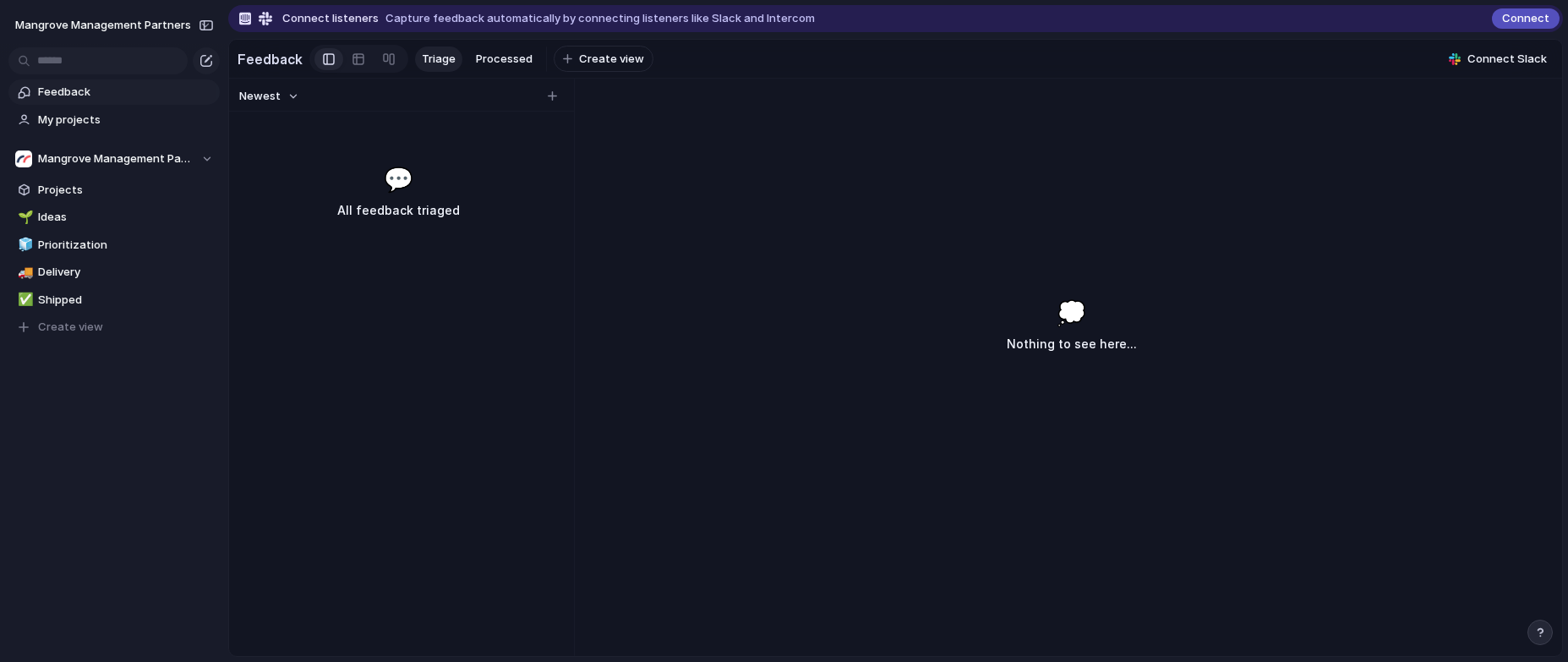
click at [663, 223] on div "Newest 💬 All feedback triaged 💭 Nothing to see here..." at bounding box center [895, 367] width 1333 height 577
click at [554, 100] on div "button" at bounding box center [552, 96] width 9 height 9
type input "****"
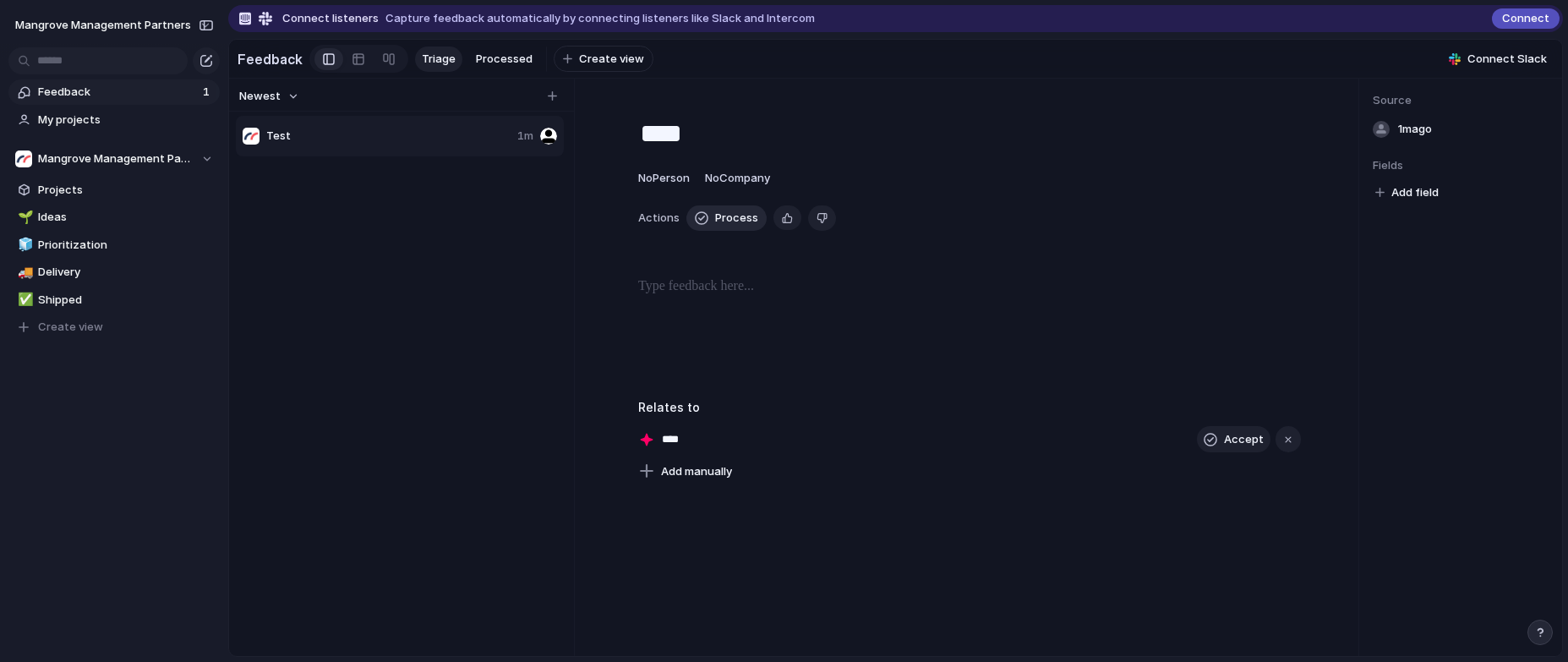
click at [744, 226] on span "Process" at bounding box center [736, 218] width 43 height 17
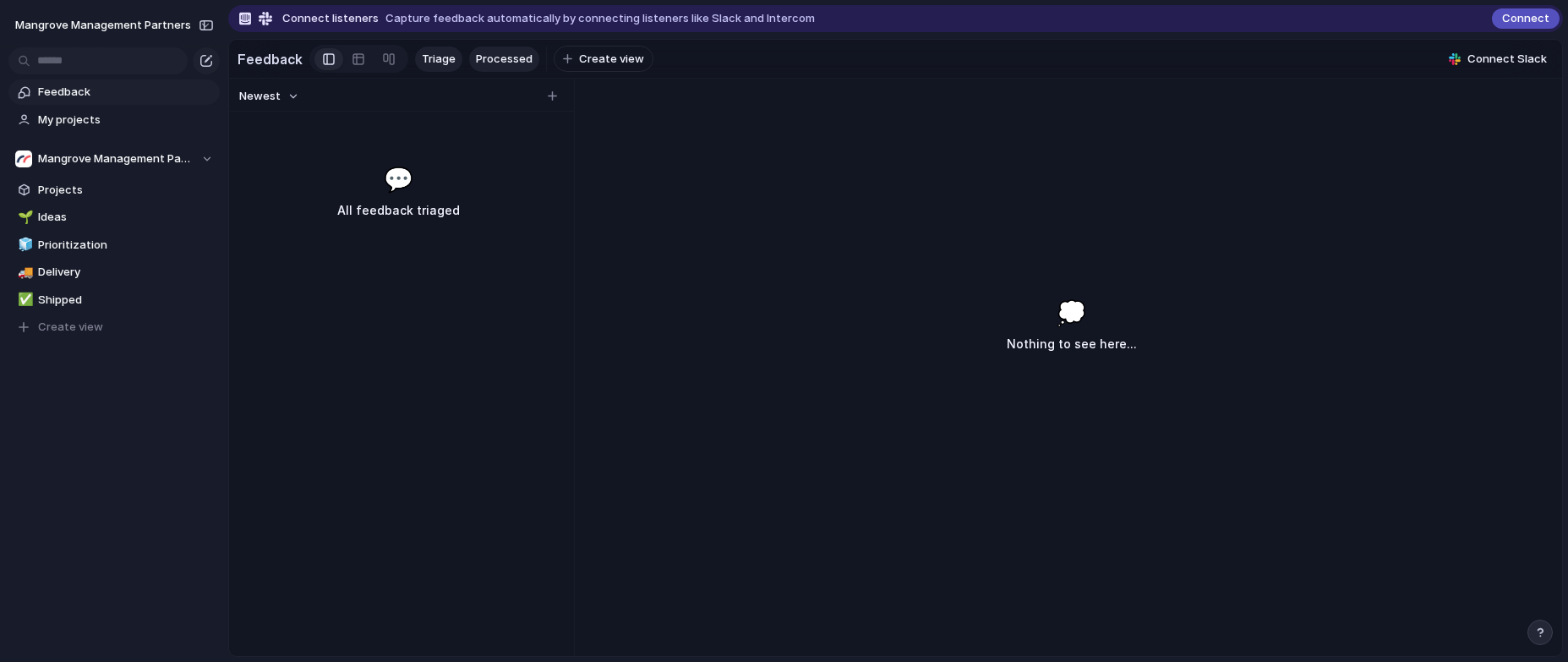
click at [483, 58] on span "Processed" at bounding box center [504, 59] width 57 height 17
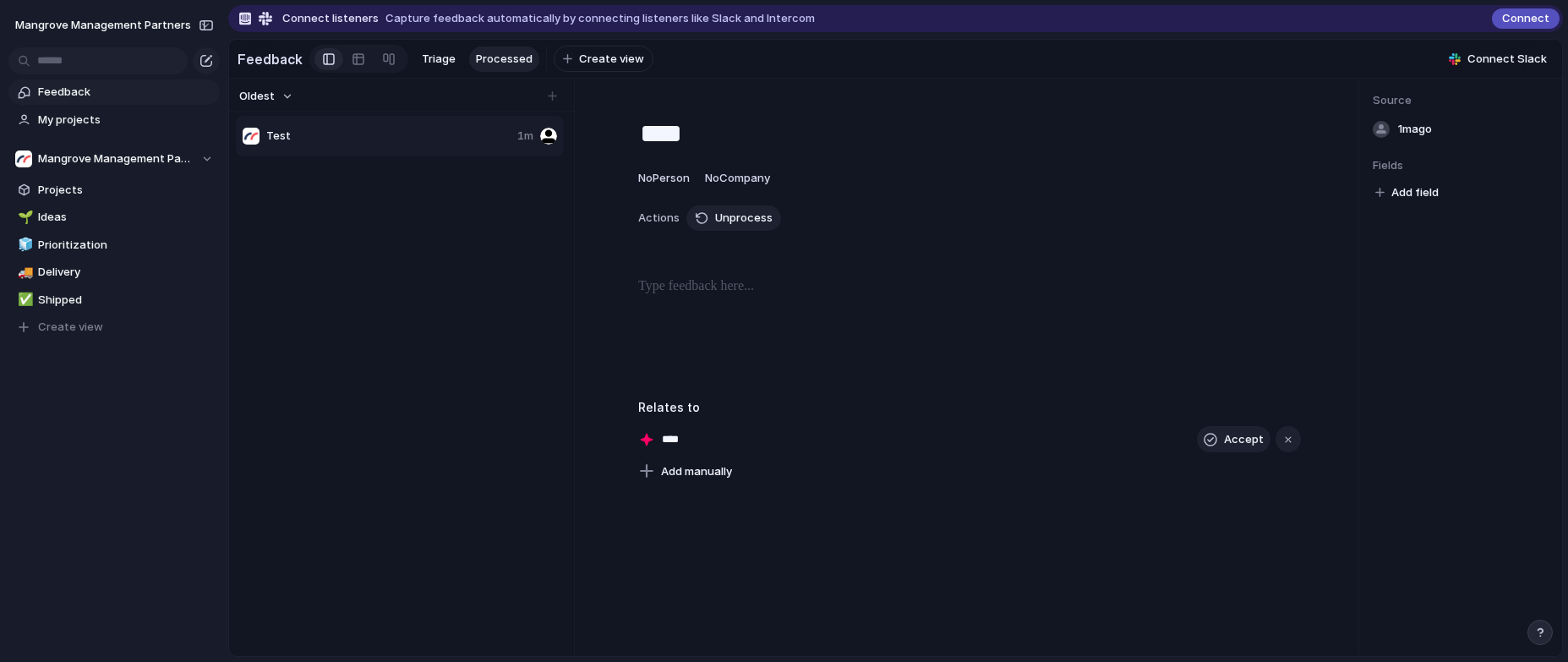
click at [444, 144] on span "Test" at bounding box center [389, 136] width 245 height 17
click at [656, 226] on span "Actions" at bounding box center [658, 218] width 41 height 17
click at [746, 226] on span "Unprocess" at bounding box center [743, 218] width 57 height 17
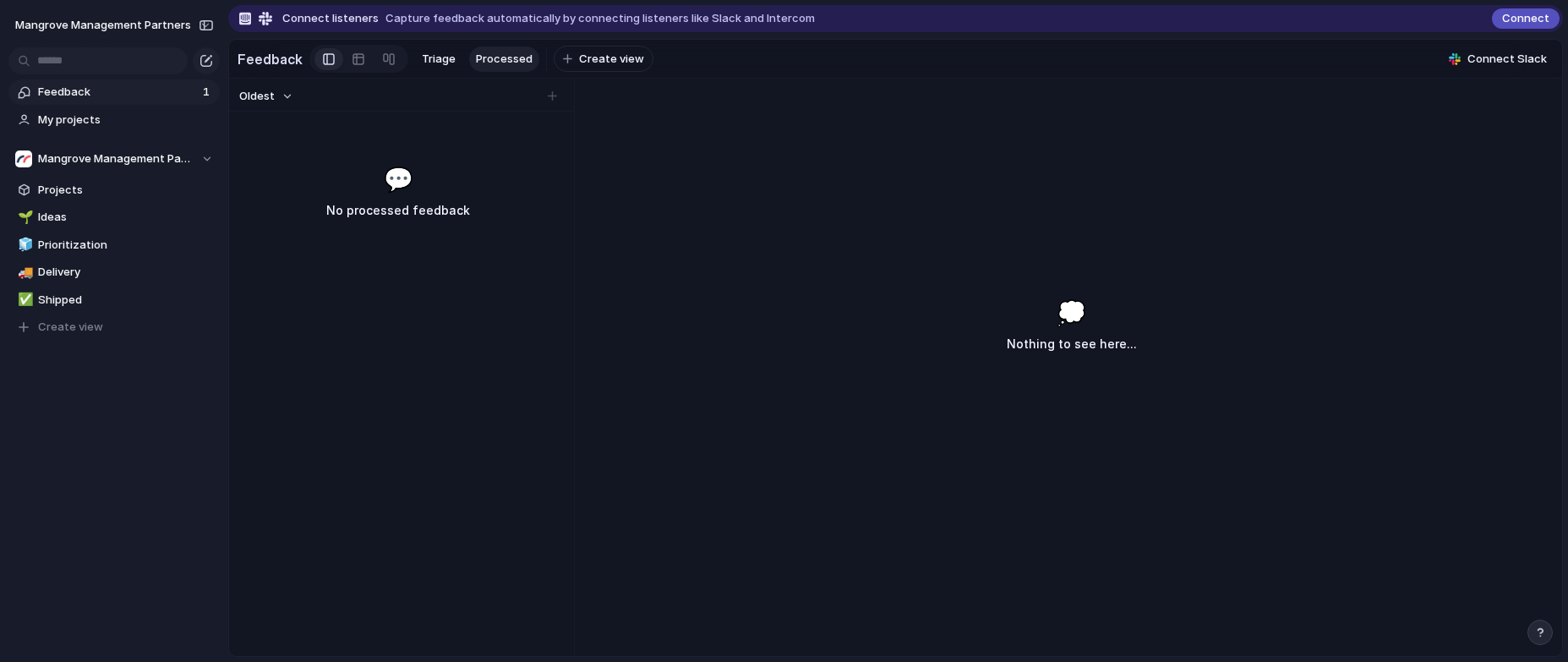
click at [496, 58] on span "Processed" at bounding box center [504, 59] width 57 height 17
click at [498, 61] on span "Processed" at bounding box center [504, 59] width 57 height 17
click at [435, 63] on span "Triage" at bounding box center [438, 59] width 34 height 17
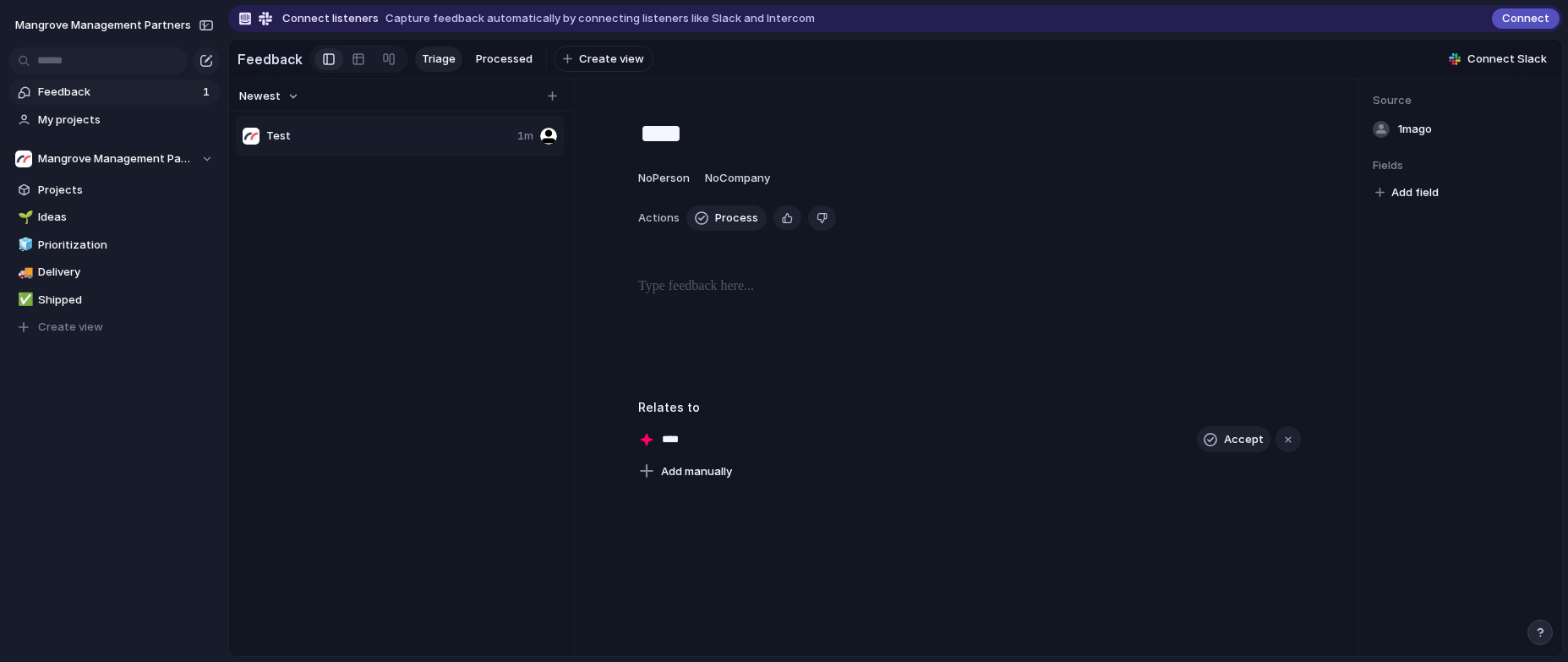
click at [1404, 199] on span "Add field" at bounding box center [1415, 193] width 47 height 17
drag, startPoint x: 1459, startPoint y: 409, endPoint x: 1437, endPoint y: 401, distance: 23.4
click at [1458, 409] on div "No results found" at bounding box center [784, 331] width 1568 height 662
click at [67, 211] on span "Ideas" at bounding box center [126, 217] width 176 height 17
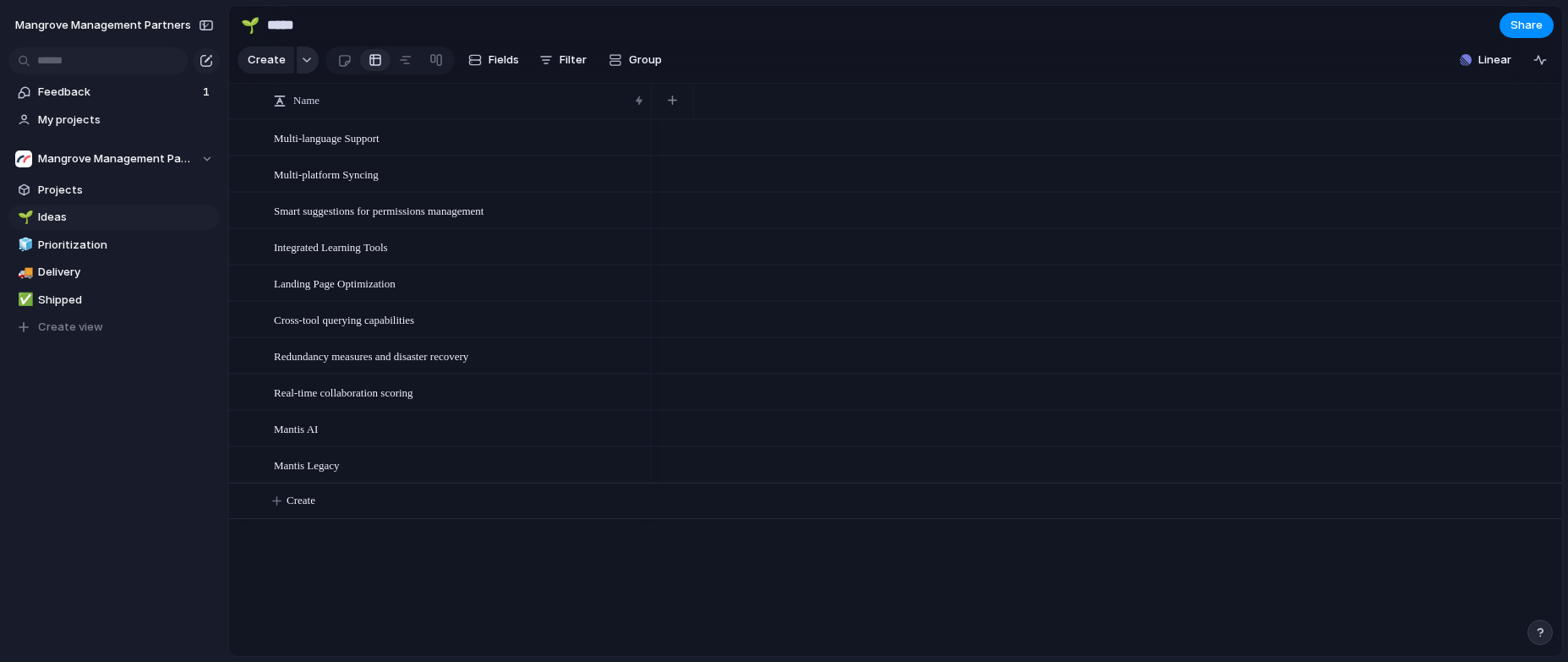
click at [301, 63] on div "button" at bounding box center [307, 59] width 12 height 6
click at [768, 59] on div "Goal Program Initiative Launch Project Customize" at bounding box center [784, 331] width 1568 height 662
click at [63, 183] on span "Projects" at bounding box center [126, 190] width 176 height 17
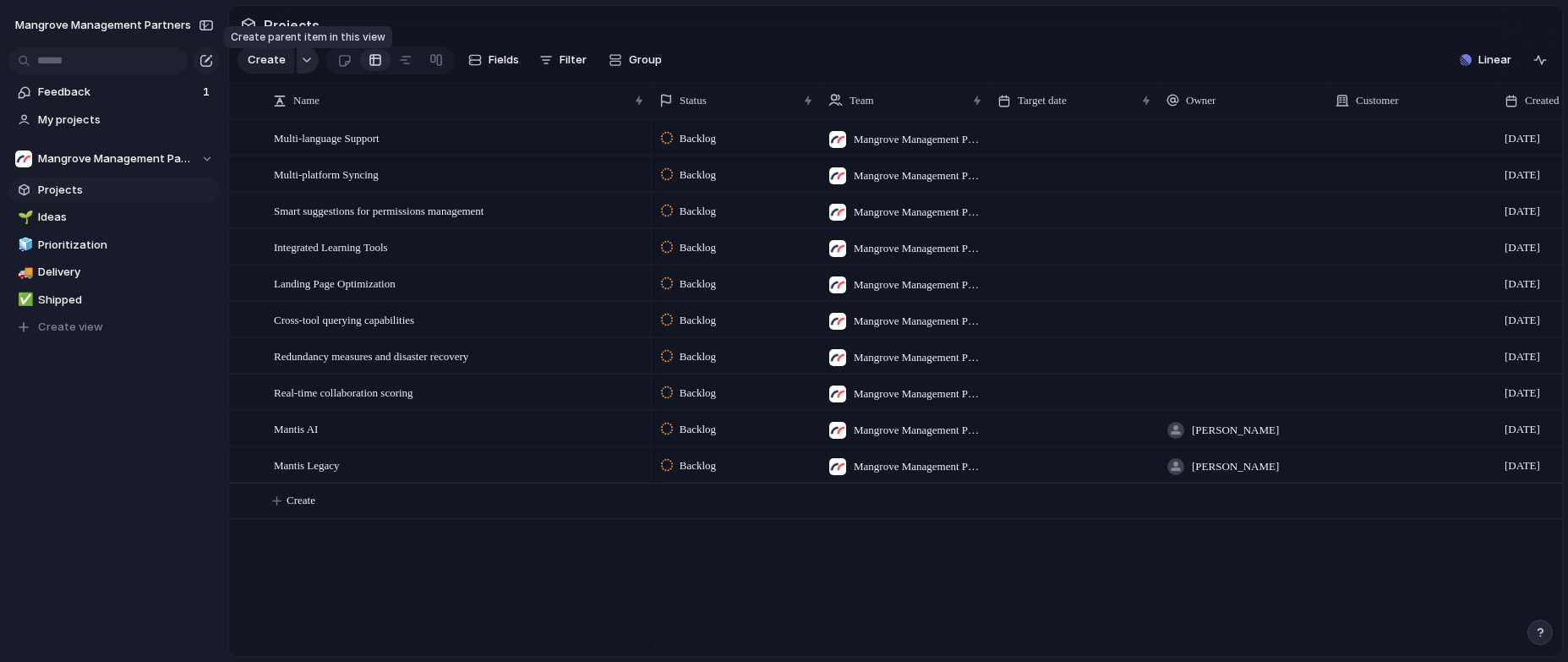
click at [306, 63] on div "button" at bounding box center [307, 59] width 12 height 6
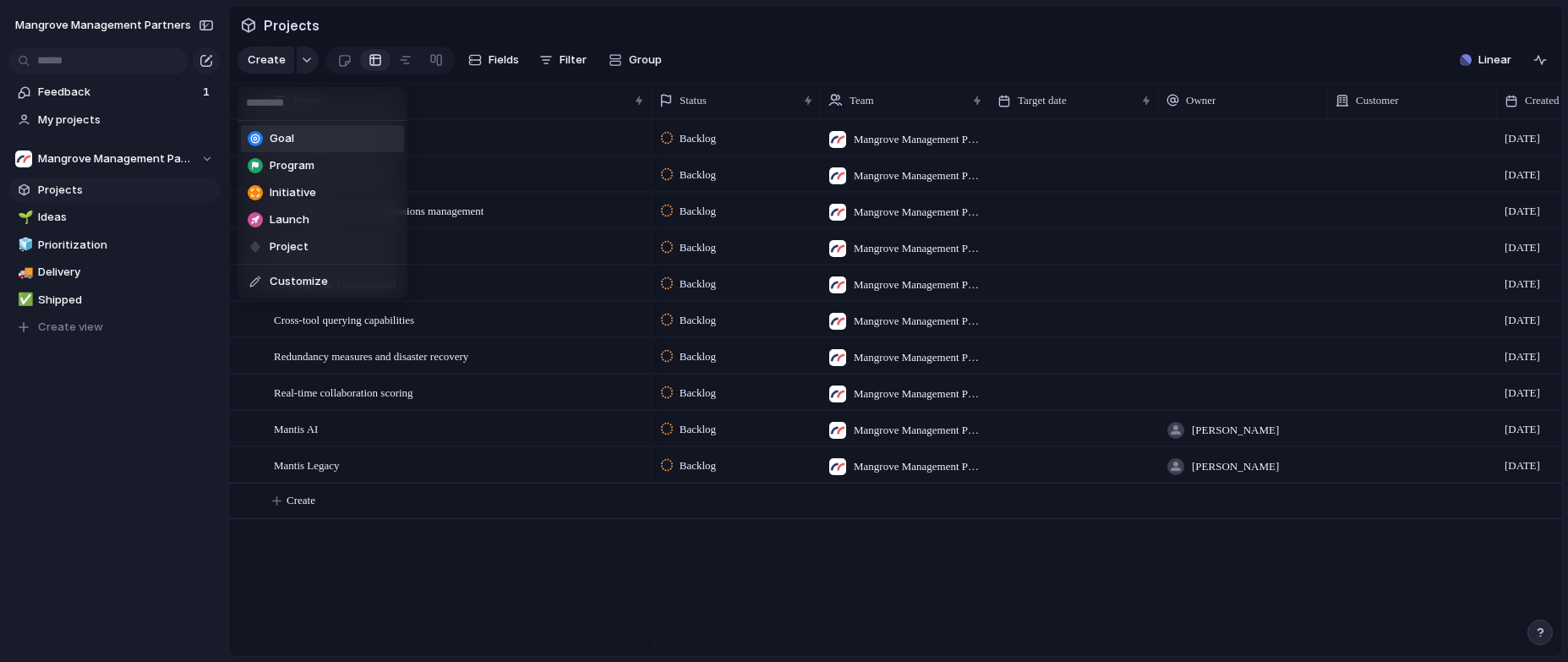
click at [382, 26] on div "Goal Program Initiative Launch Project Customize" at bounding box center [784, 331] width 1568 height 662
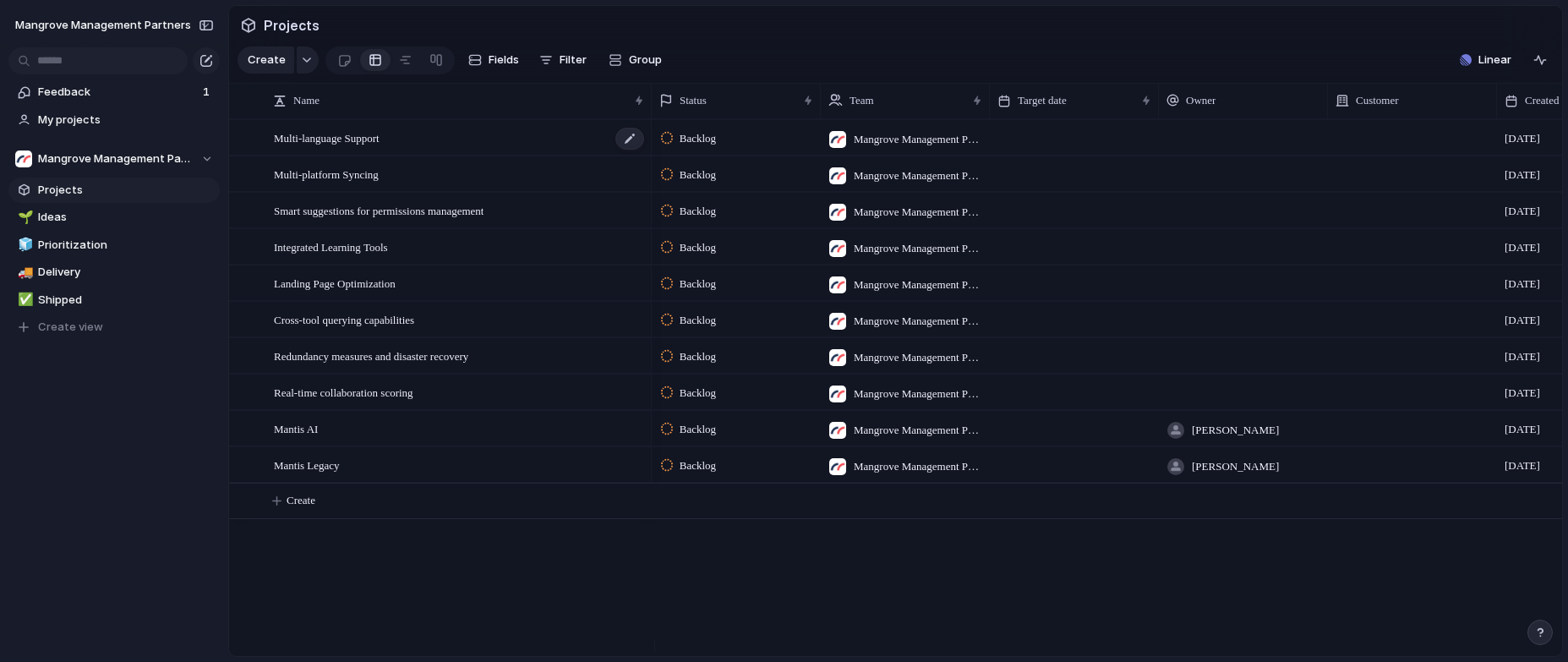
click at [309, 147] on span "Multi-language Support" at bounding box center [327, 137] width 106 height 19
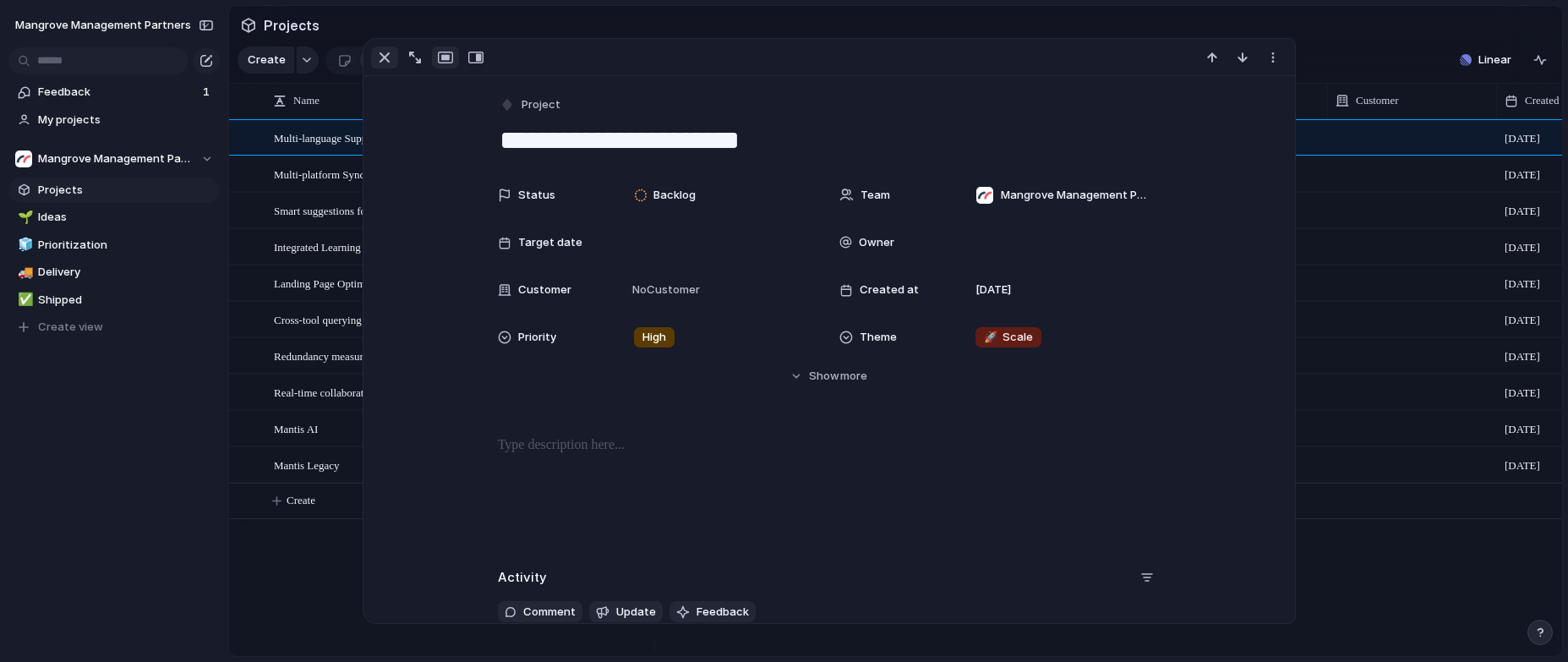
click at [381, 64] on div "button" at bounding box center [384, 58] width 20 height 20
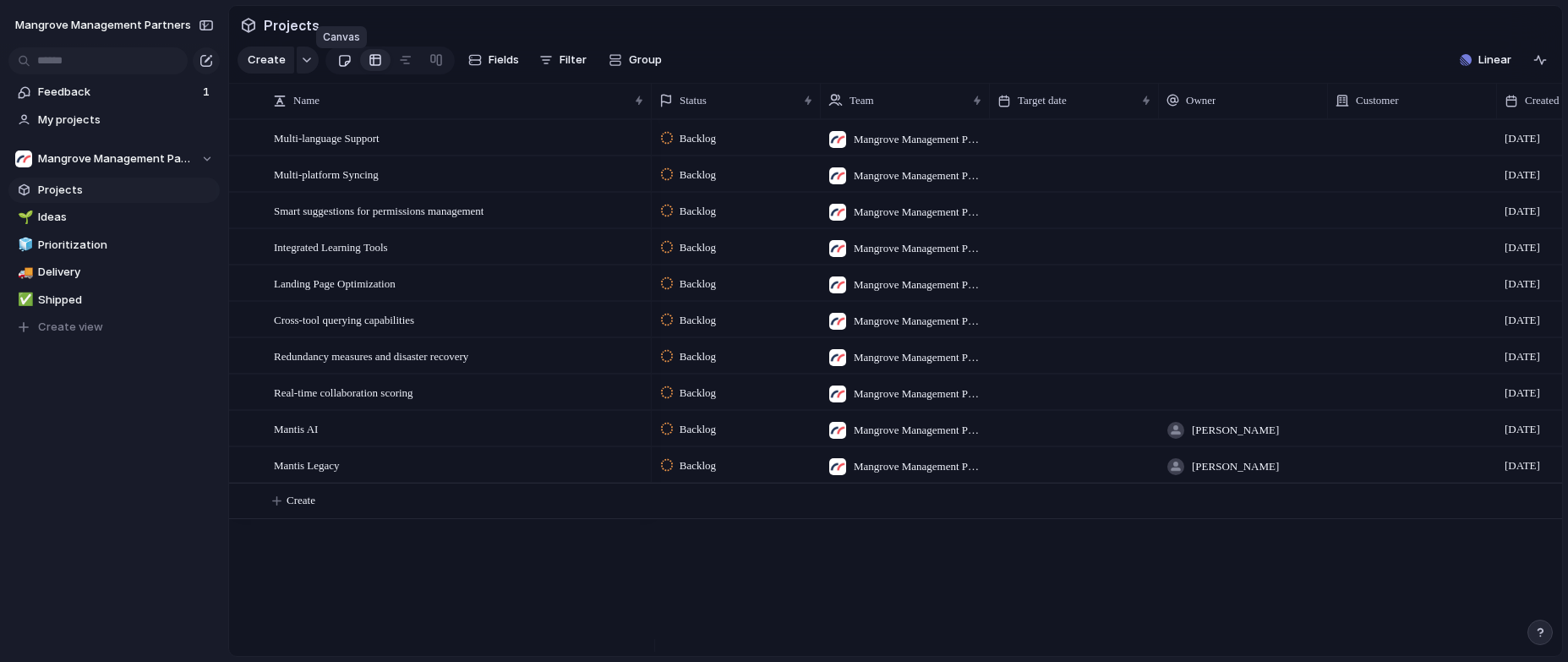
click at [341, 69] on div at bounding box center [344, 60] width 15 height 28
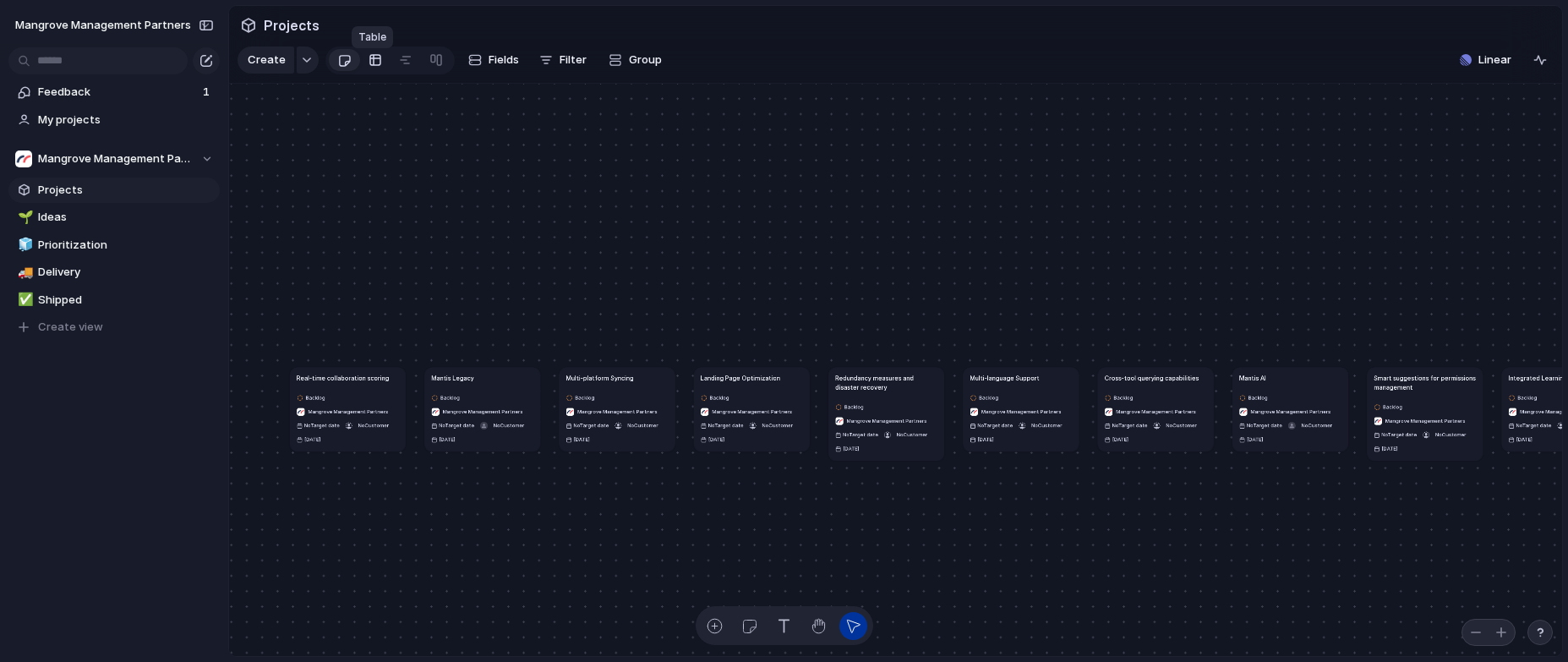
click at [371, 70] on div at bounding box center [375, 60] width 14 height 27
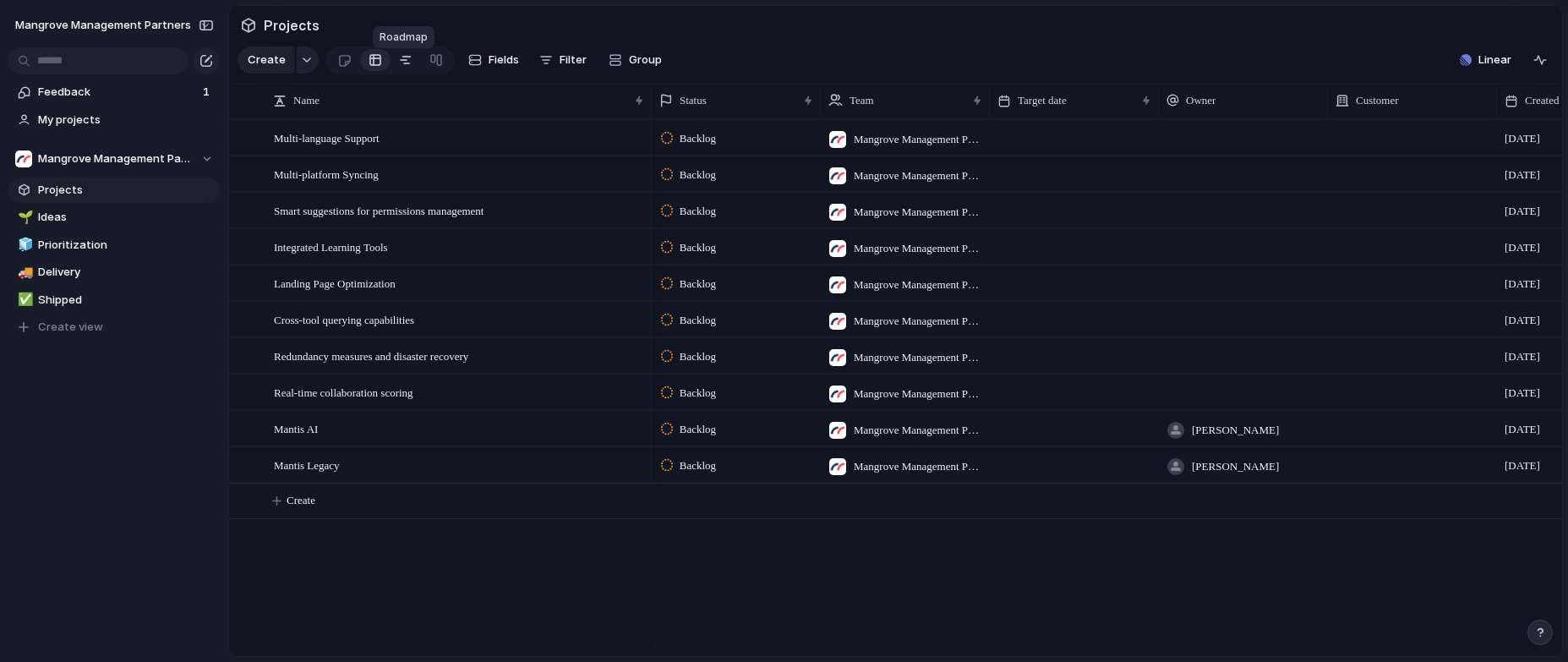
click at [399, 68] on div at bounding box center [405, 60] width 14 height 27
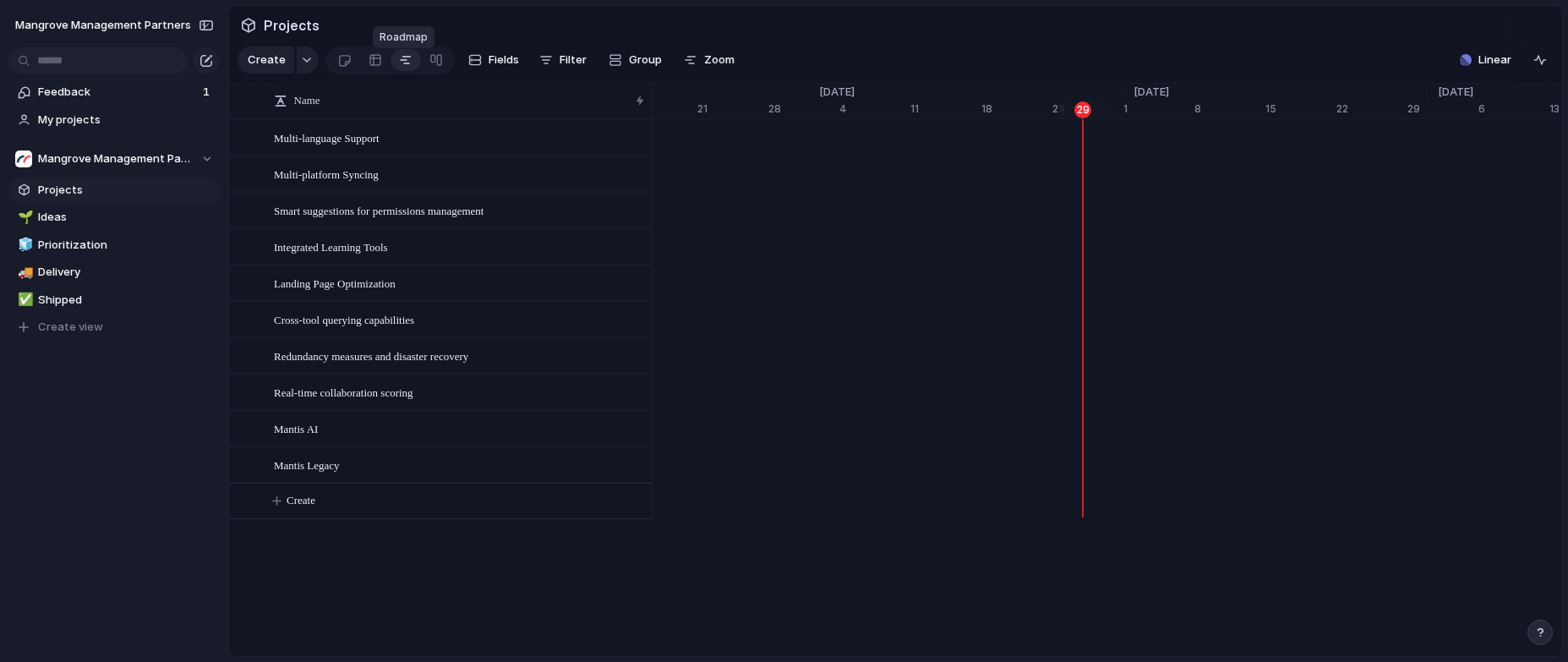
scroll to position [0, 10959]
click at [425, 71] on link at bounding box center [435, 60] width 30 height 27
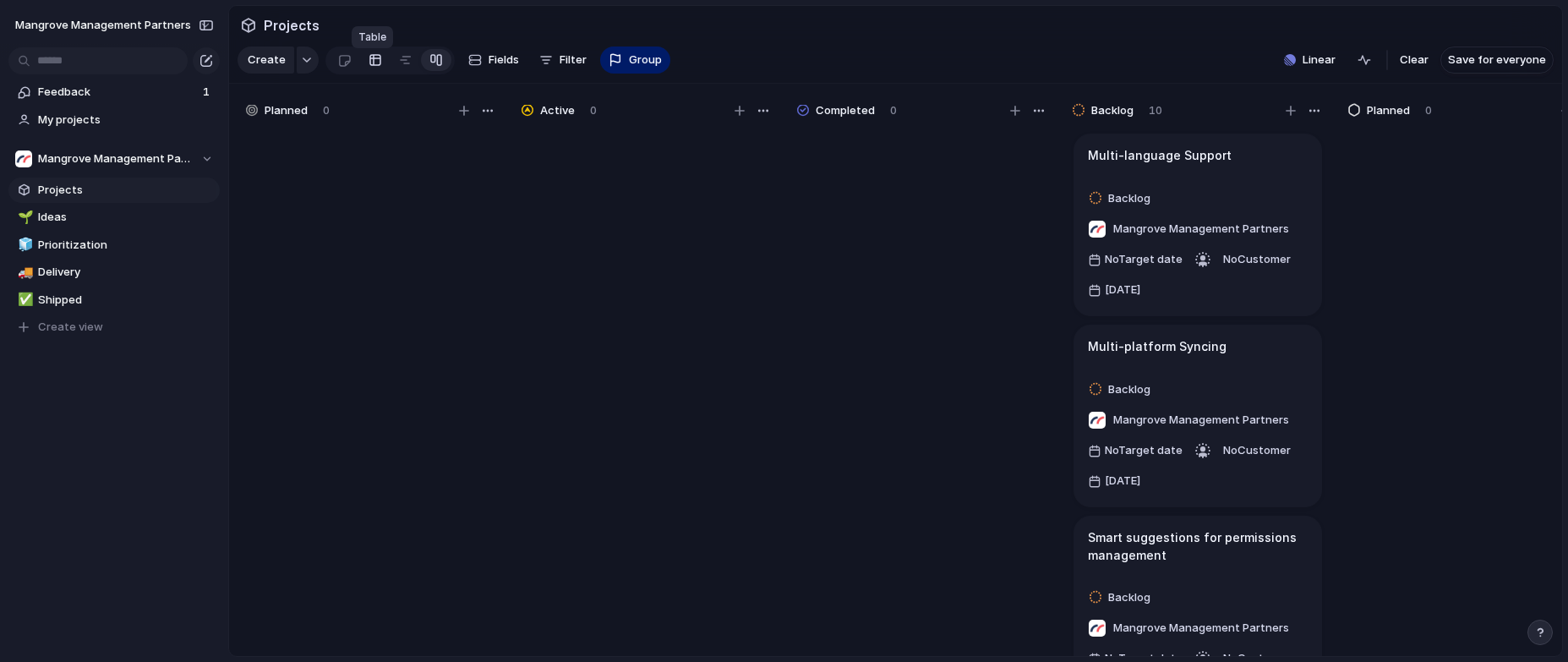
click at [369, 68] on div at bounding box center [375, 60] width 14 height 27
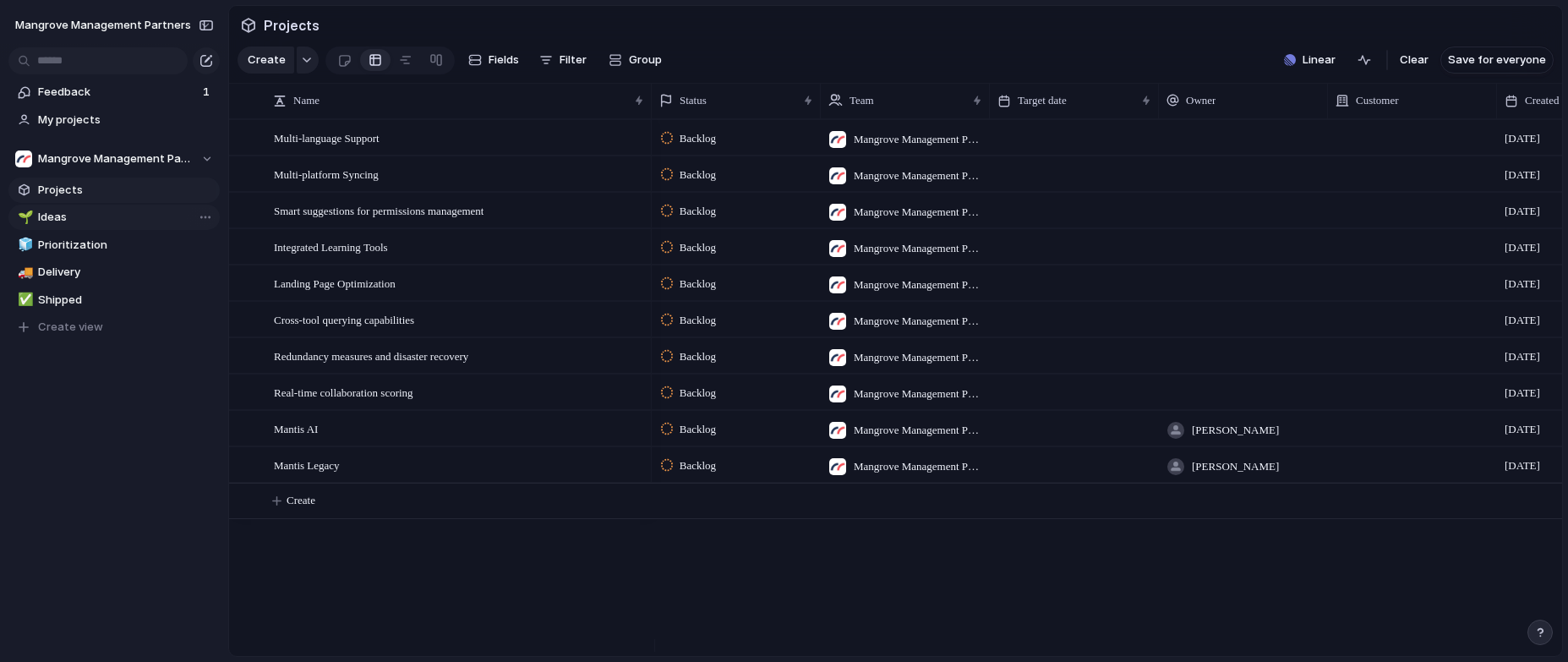
click at [109, 215] on span "Ideas" at bounding box center [126, 217] width 176 height 17
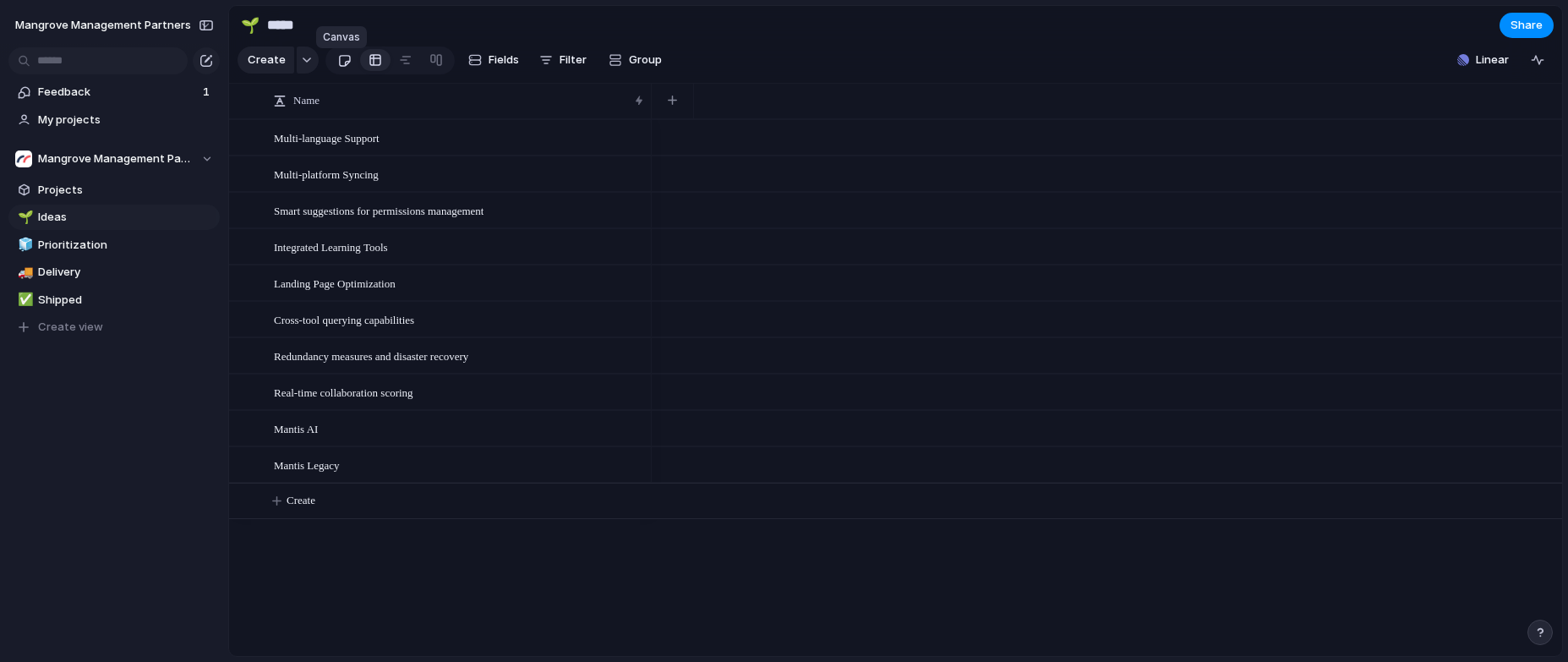
click at [340, 70] on div at bounding box center [344, 60] width 15 height 28
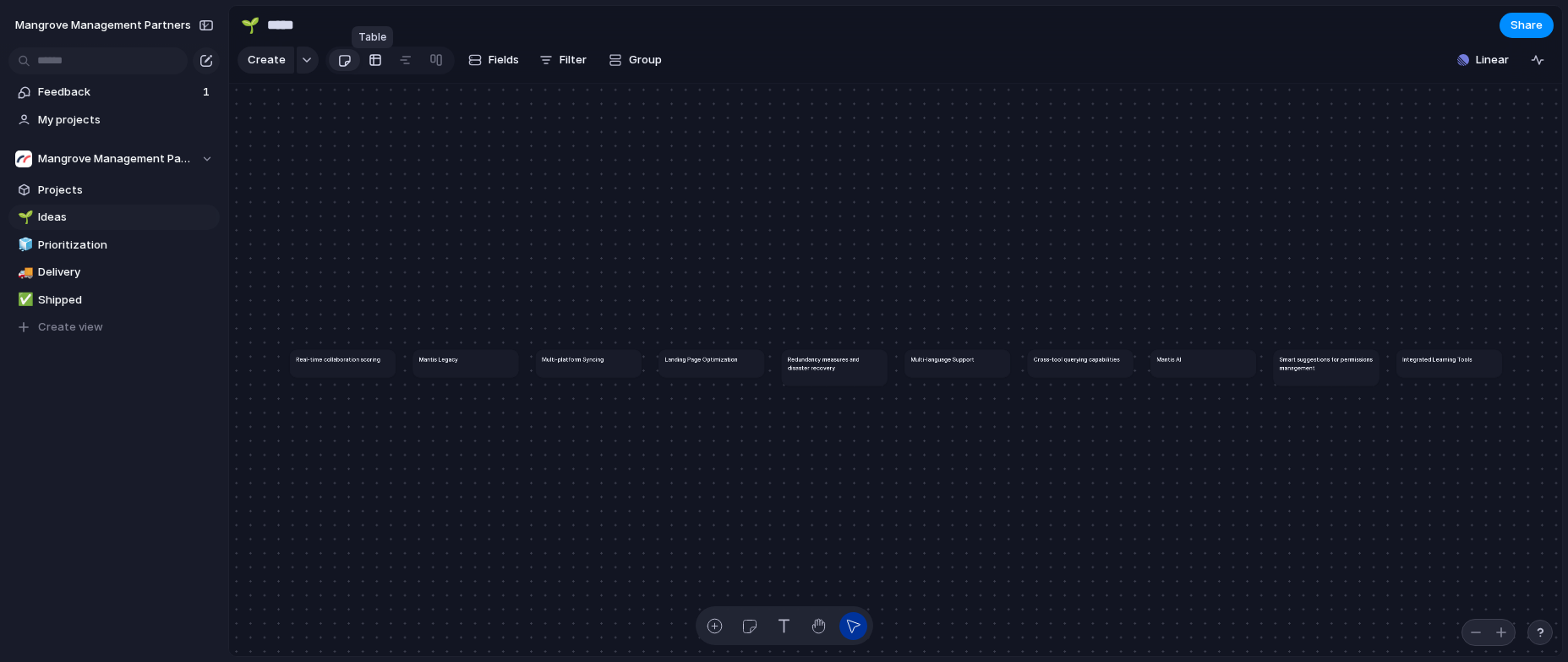
click at [375, 70] on div at bounding box center [375, 60] width 14 height 27
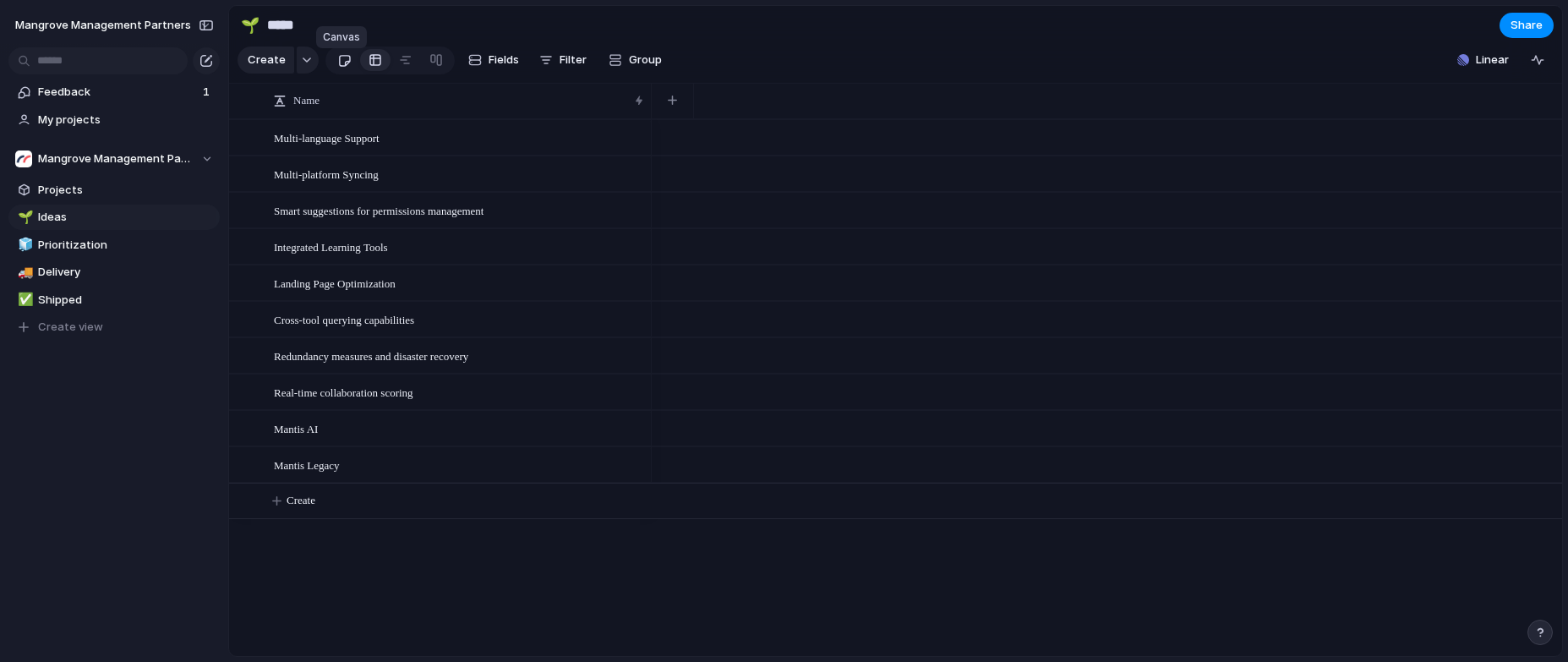
click at [342, 69] on div at bounding box center [344, 60] width 15 height 28
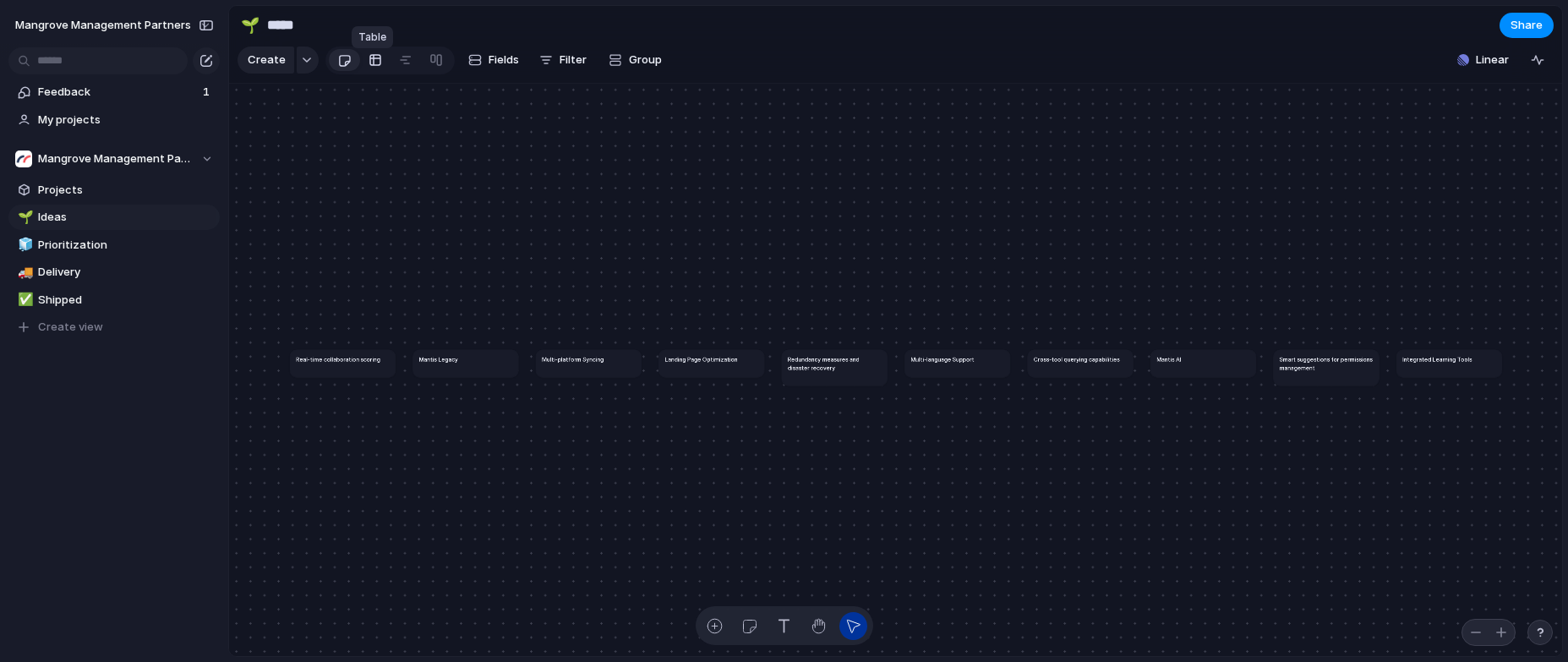
click at [369, 69] on div at bounding box center [375, 60] width 14 height 27
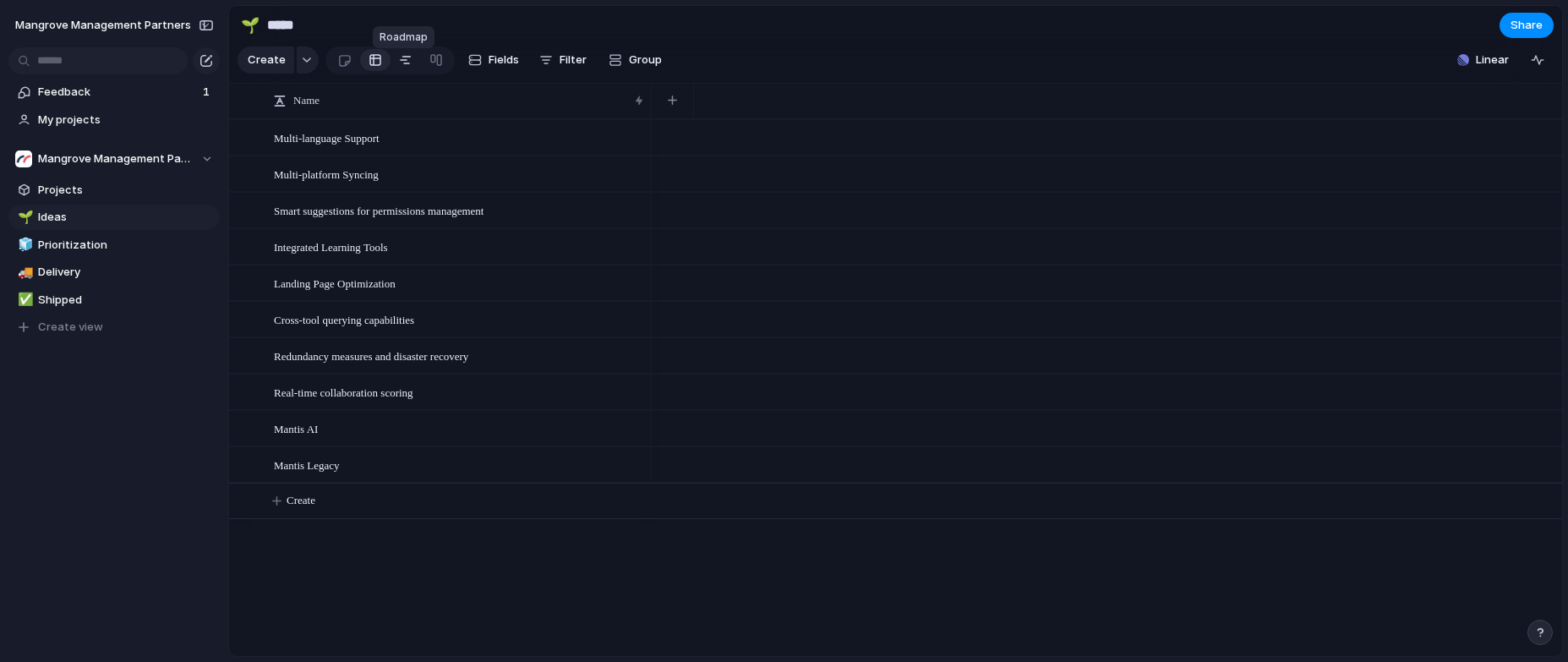
click at [399, 71] on div at bounding box center [405, 60] width 14 height 27
click at [434, 74] on div at bounding box center [435, 60] width 14 height 27
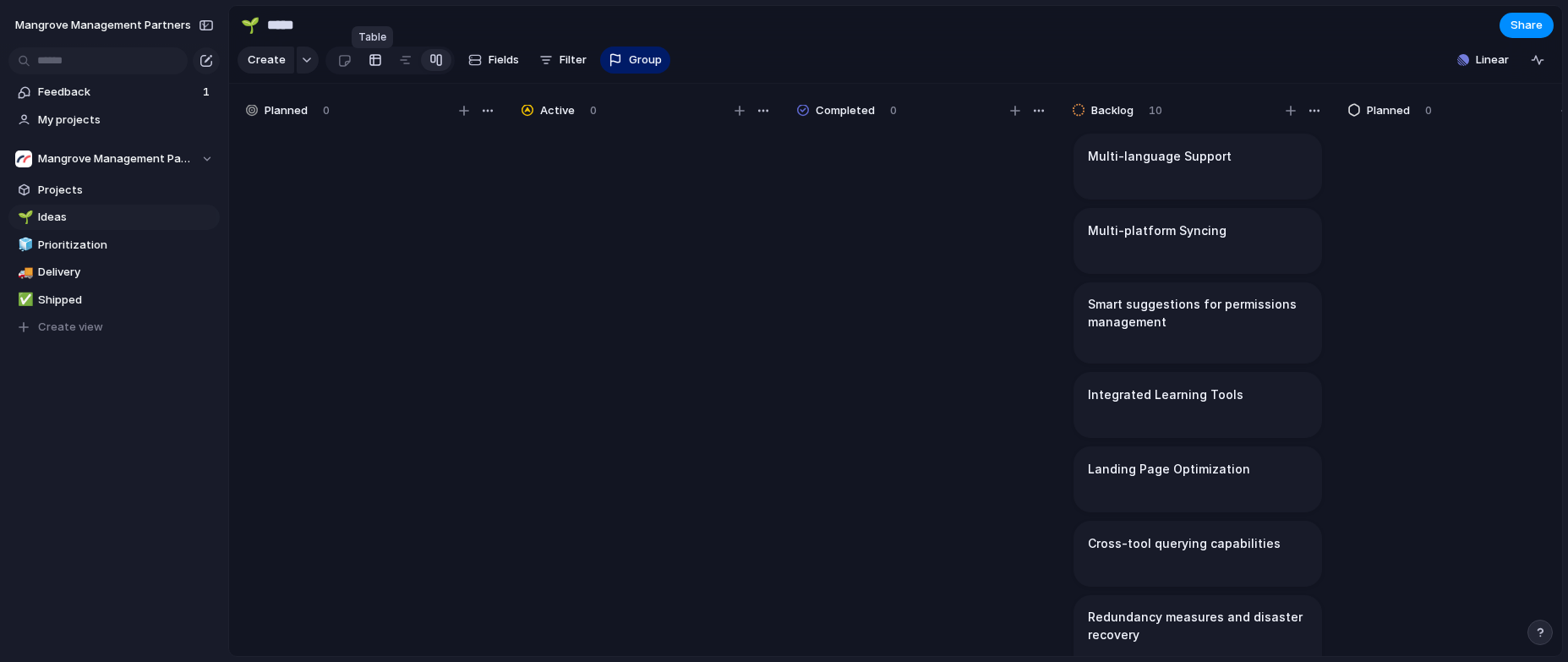
click at [370, 64] on div at bounding box center [375, 60] width 14 height 27
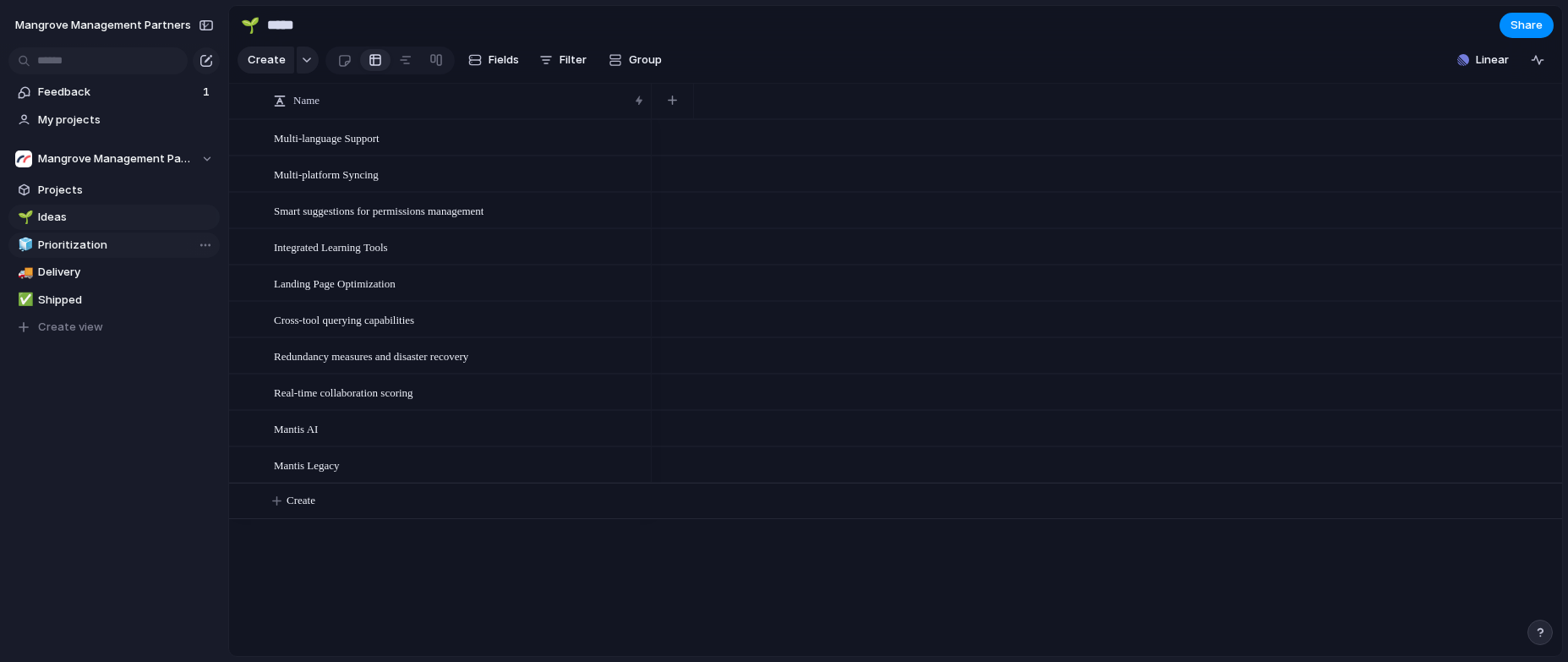
click at [67, 250] on span "Prioritization" at bounding box center [126, 245] width 176 height 17
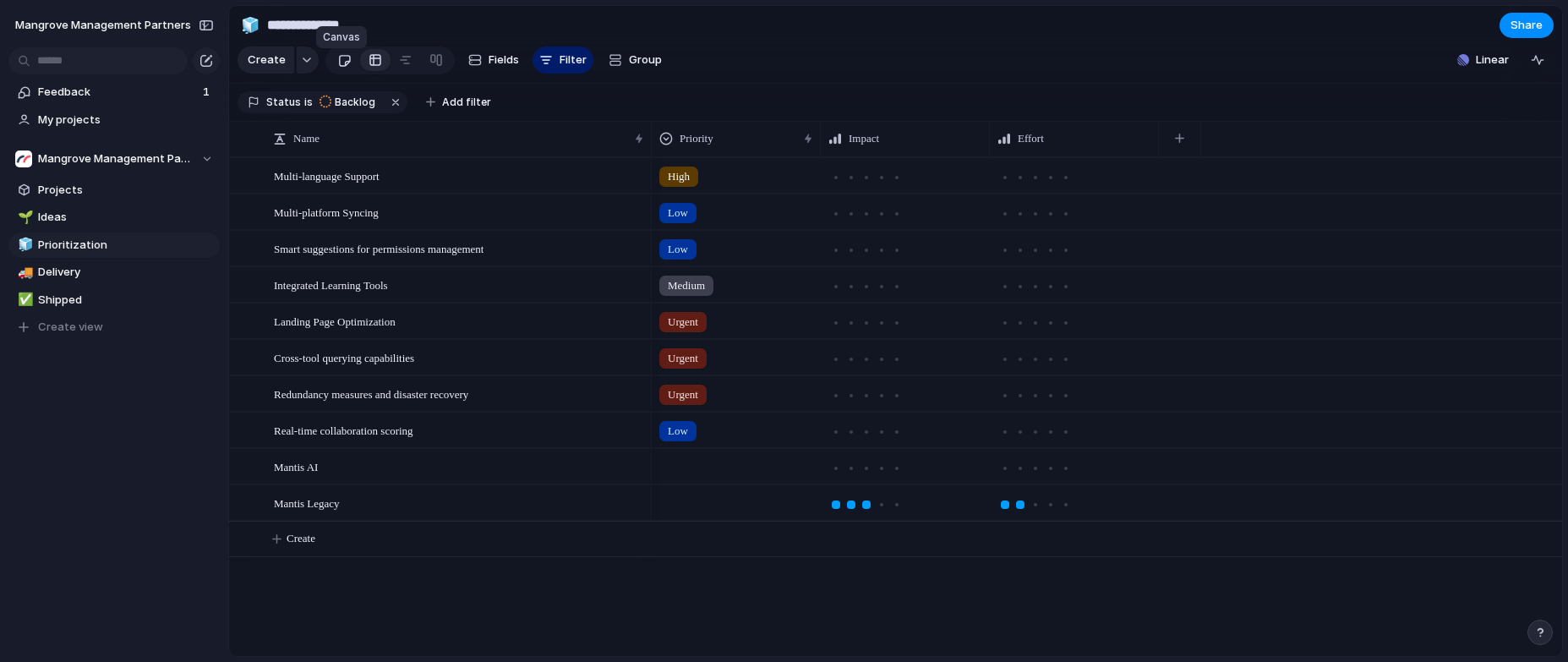
click at [337, 69] on div at bounding box center [344, 60] width 15 height 28
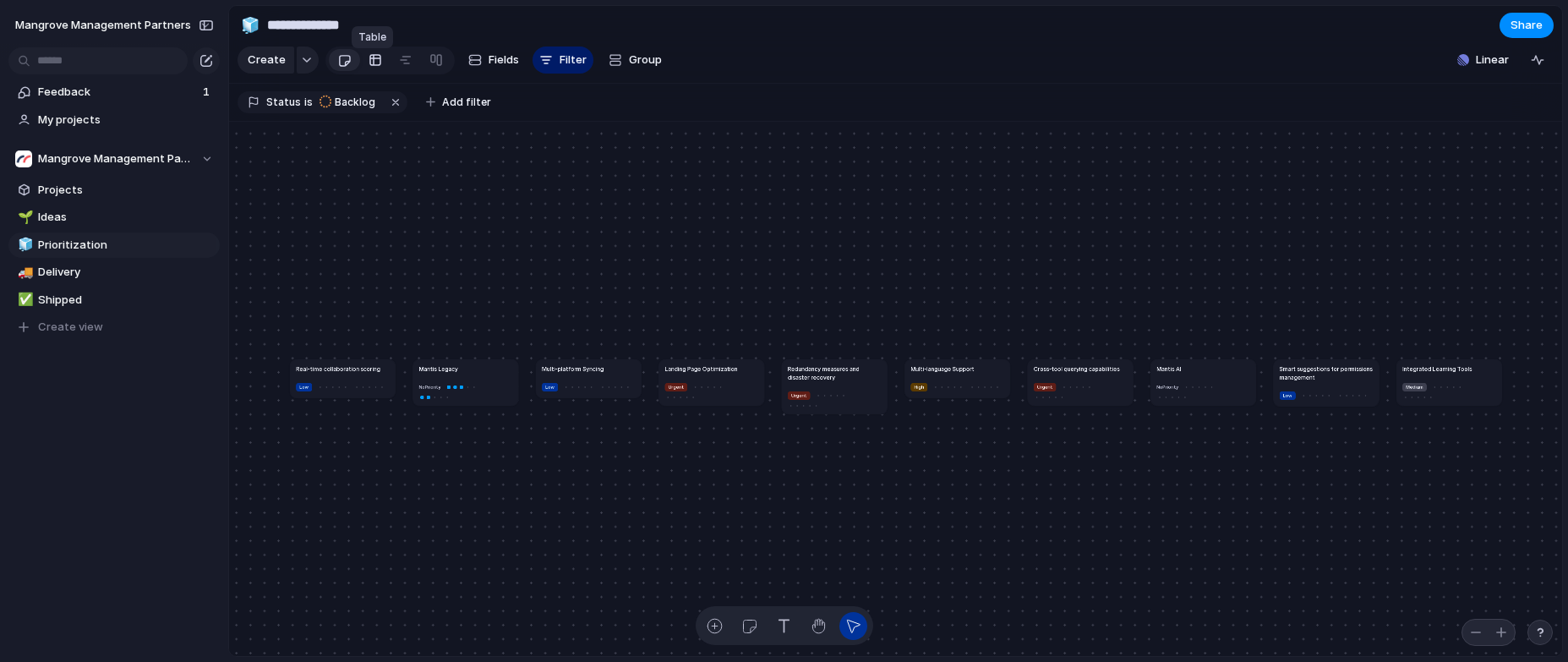
click at [379, 67] on link at bounding box center [374, 60] width 30 height 27
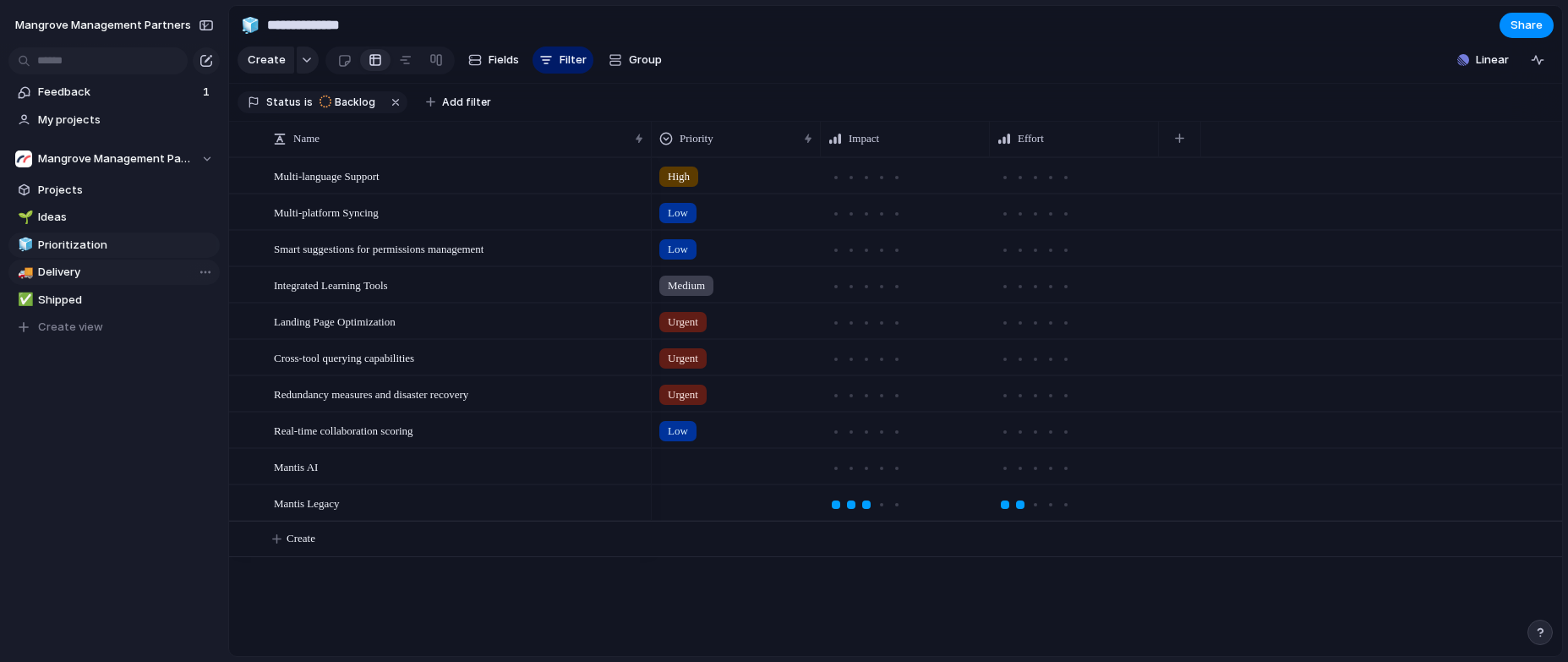
click at [88, 277] on span "Delivery" at bounding box center [126, 272] width 176 height 17
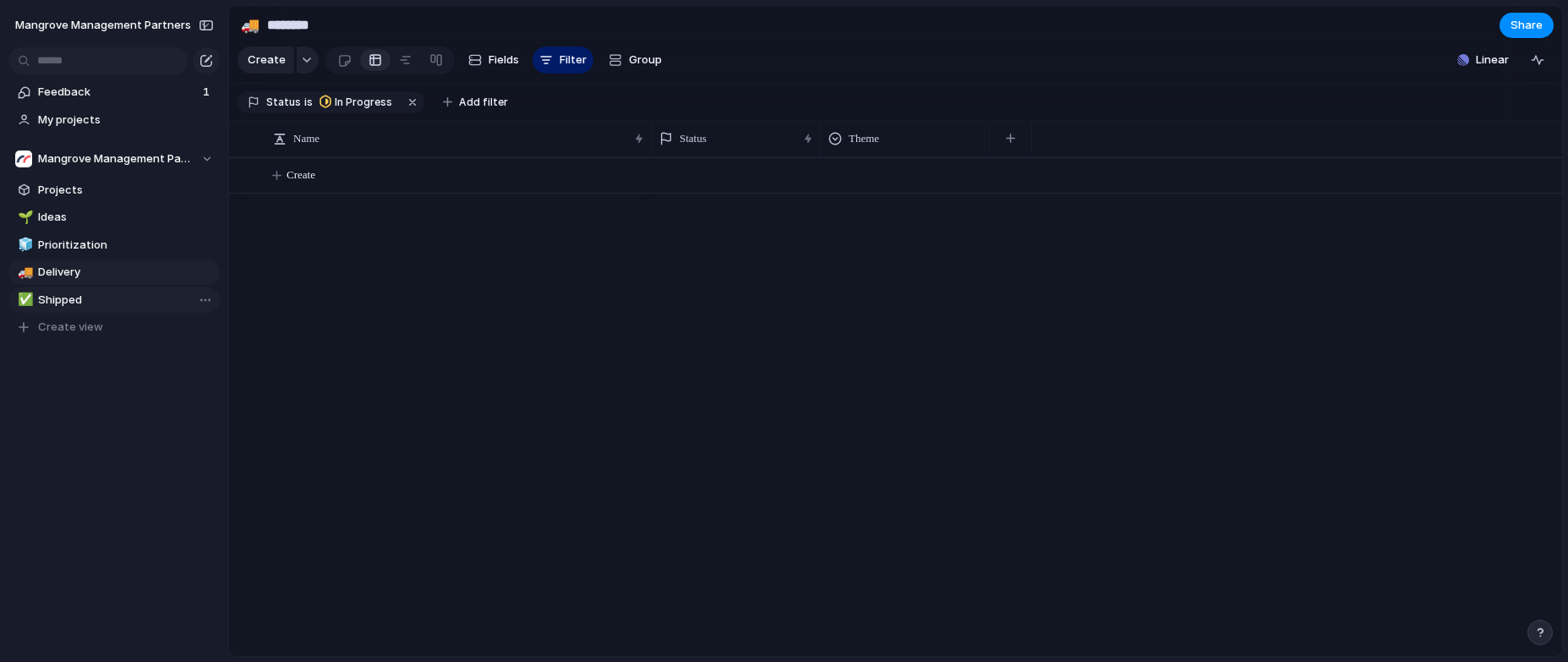
click at [67, 295] on span "Shipped" at bounding box center [126, 299] width 176 height 17
type input "*******"
click at [97, 183] on span "Projects" at bounding box center [126, 190] width 176 height 17
